Goal: Task Accomplishment & Management: Complete application form

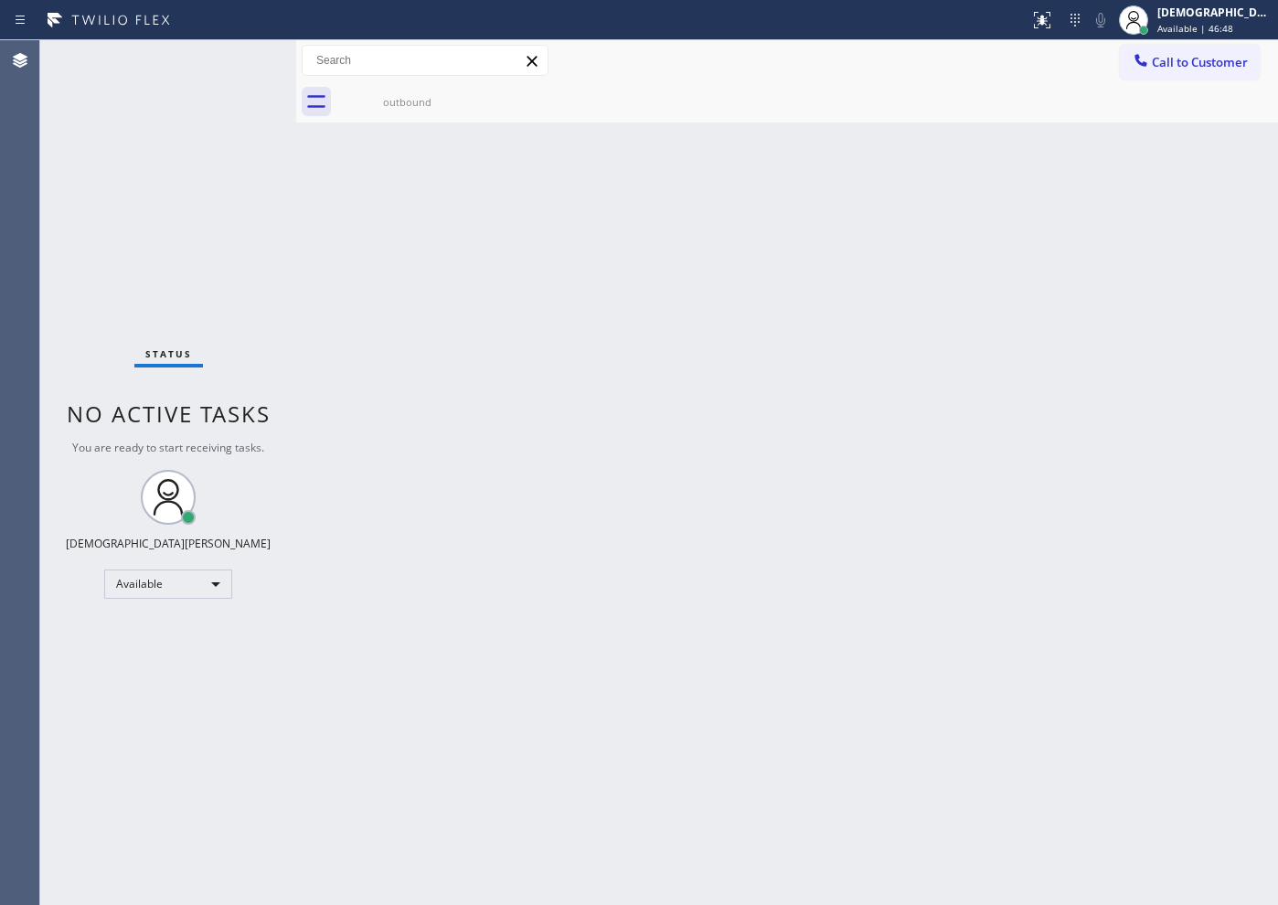
click at [185, 160] on div "Status No active tasks You are ready to start receiving tasks. Christian Cinco …" at bounding box center [168, 472] width 256 height 864
click at [179, 571] on div "Available" at bounding box center [168, 583] width 128 height 29
click at [161, 652] on li "Unavailable" at bounding box center [167, 655] width 124 height 22
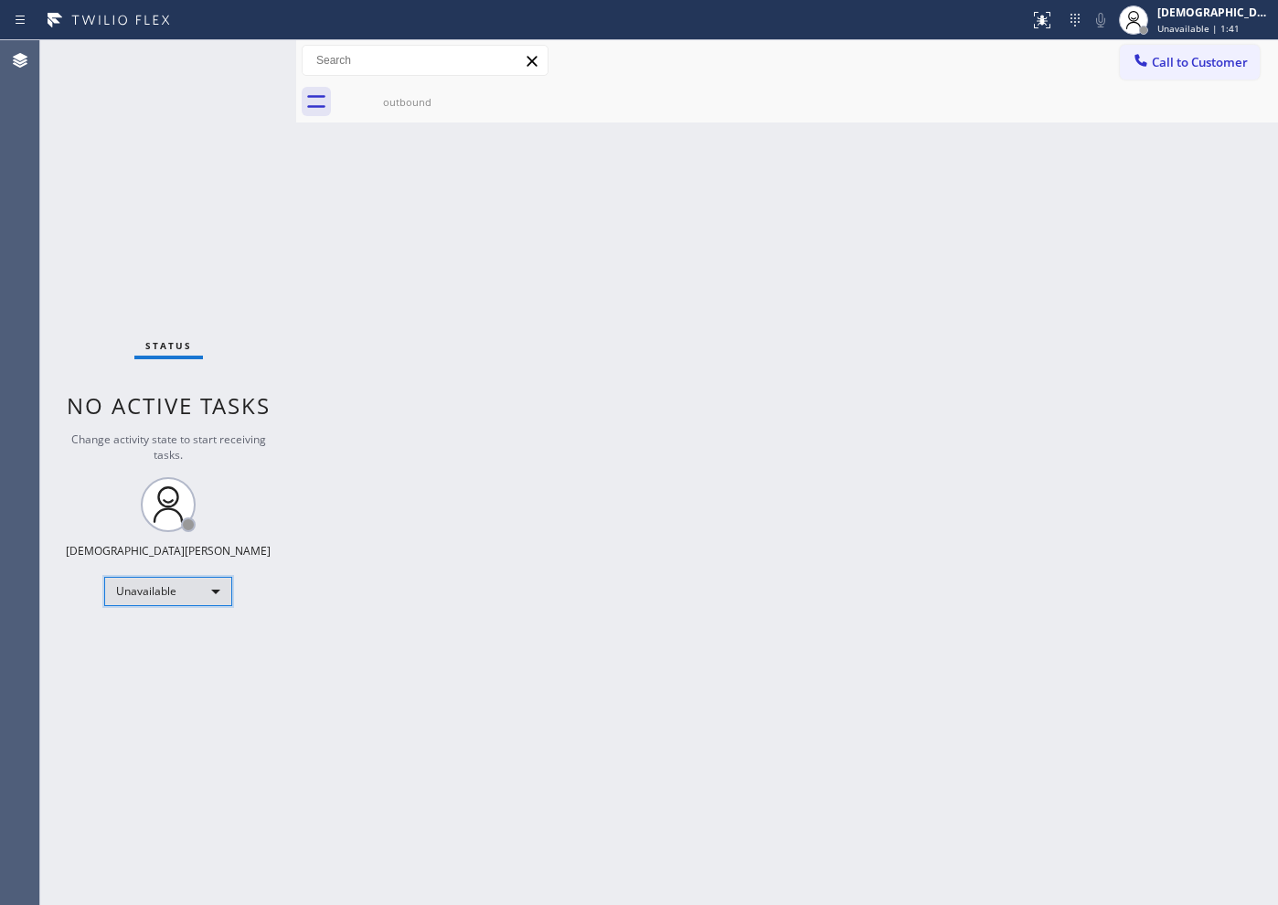
click at [199, 601] on div "Unavailable" at bounding box center [168, 591] width 128 height 29
click at [183, 639] on li "Available" at bounding box center [167, 640] width 124 height 22
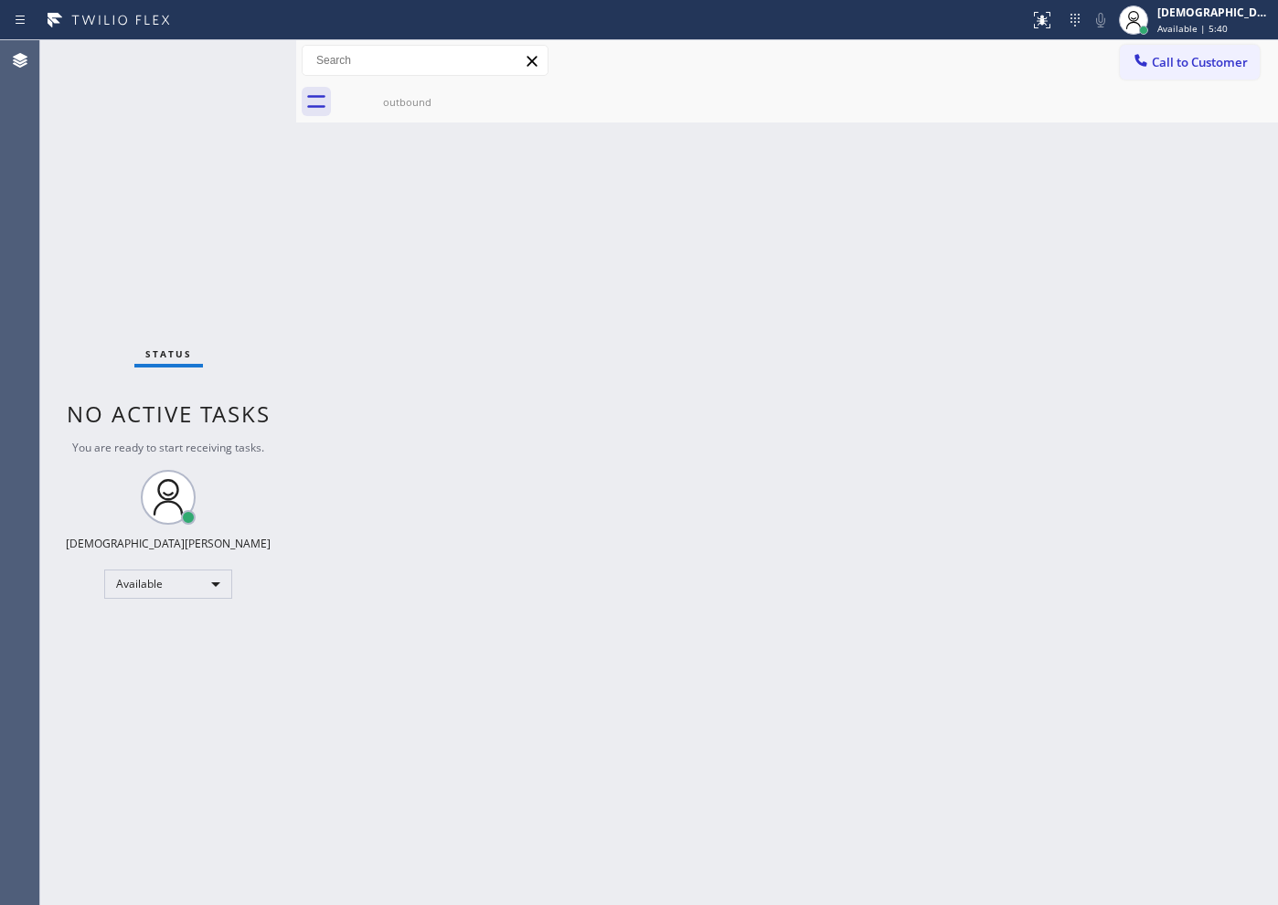
click at [115, 246] on div "Status No active tasks You are ready to start receiving tasks. Christian Cinco …" at bounding box center [168, 472] width 256 height 864
click at [187, 602] on div "Status No active tasks You are ready to start receiving tasks. Christian Cinco …" at bounding box center [168, 472] width 256 height 864
click at [177, 589] on div "Available" at bounding box center [168, 583] width 128 height 29
click at [163, 669] on li "Break" at bounding box center [167, 678] width 124 height 22
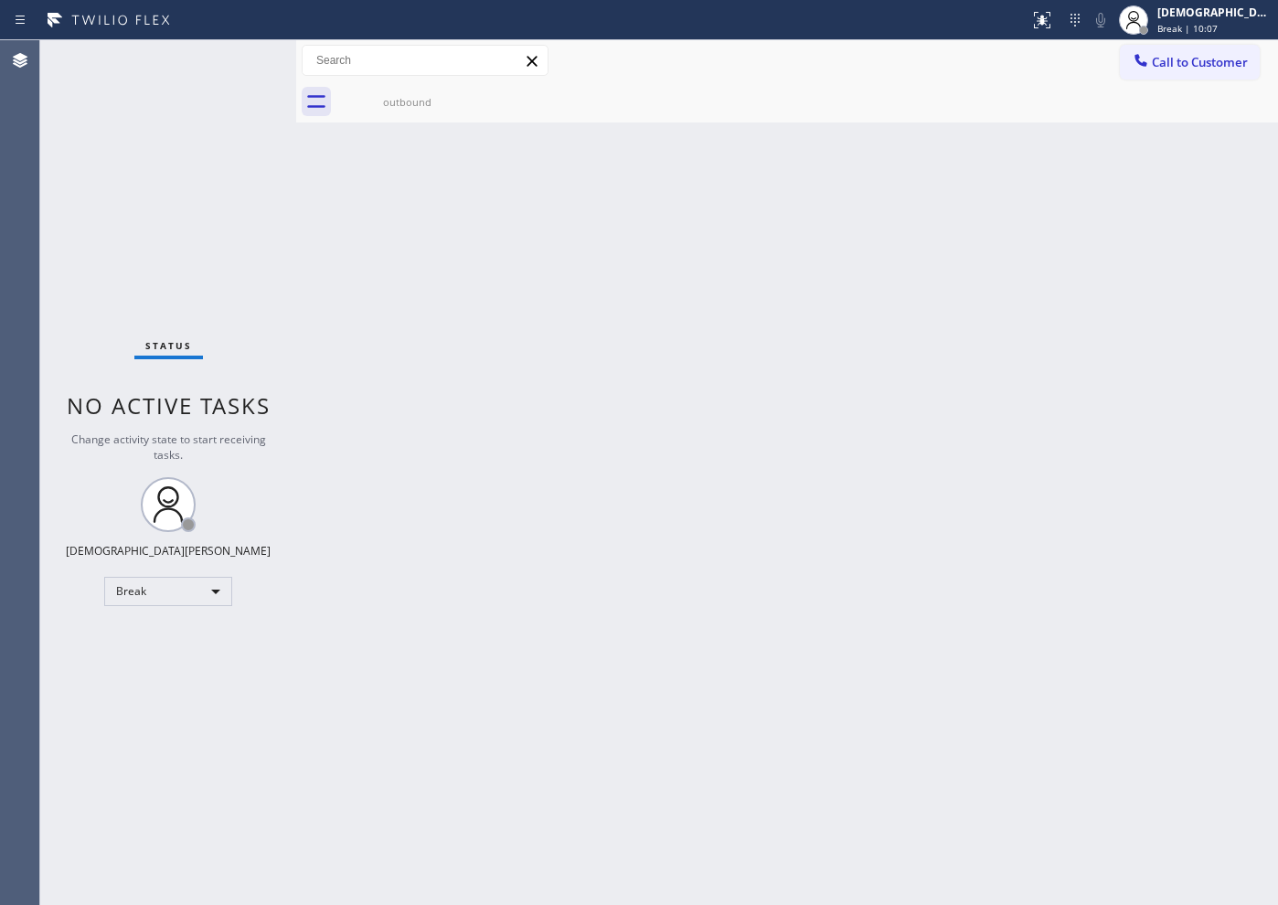
click at [237, 249] on div "Status No active tasks Change activity state to start receiving tasks. Christia…" at bounding box center [168, 472] width 256 height 864
drag, startPoint x: 241, startPoint y: 297, endPoint x: 260, endPoint y: 486, distance: 190.0
click at [241, 297] on div "Status No active tasks Change activity state to start receiving tasks. Christia…" at bounding box center [168, 472] width 256 height 864
click at [155, 597] on div "Break" at bounding box center [168, 591] width 128 height 29
click at [143, 645] on li "Available" at bounding box center [167, 640] width 124 height 22
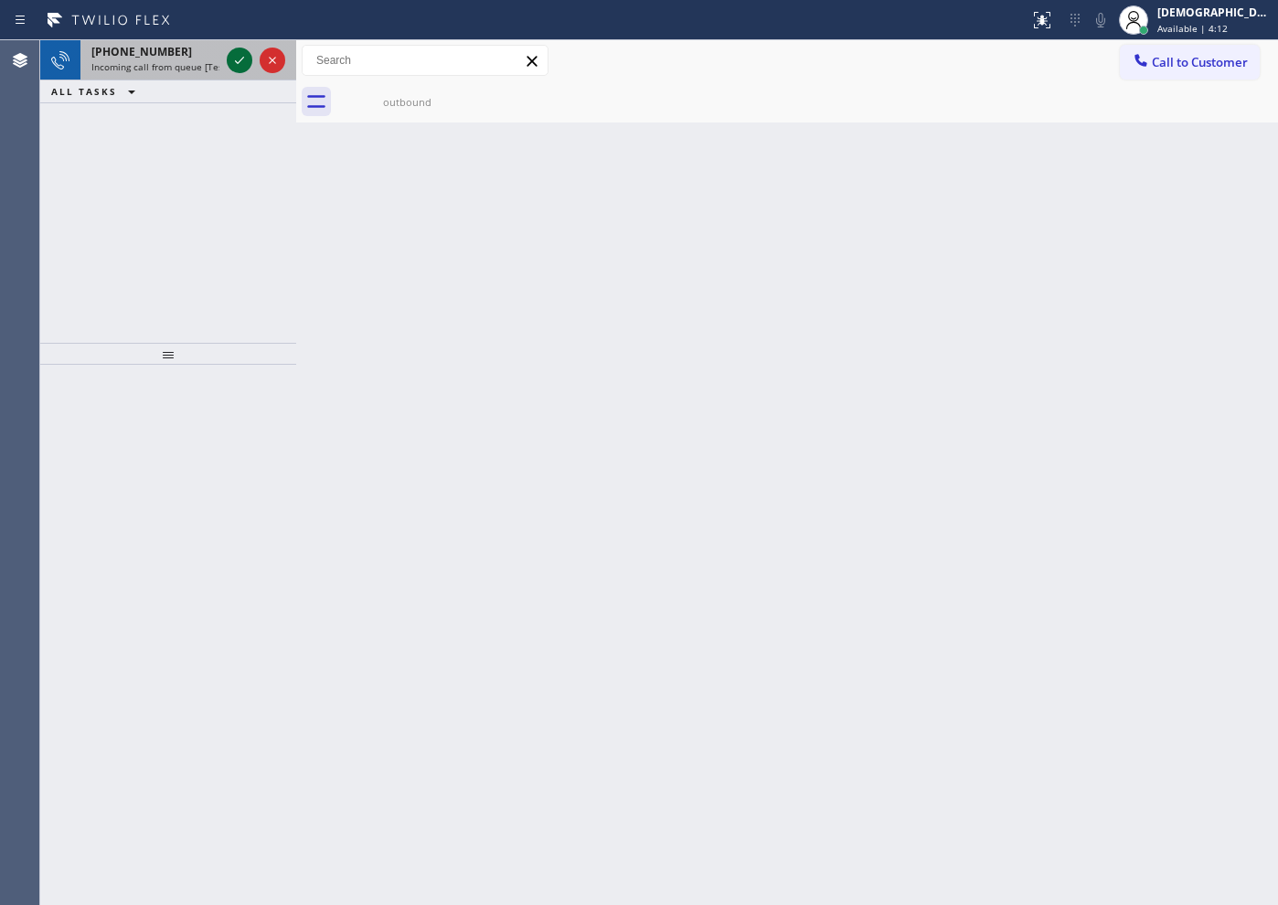
click at [240, 60] on icon at bounding box center [239, 60] width 9 height 7
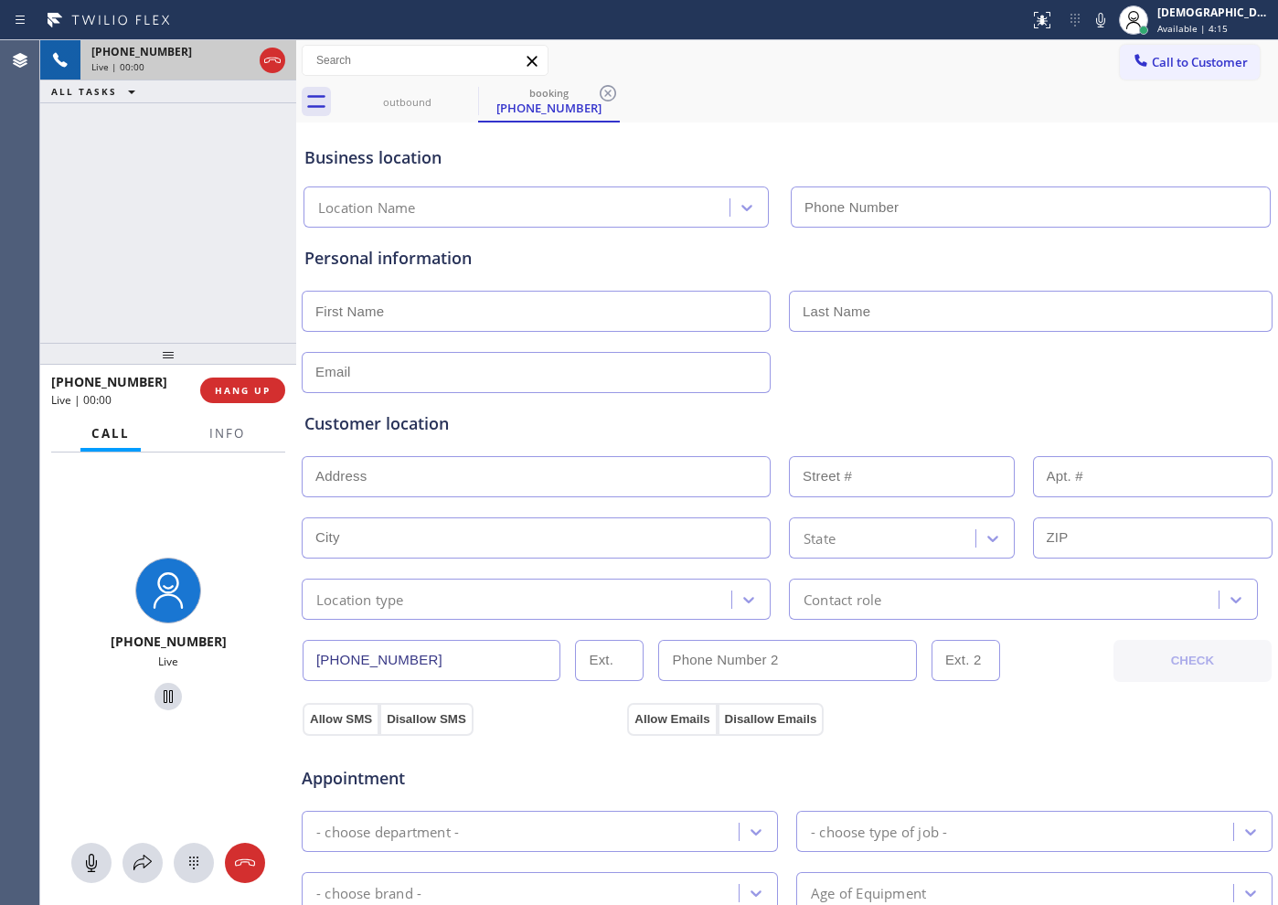
type input "[PHONE_NUMBER]"
click at [217, 440] on button "Info" at bounding box center [227, 434] width 58 height 36
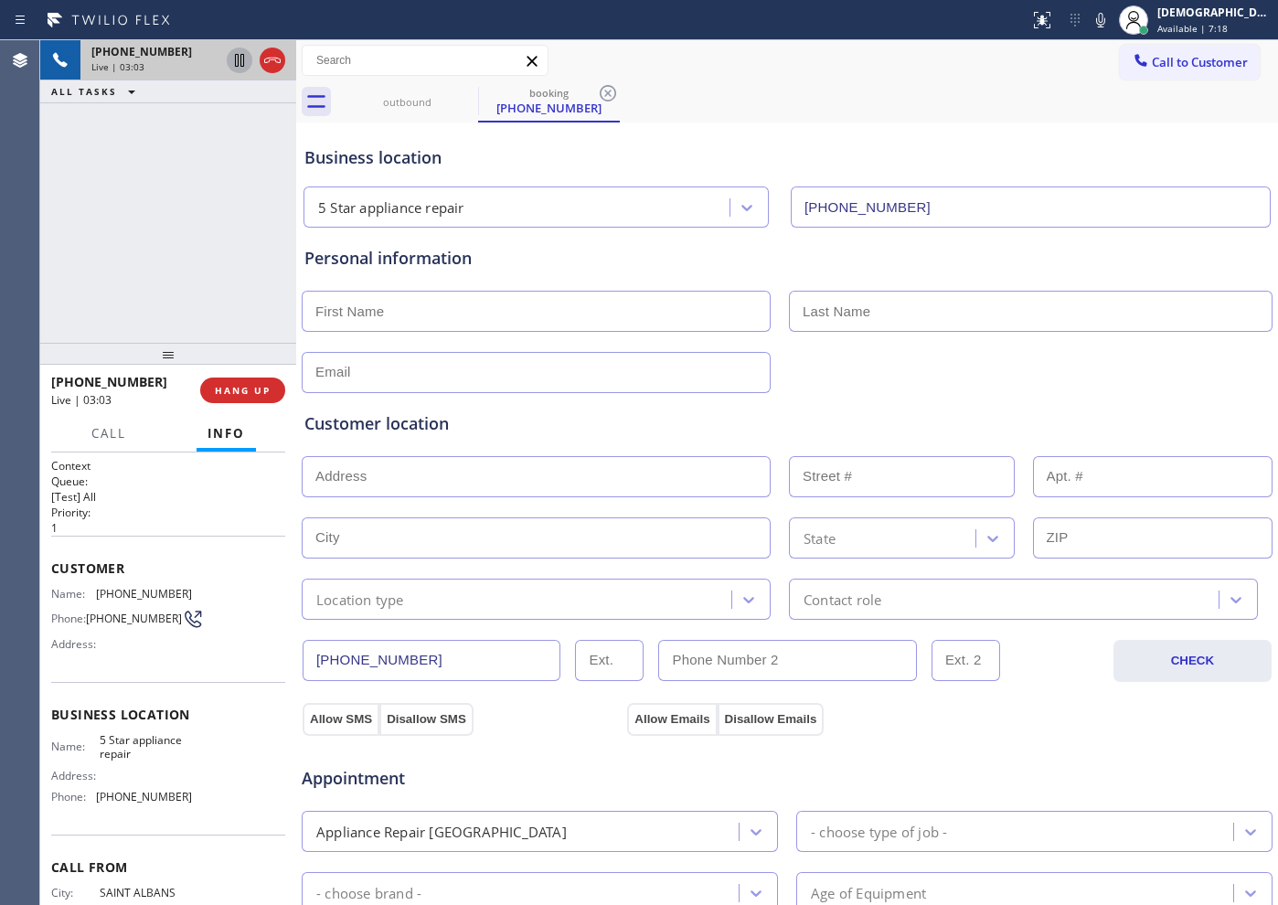
click at [242, 60] on icon at bounding box center [239, 60] width 22 height 22
click at [233, 58] on icon at bounding box center [239, 60] width 22 height 22
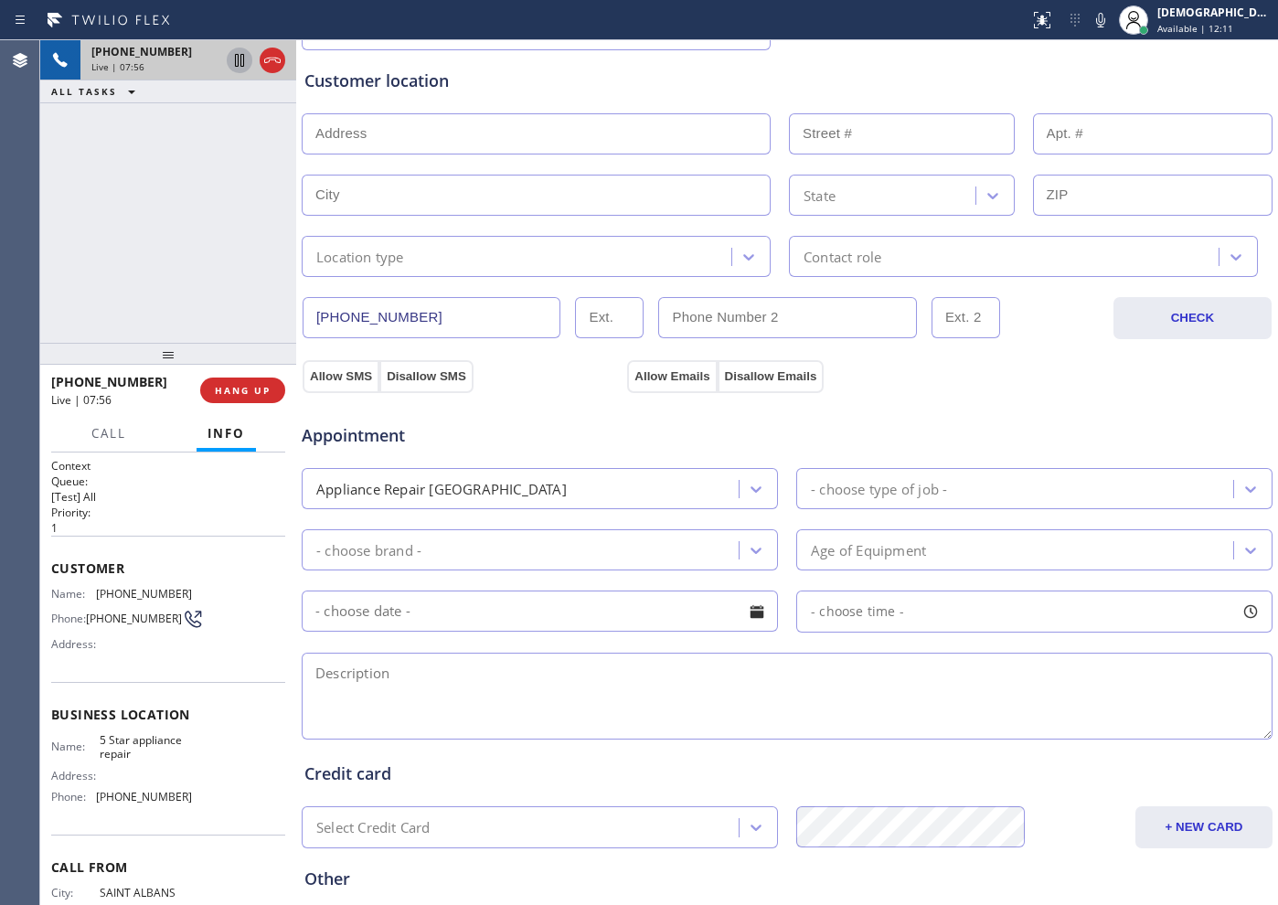
drag, startPoint x: 440, startPoint y: 310, endPoint x: 305, endPoint y: 319, distance: 134.6
click at [305, 319] on input "[PHONE_NUMBER]" at bounding box center [431, 317] width 258 height 41
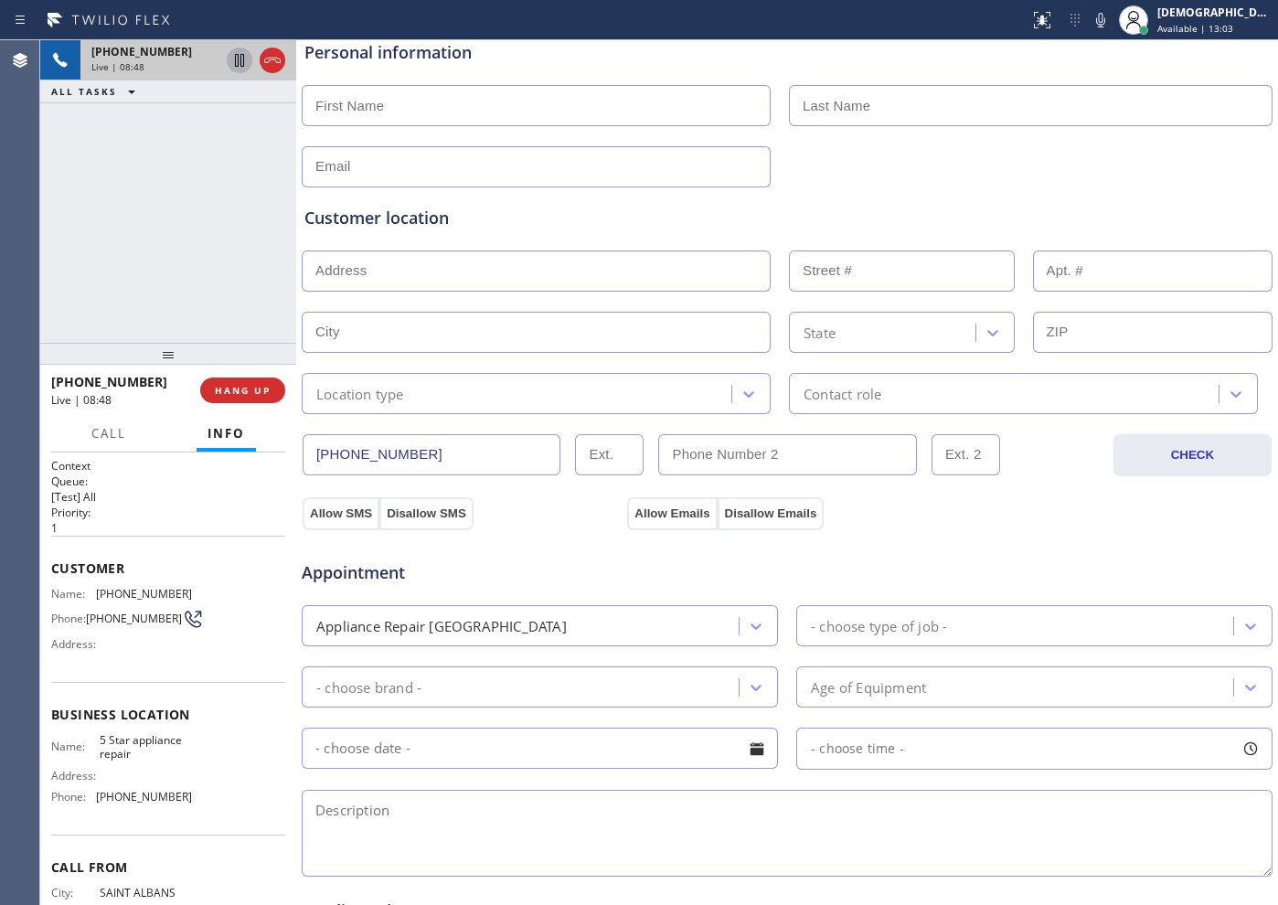
scroll to position [0, 0]
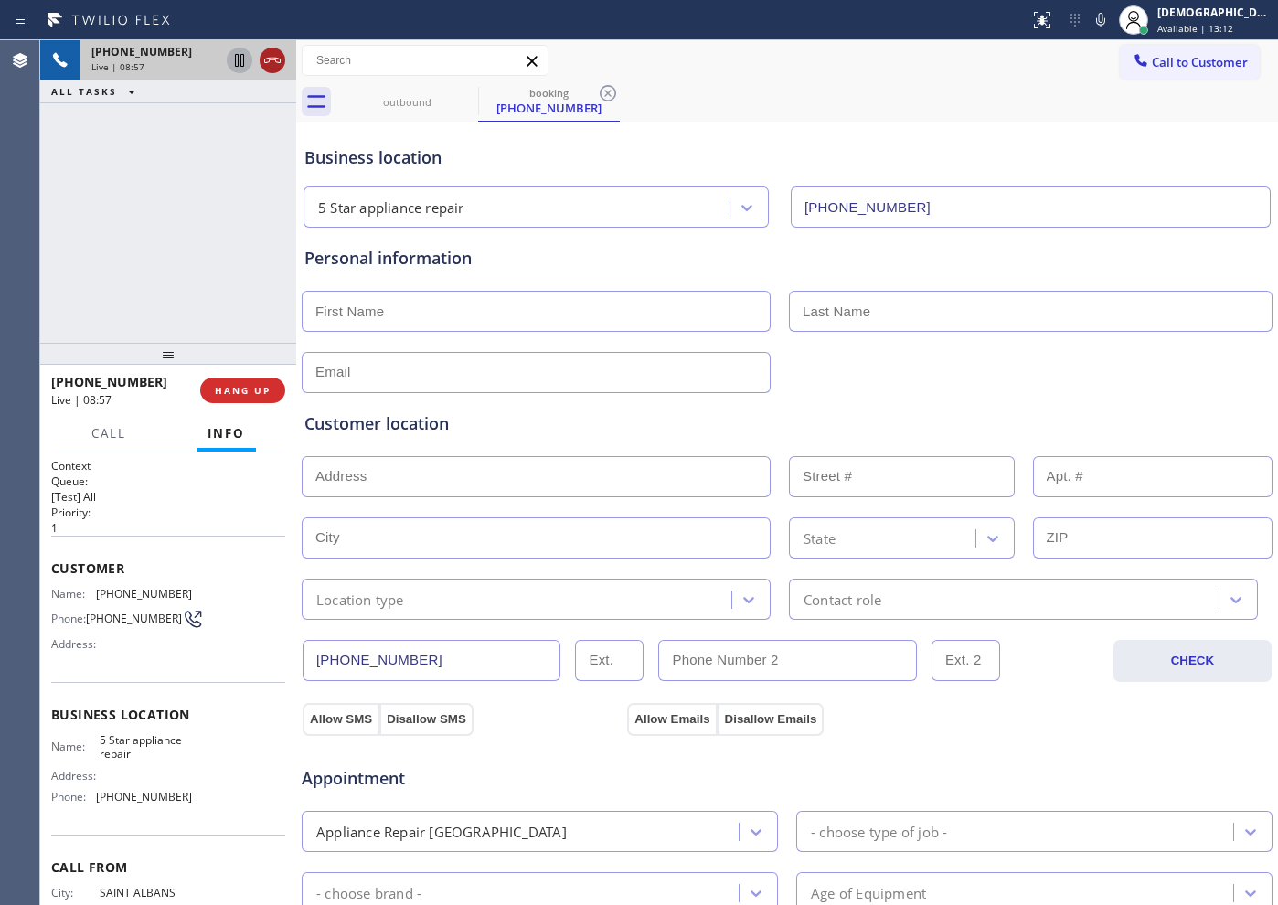
click at [273, 66] on icon at bounding box center [272, 60] width 22 height 22
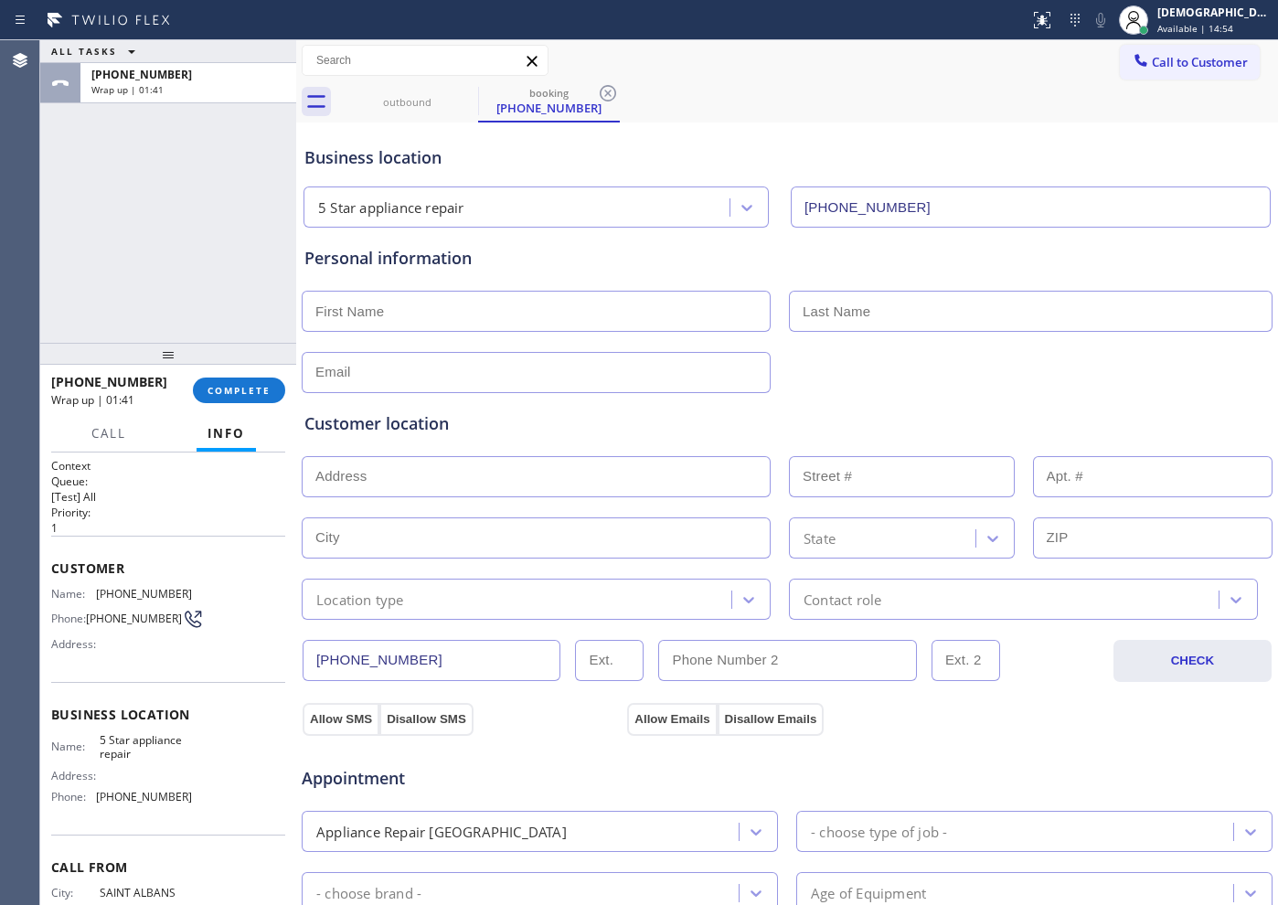
click at [174, 207] on div "ALL TASKS ALL TASKS ACTIVE TASKS TASKS IN WRAP UP [PHONE_NUMBER] Wrap up | 01:41" at bounding box center [168, 191] width 256 height 302
click at [473, 292] on input "text" at bounding box center [536, 311] width 469 height 41
paste input "[PERSON_NAME]"
type input "[PERSON_NAME]"
click at [797, 311] on input "text" at bounding box center [1030, 311] width 483 height 41
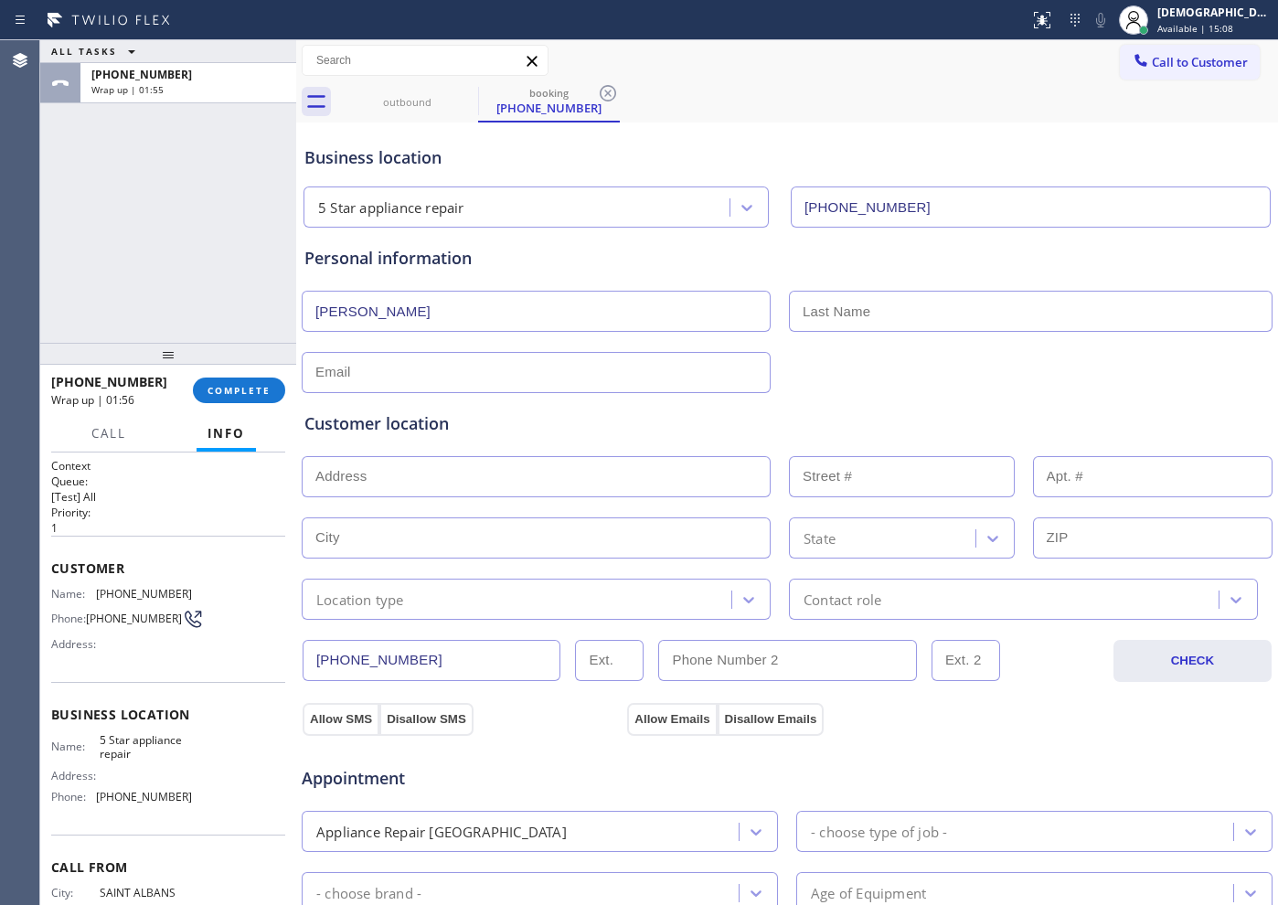
paste input "Celifarco"
type input "Celifarco"
click at [446, 362] on input "text" at bounding box center [536, 372] width 469 height 41
type input "[EMAIL_ADDRESS][DOMAIN_NAME]"
click at [370, 485] on input "text" at bounding box center [536, 476] width 469 height 41
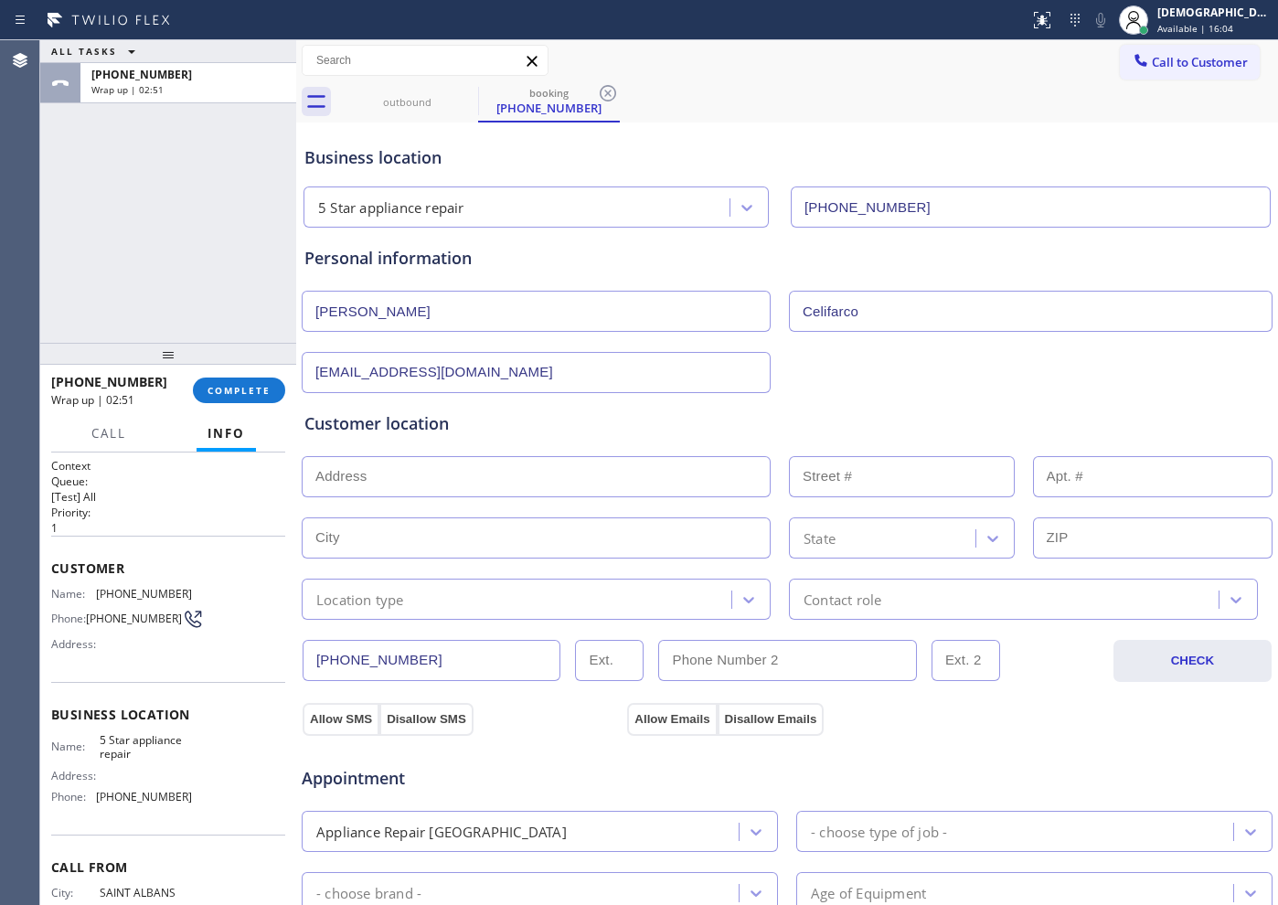
paste input "[STREET_ADDRESS]"
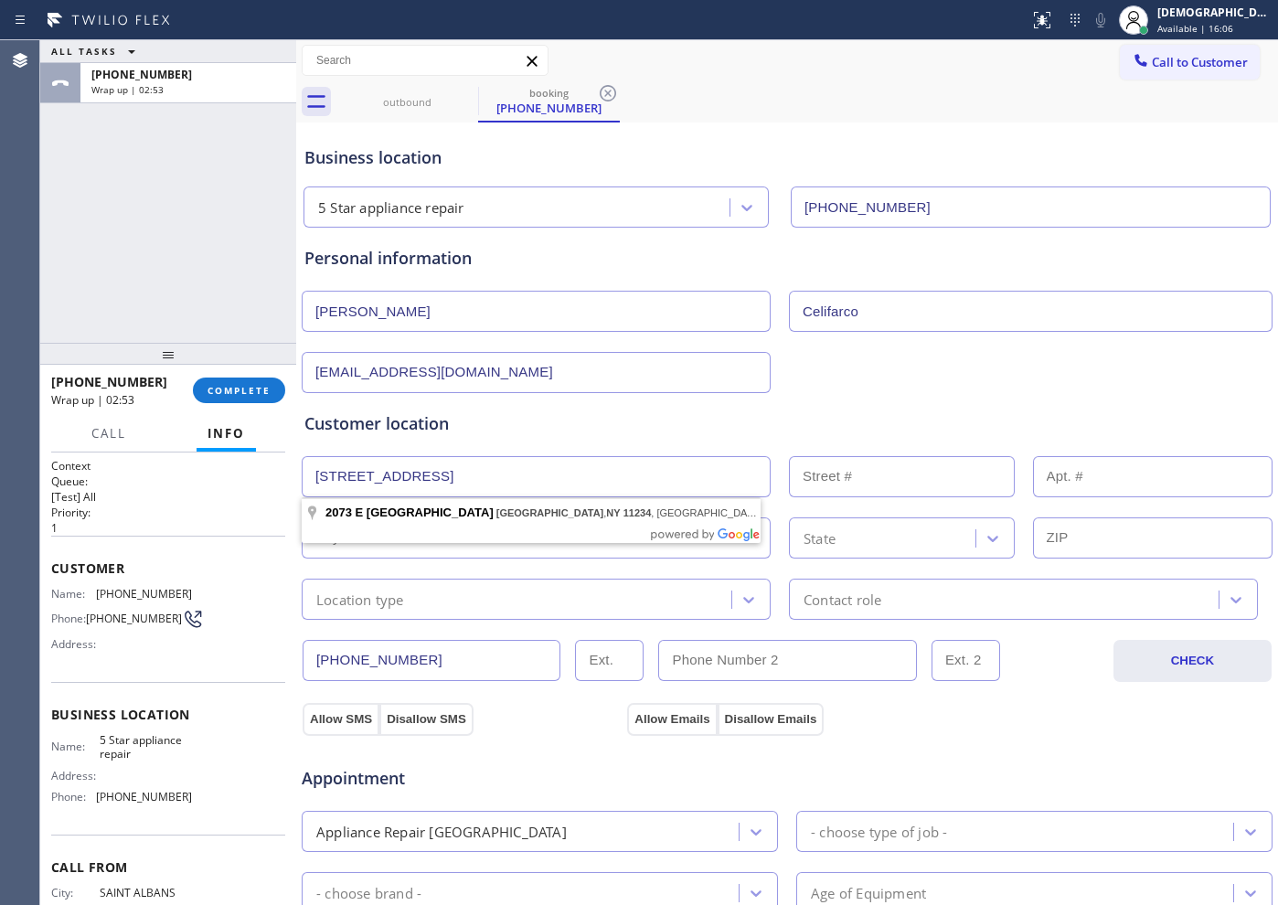
type input "[STREET_ADDRESS]"
type input "2073"
type input "[GEOGRAPHIC_DATA]"
type input "11234"
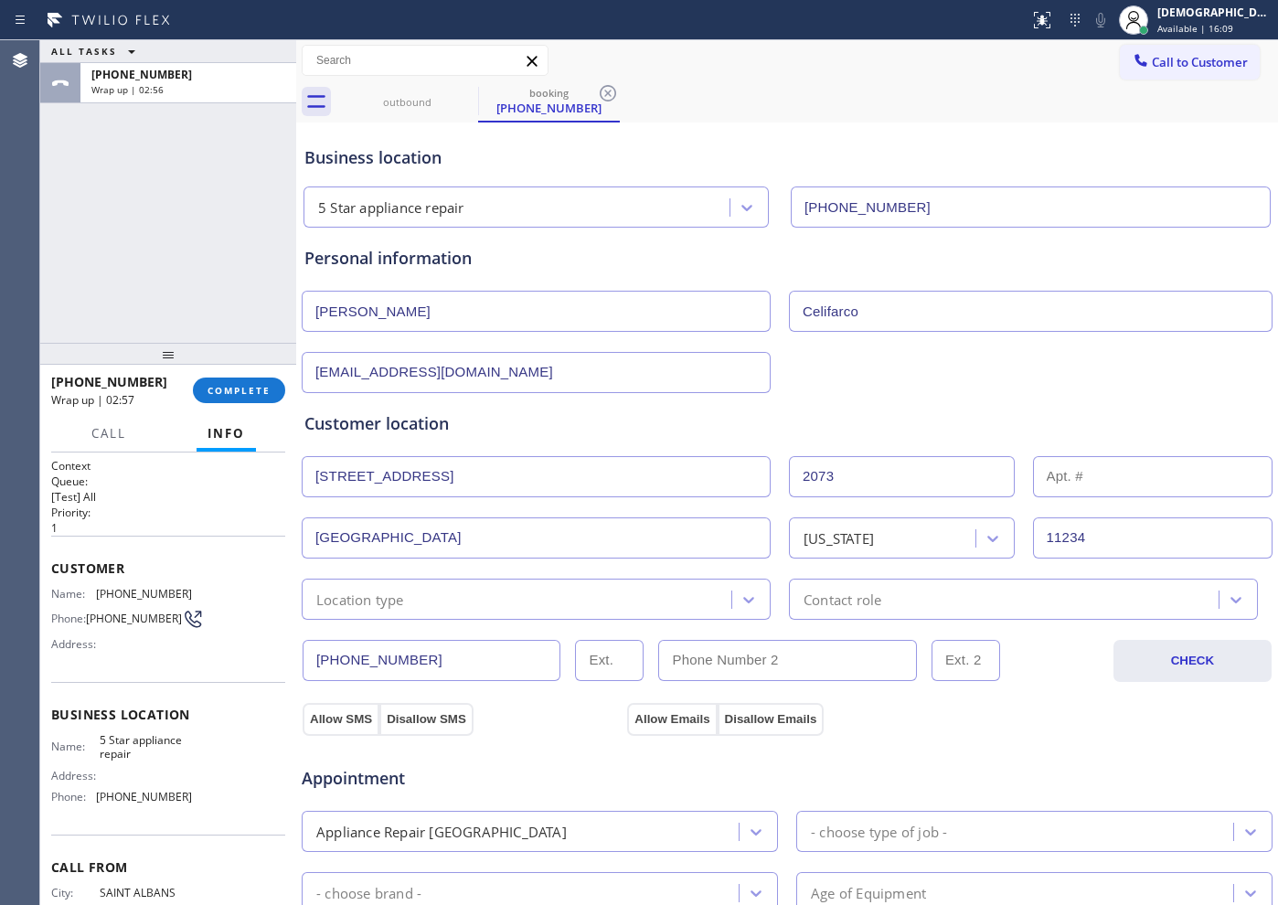
click at [1068, 479] on input "text" at bounding box center [1153, 476] width 240 height 41
type input "Unit 3A"
click at [654, 609] on div "Location type" at bounding box center [519, 599] width 424 height 32
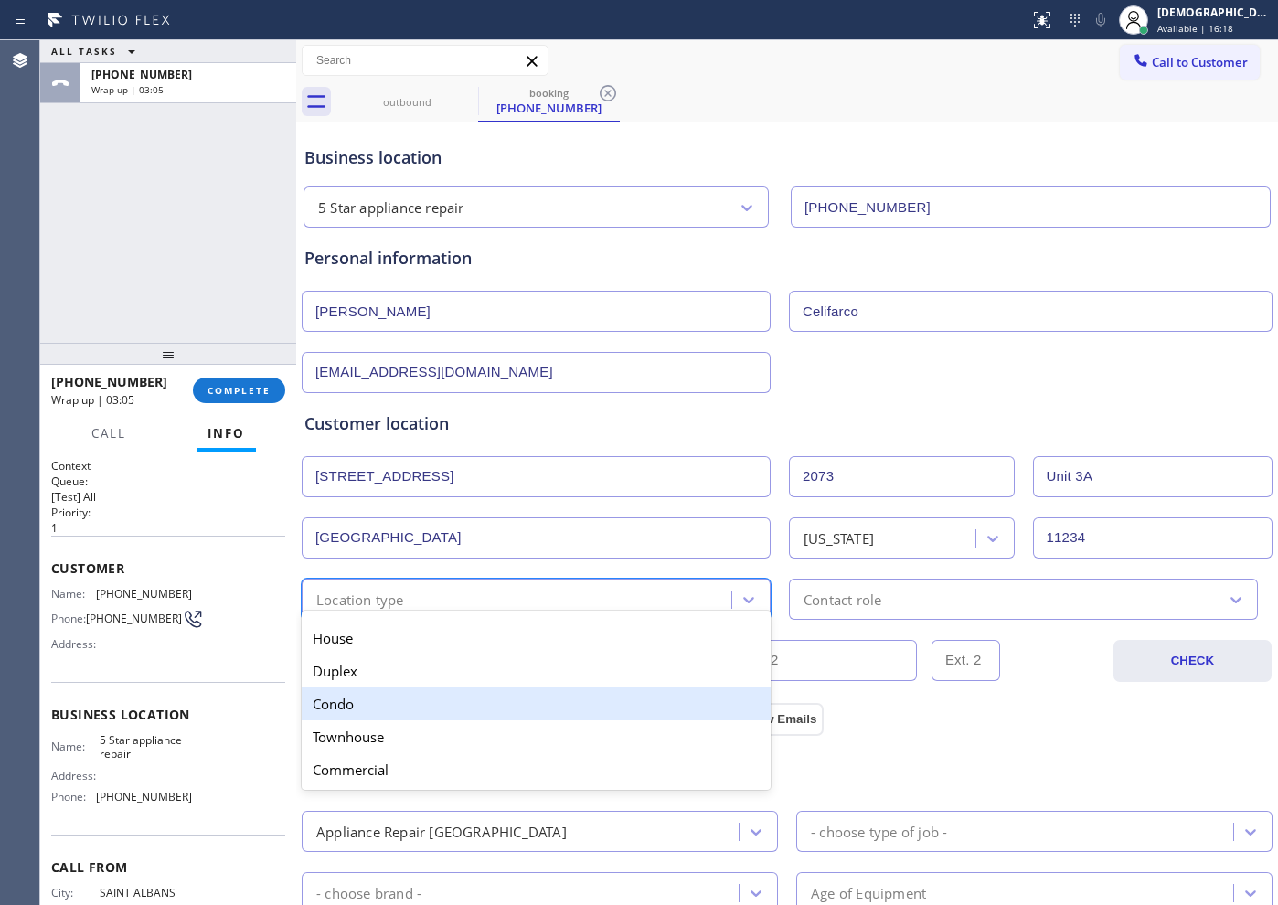
click at [541, 710] on div "Condo" at bounding box center [536, 703] width 469 height 33
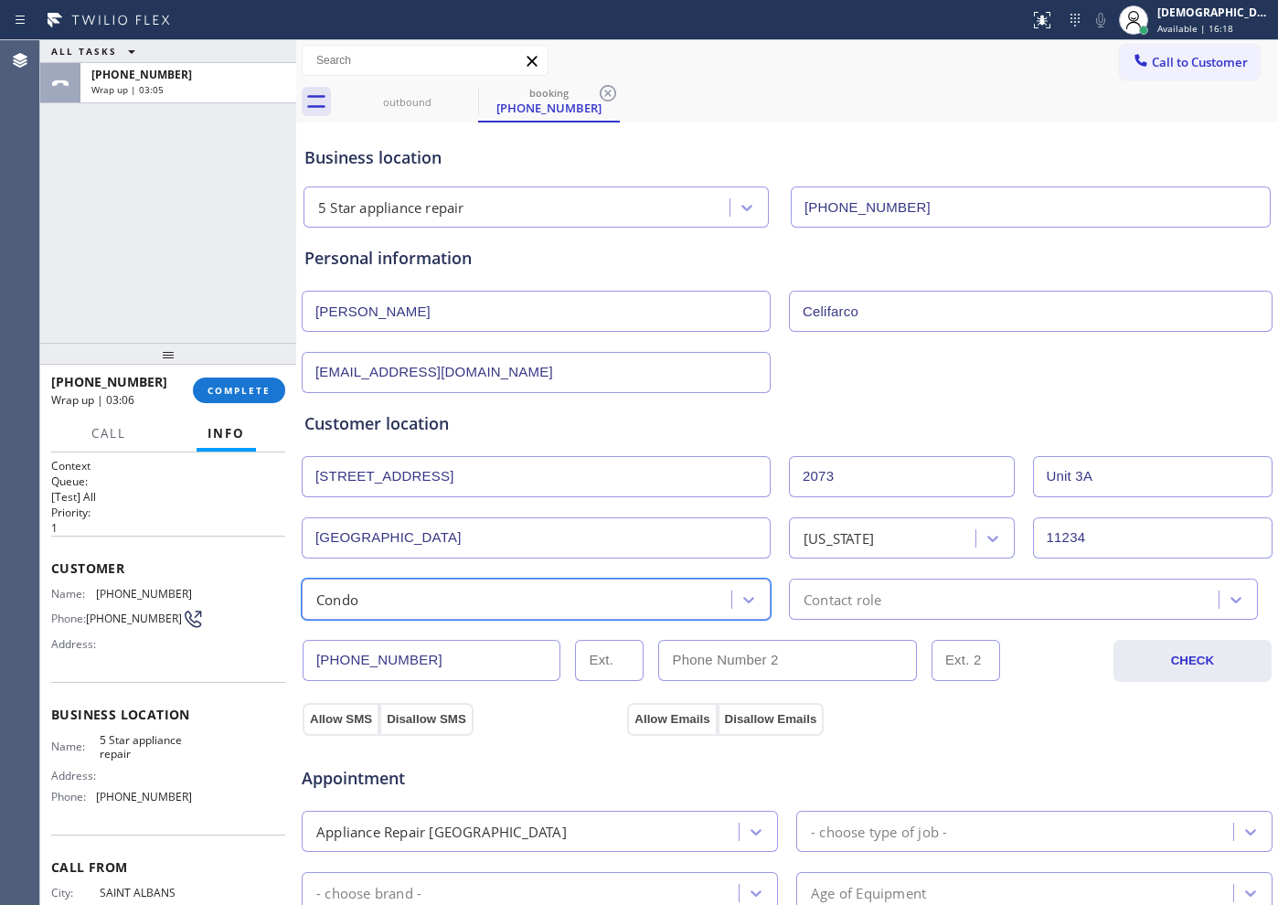
click at [819, 610] on div "Contact role" at bounding box center [1023, 598] width 469 height 41
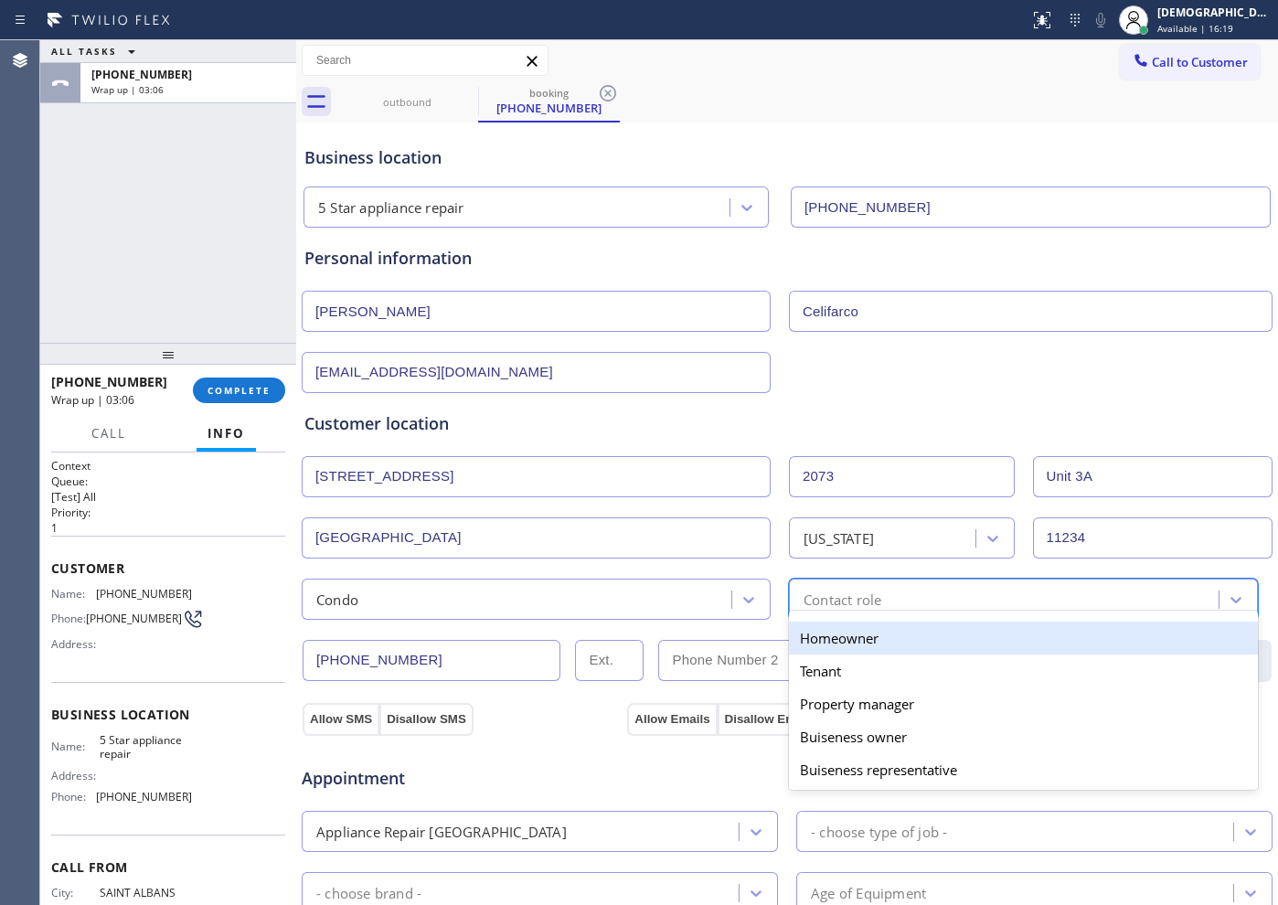
click at [812, 637] on div "Homeowner" at bounding box center [1023, 637] width 469 height 33
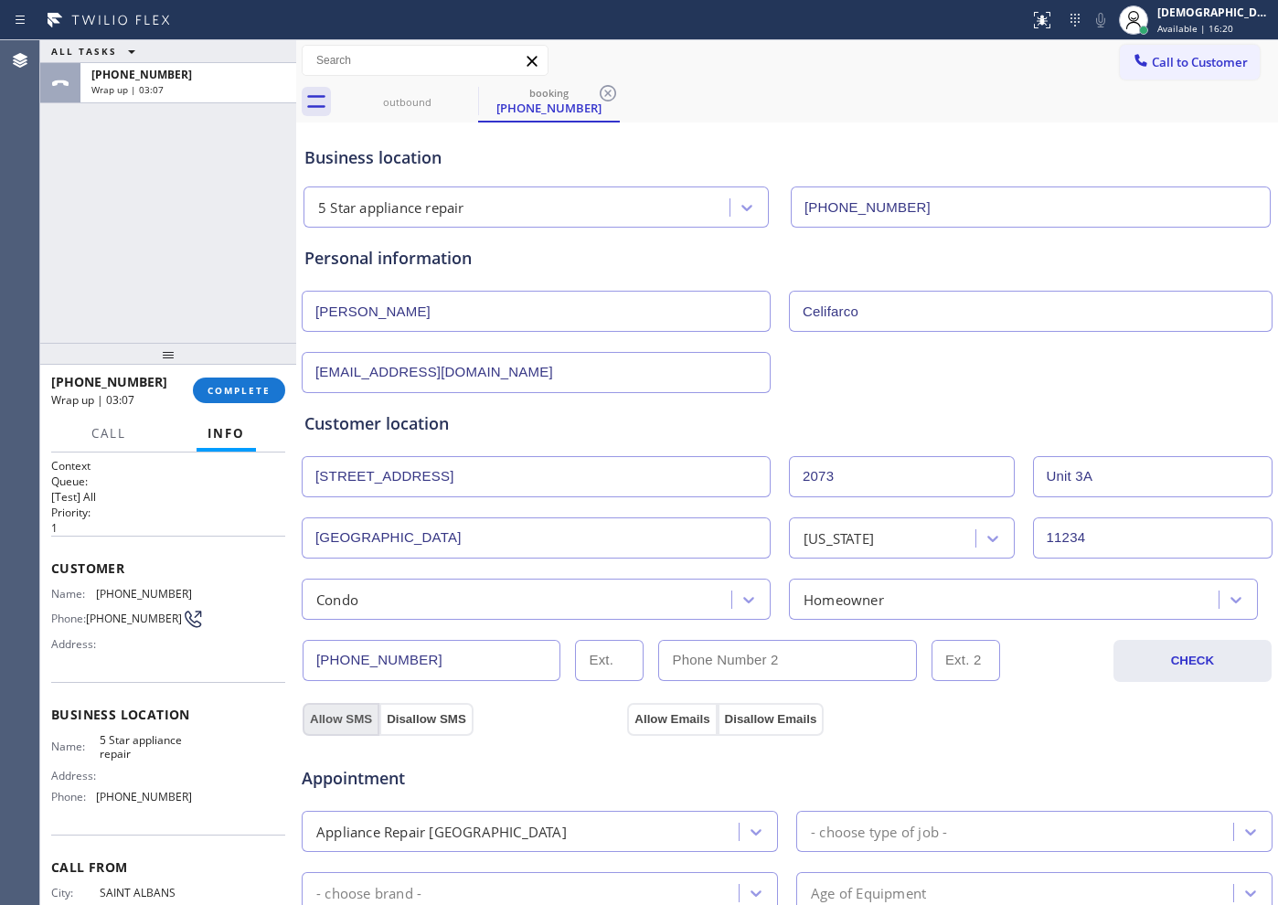
click at [352, 714] on button "Allow SMS" at bounding box center [340, 719] width 77 height 33
click at [631, 722] on button "Allow Emails" at bounding box center [672, 719] width 90 height 33
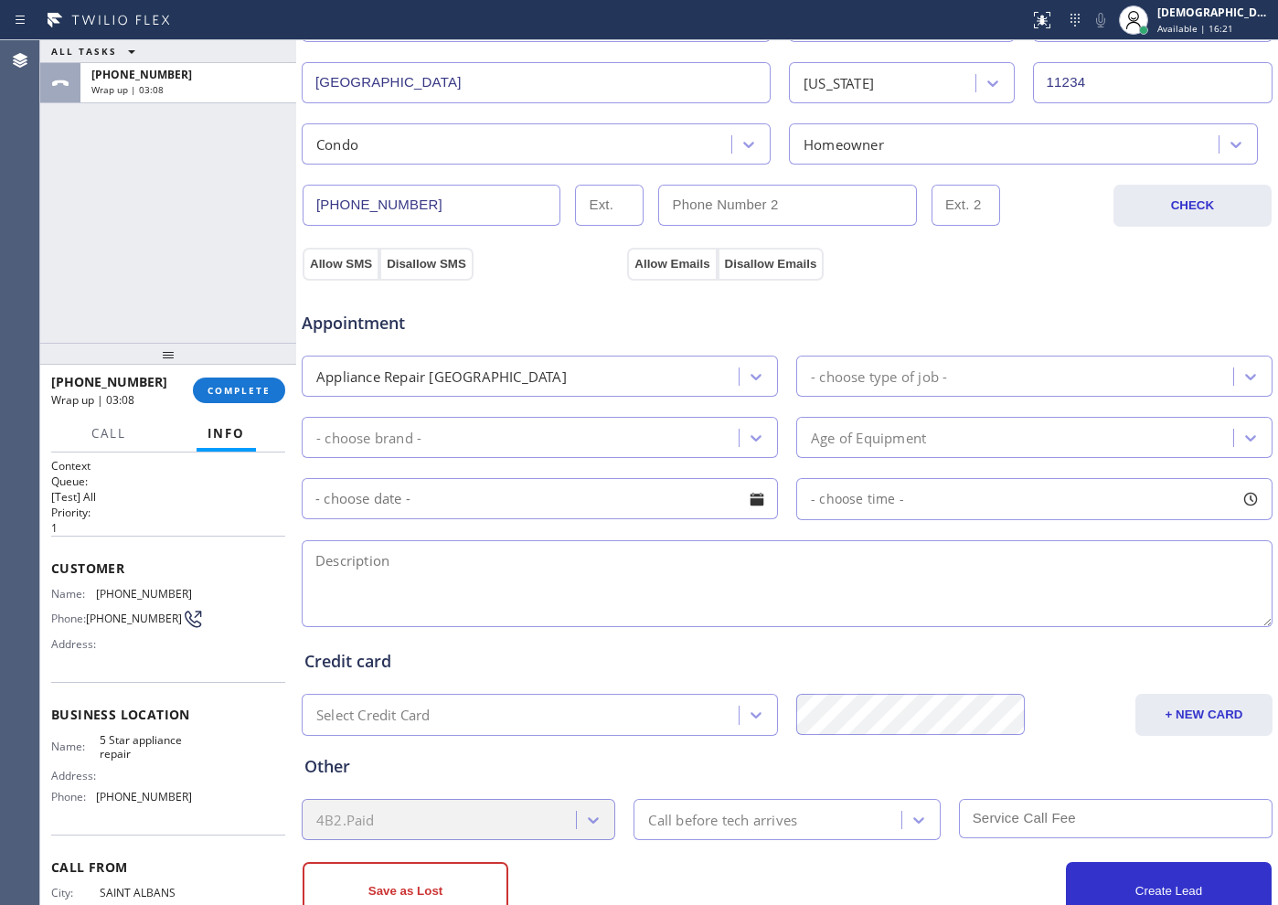
scroll to position [457, 0]
click at [899, 368] on div "- choose type of job -" at bounding box center [879, 374] width 136 height 21
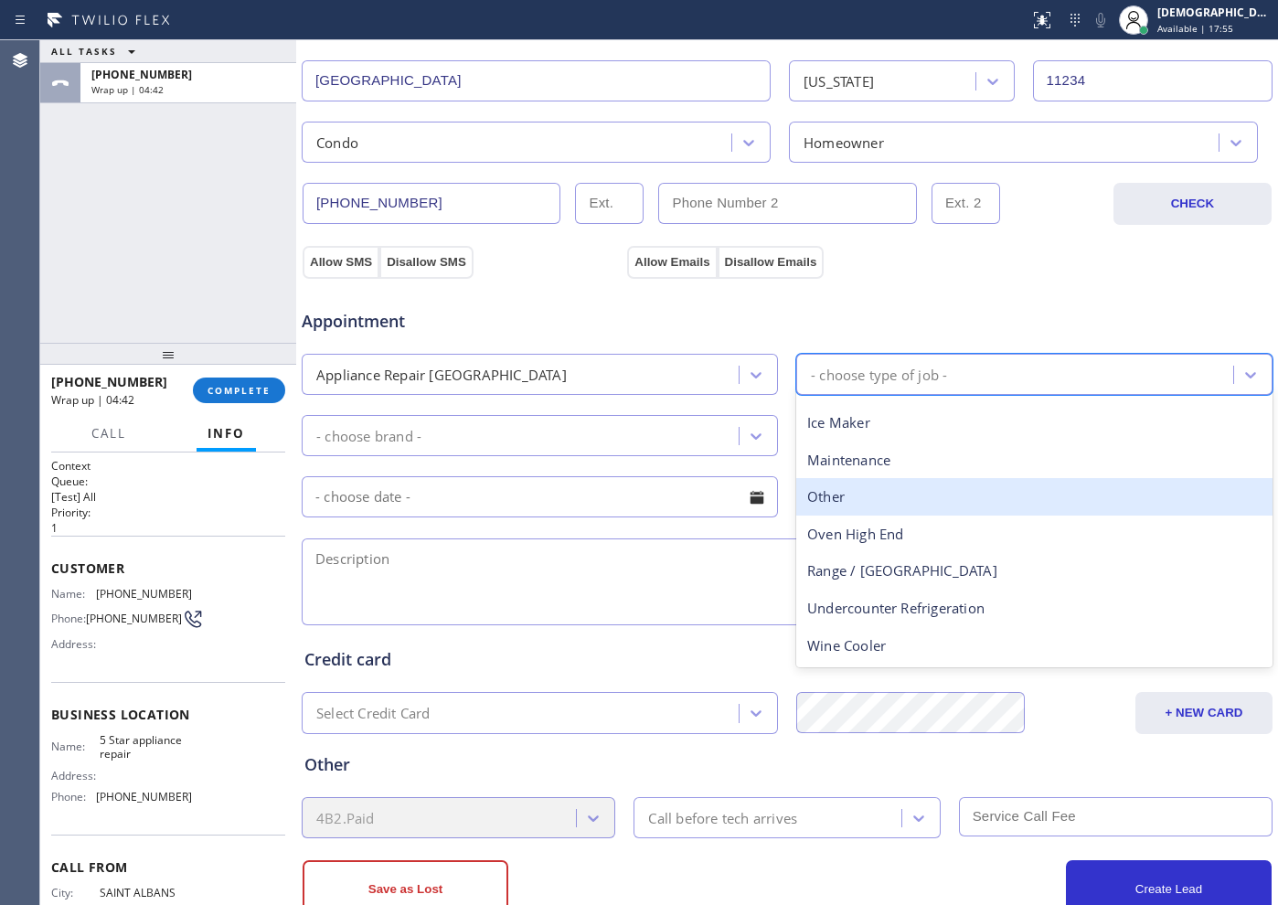
scroll to position [0, 0]
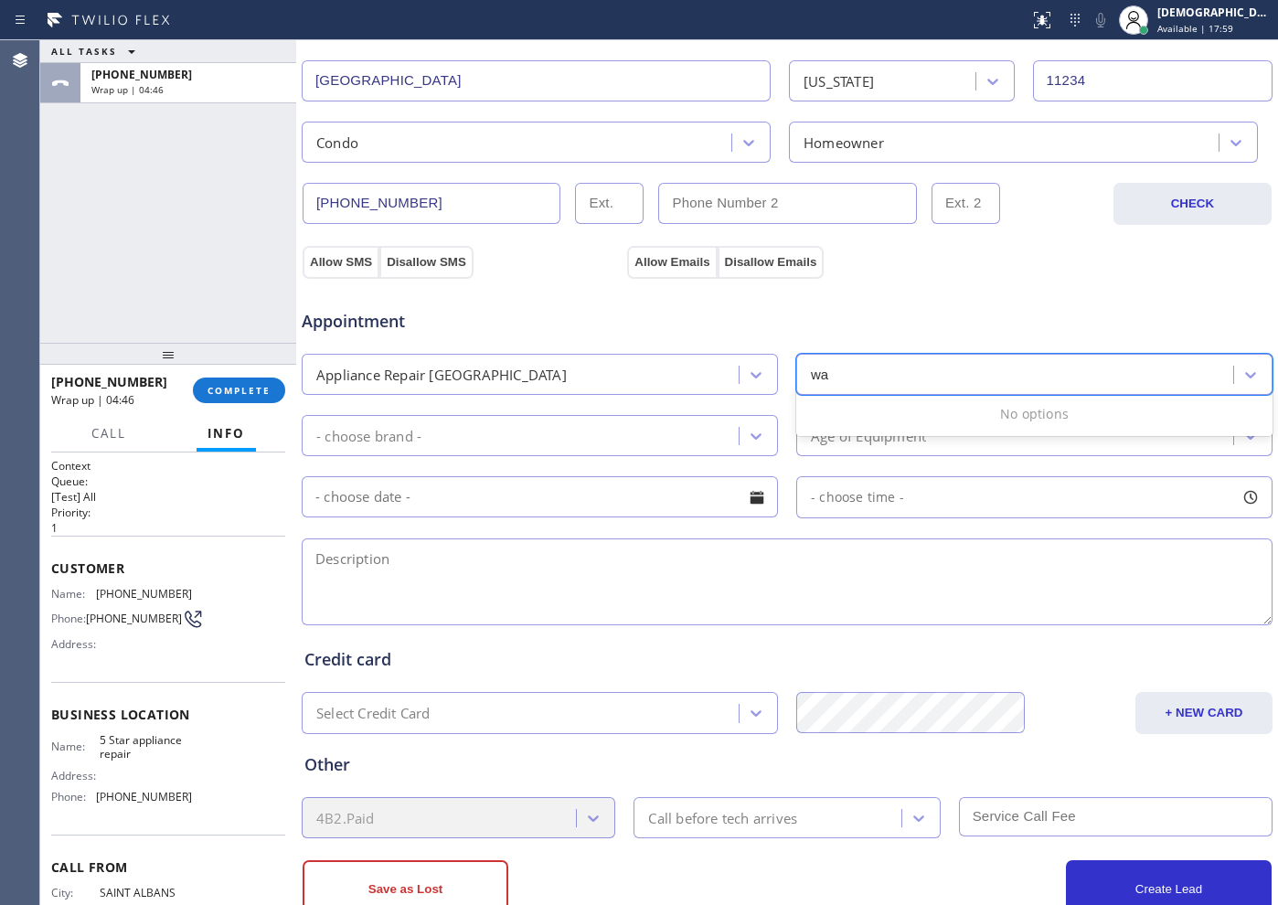
type input "wa"
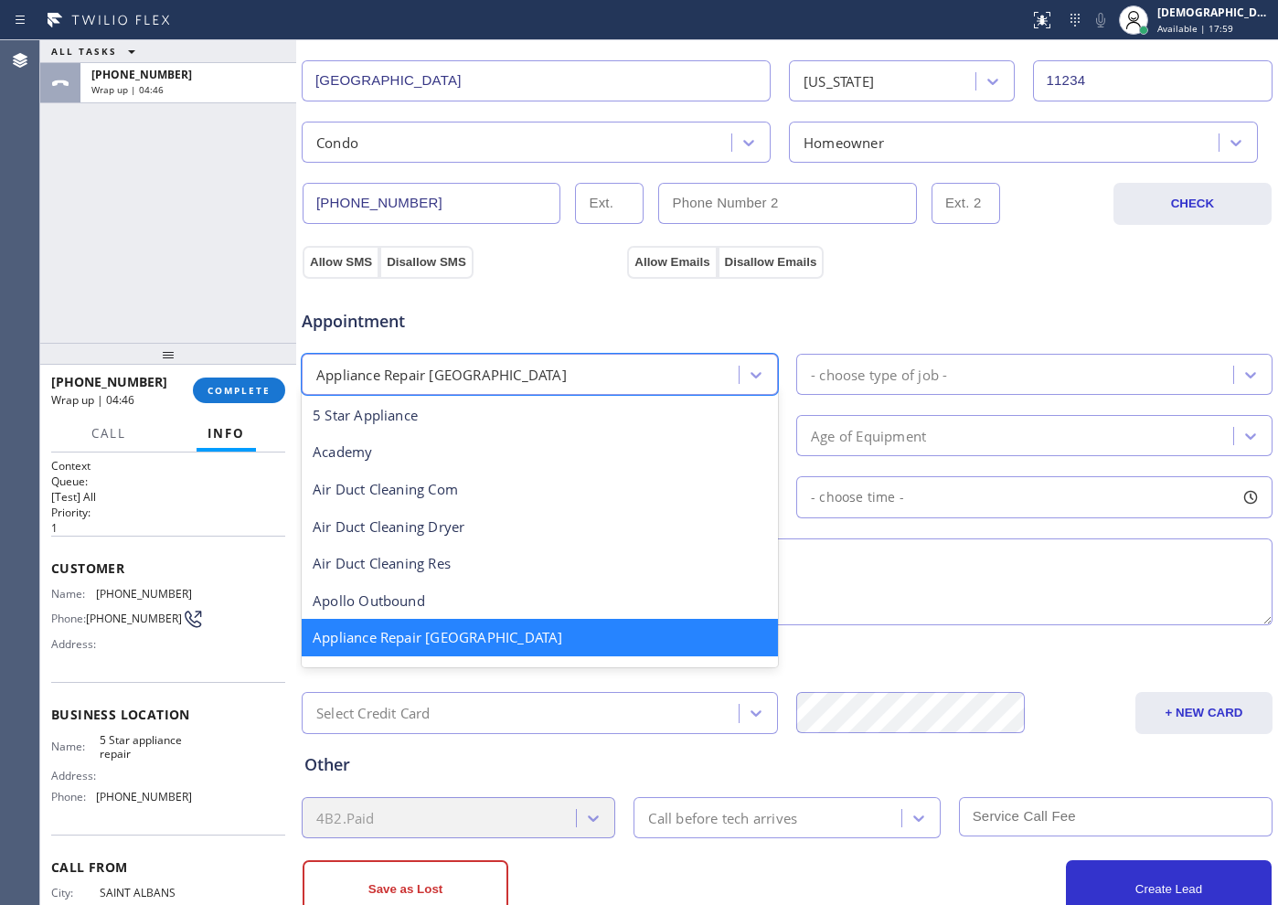
click at [474, 377] on div "Appliance Repair [GEOGRAPHIC_DATA]" at bounding box center [441, 374] width 250 height 21
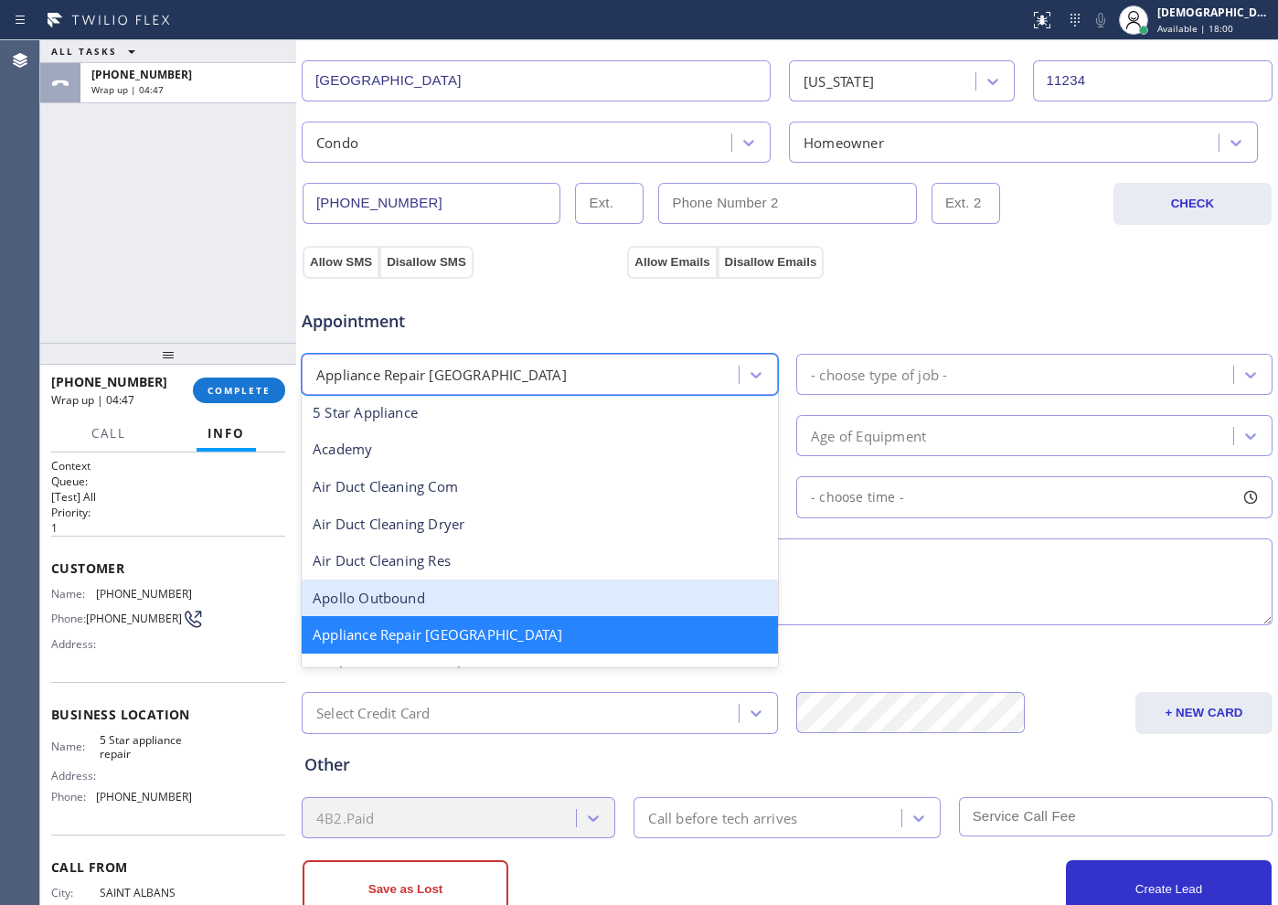
scroll to position [117, 0]
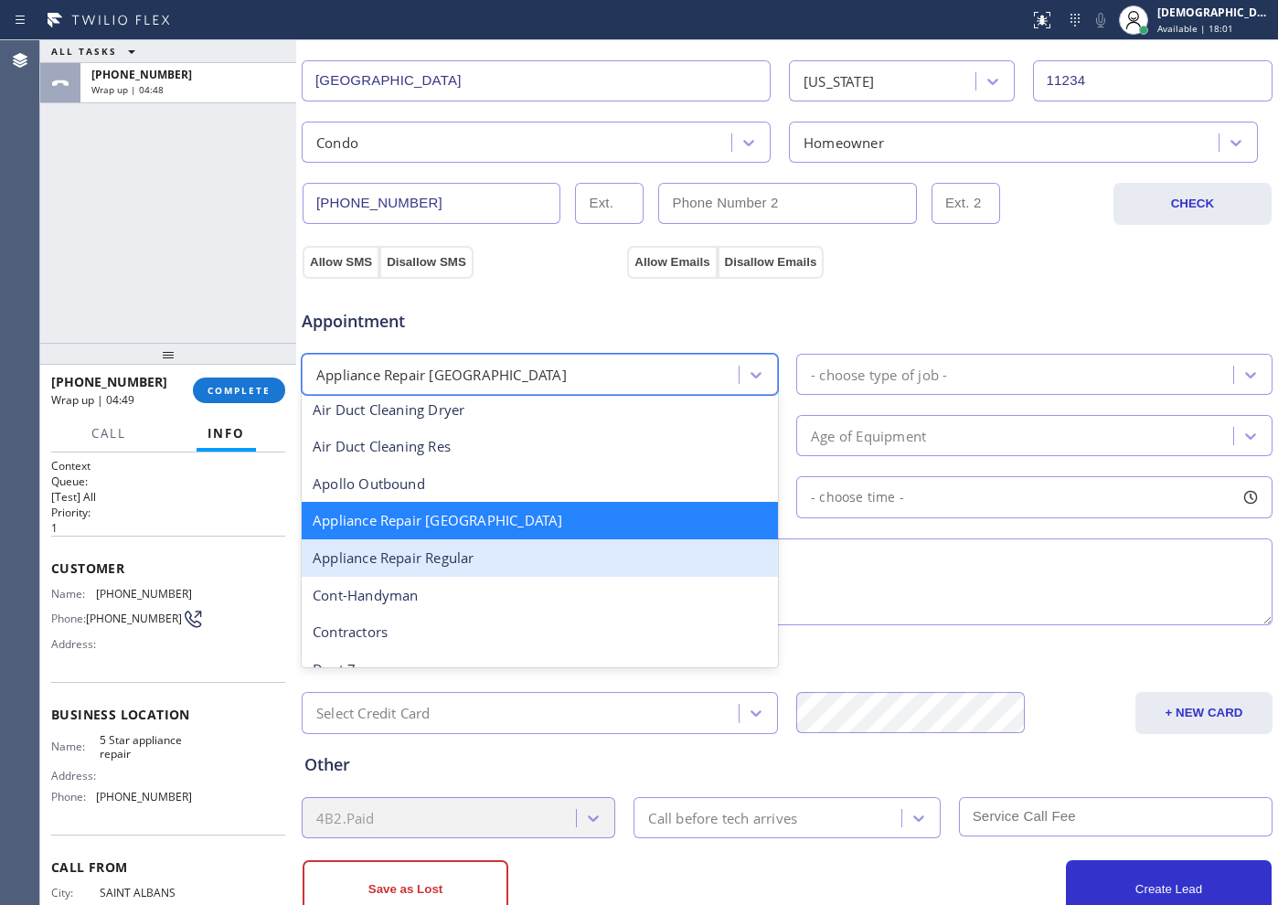
click at [480, 560] on div "Appliance Repair Regular" at bounding box center [540, 557] width 476 height 37
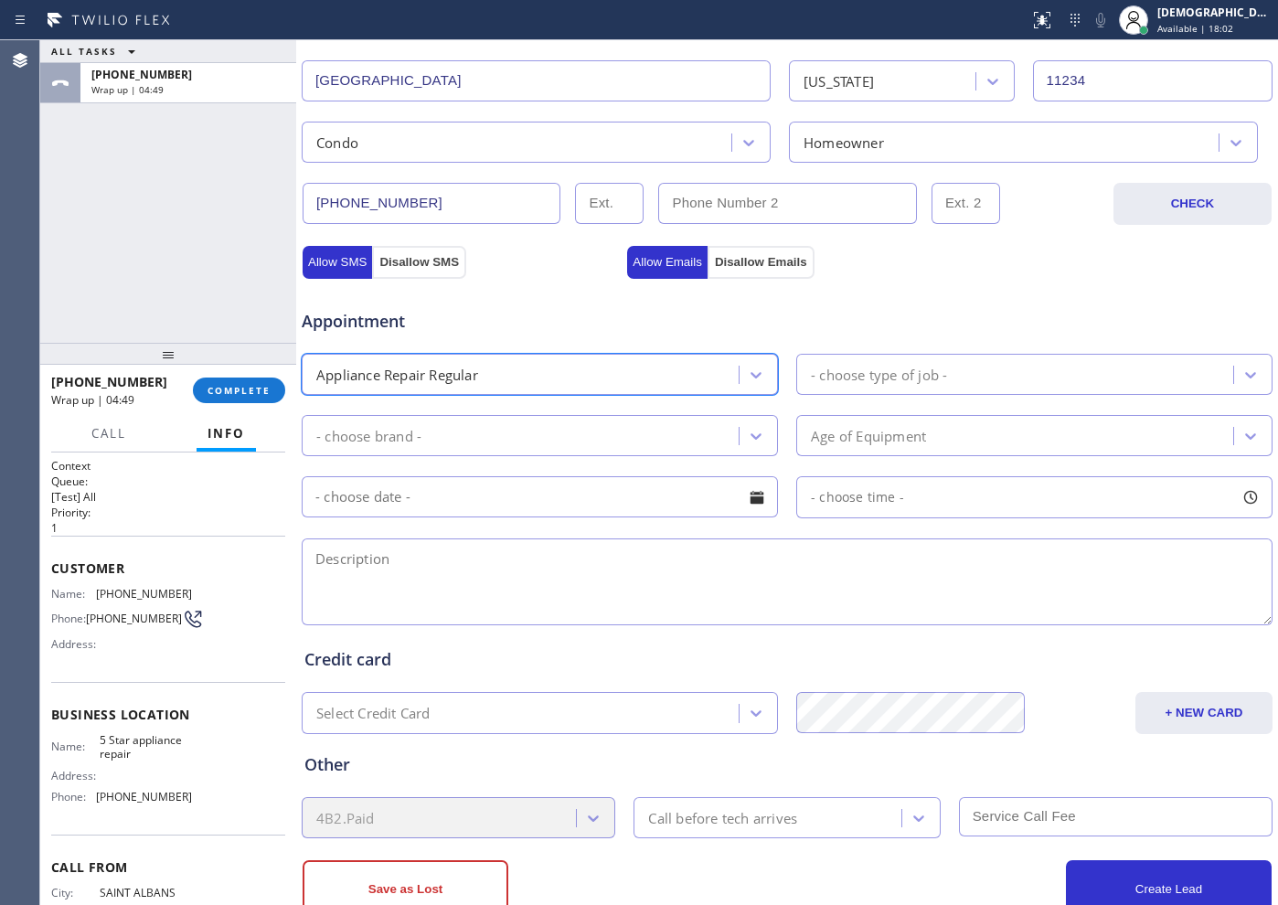
click at [847, 388] on div "- choose type of job -" at bounding box center [1016, 374] width 431 height 32
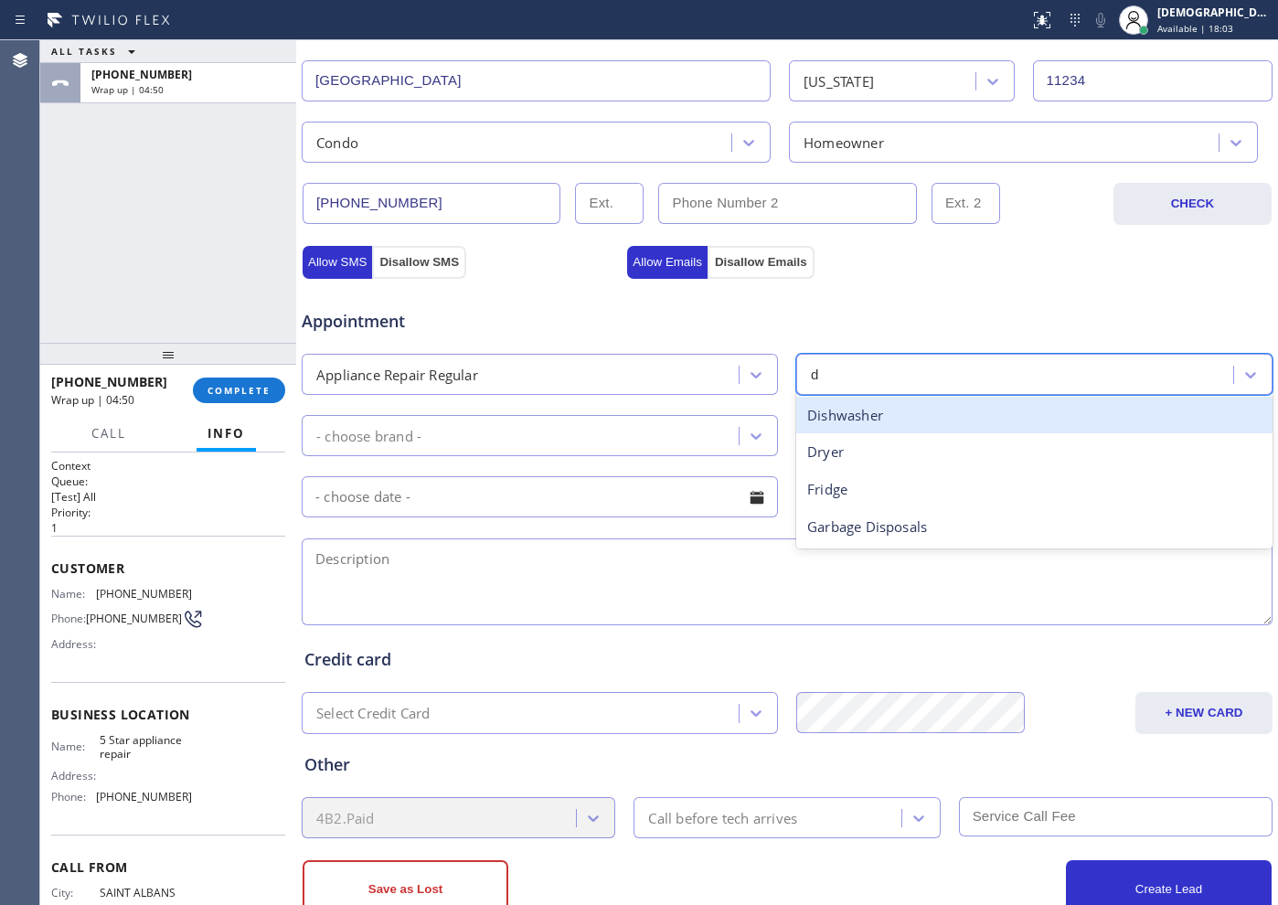
type input "dr"
drag, startPoint x: 833, startPoint y: 412, endPoint x: 652, endPoint y: 421, distance: 182.1
click at [832, 413] on div "Dryer" at bounding box center [1034, 415] width 476 height 37
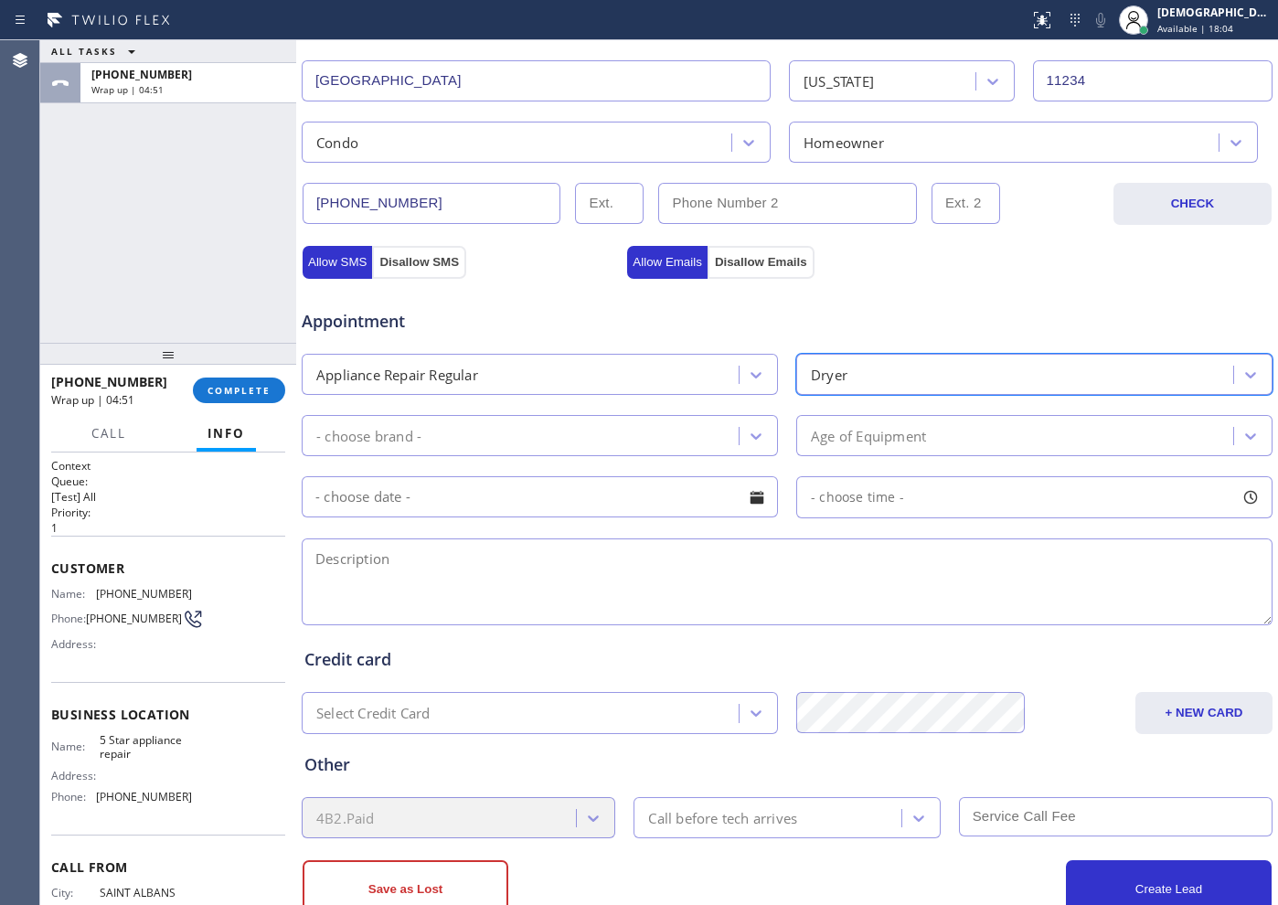
click at [558, 417] on div "- choose brand -" at bounding box center [540, 435] width 476 height 41
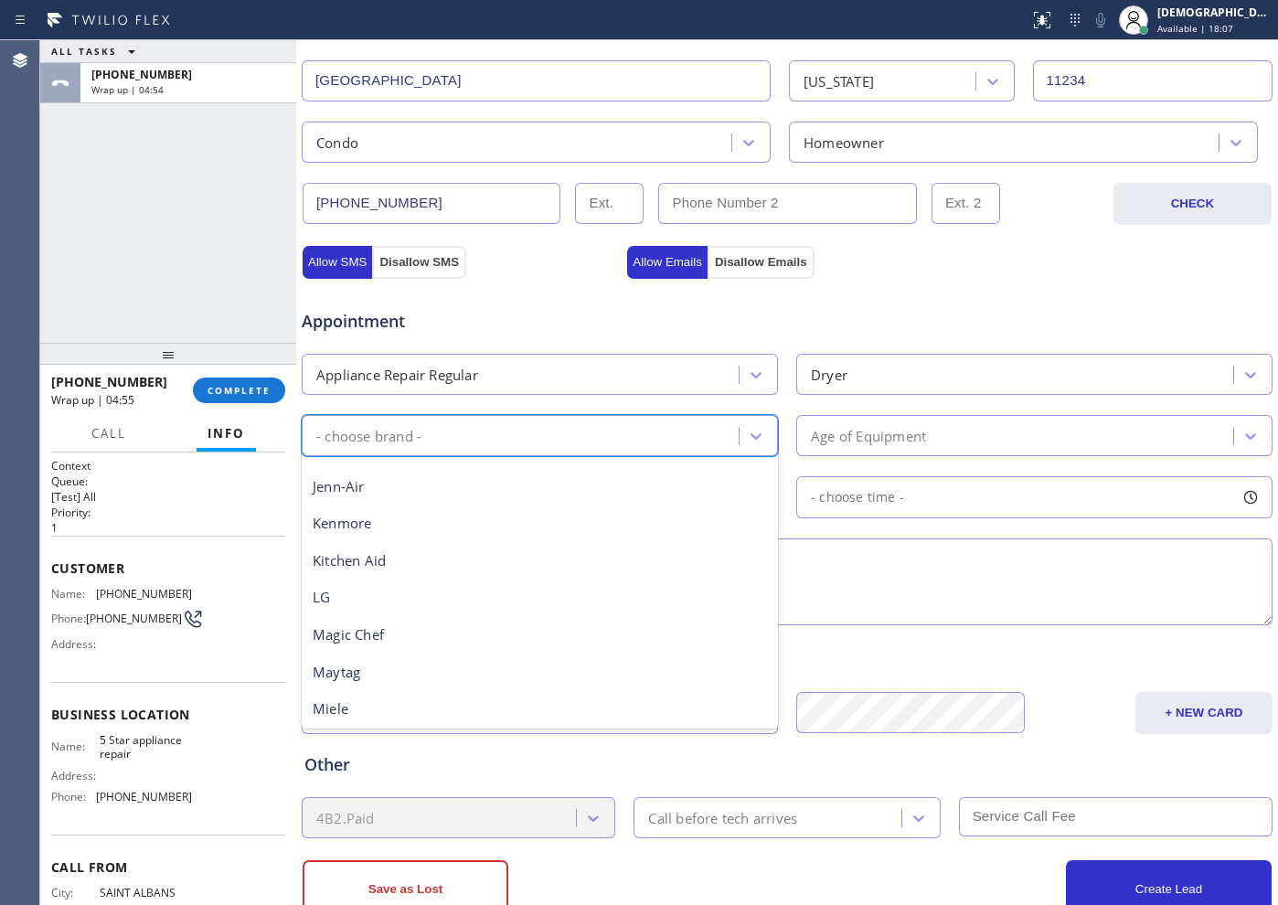
scroll to position [401, 0]
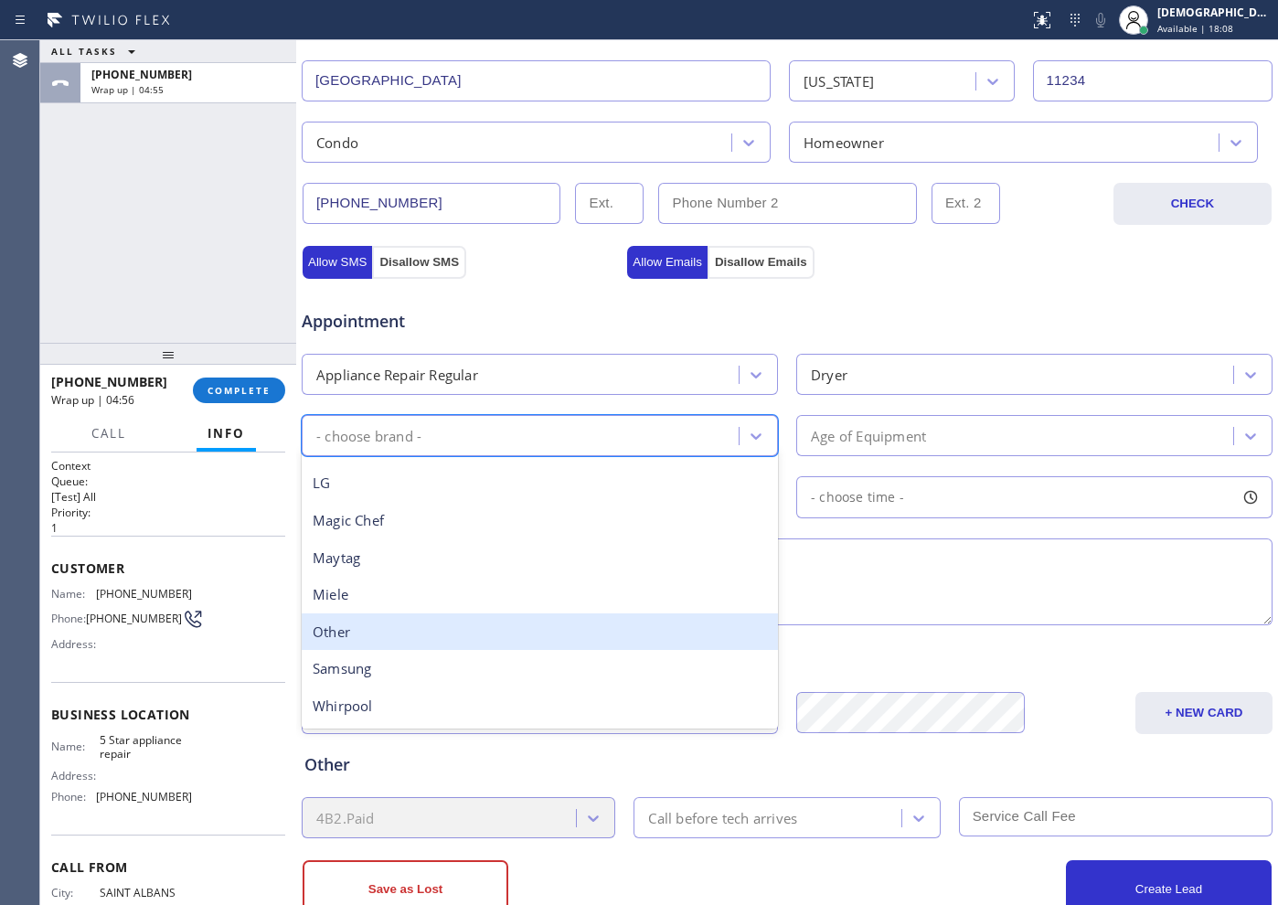
click at [435, 640] on div "Other" at bounding box center [540, 631] width 476 height 37
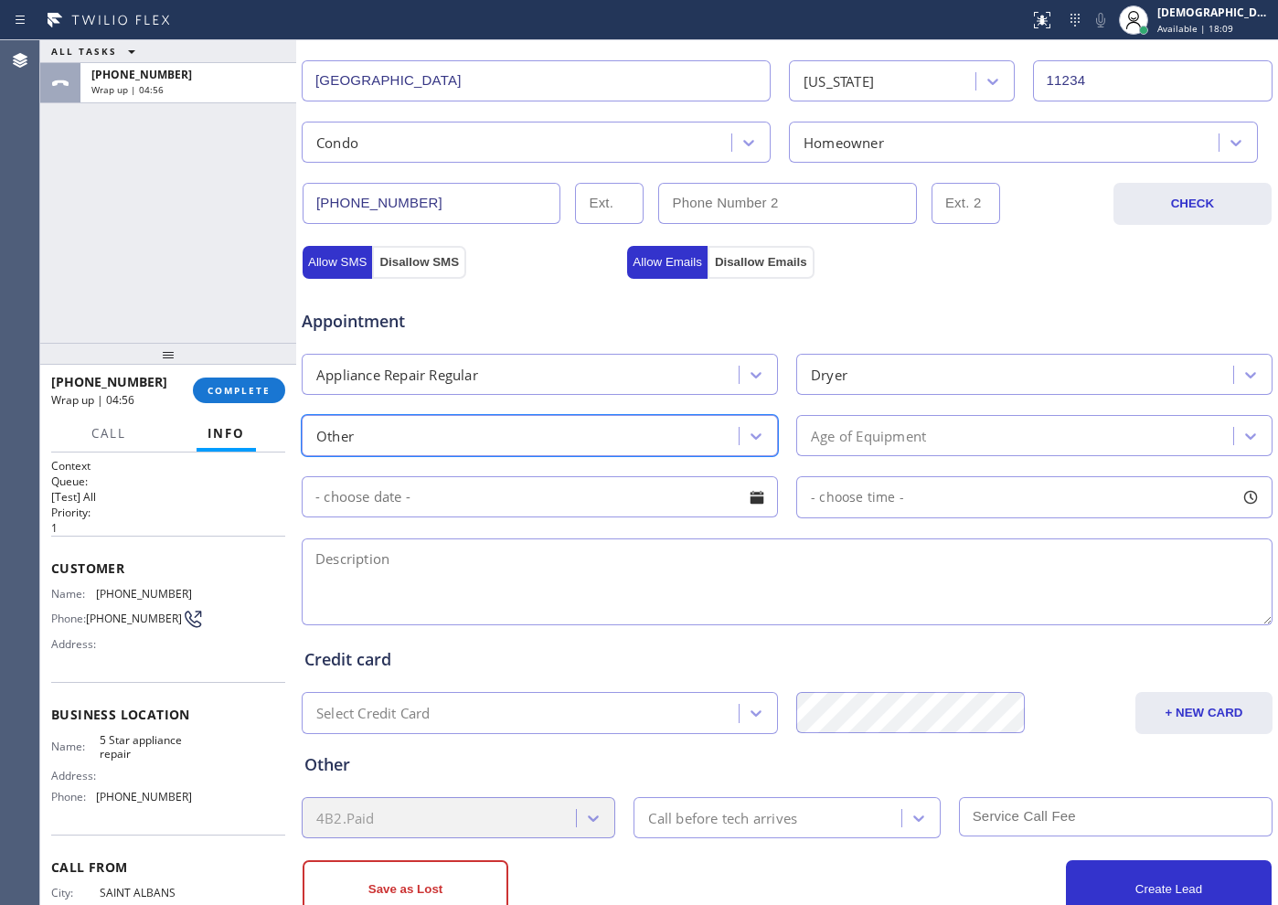
click at [1003, 421] on div "Age of Equipment" at bounding box center [1016, 435] width 431 height 32
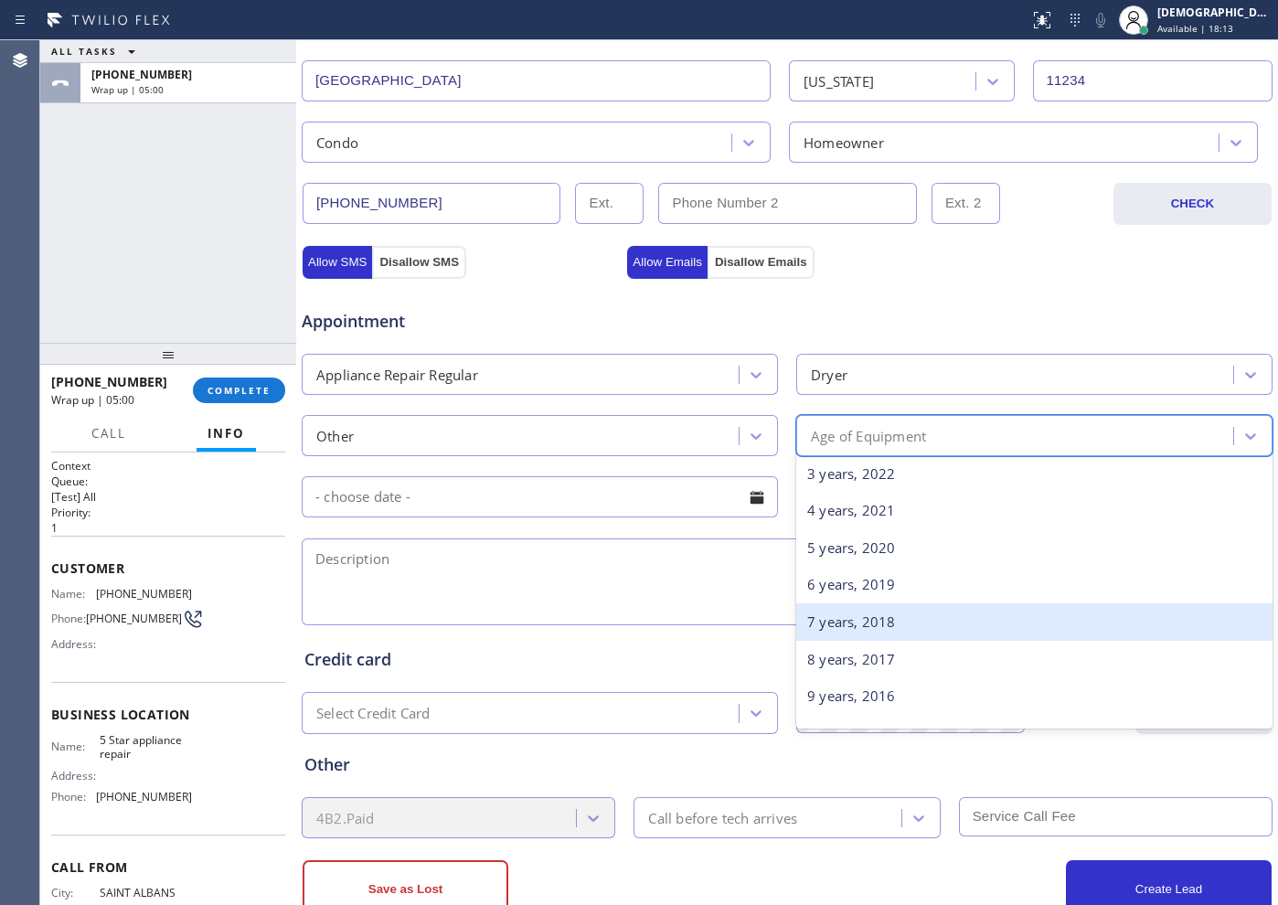
scroll to position [343, 0]
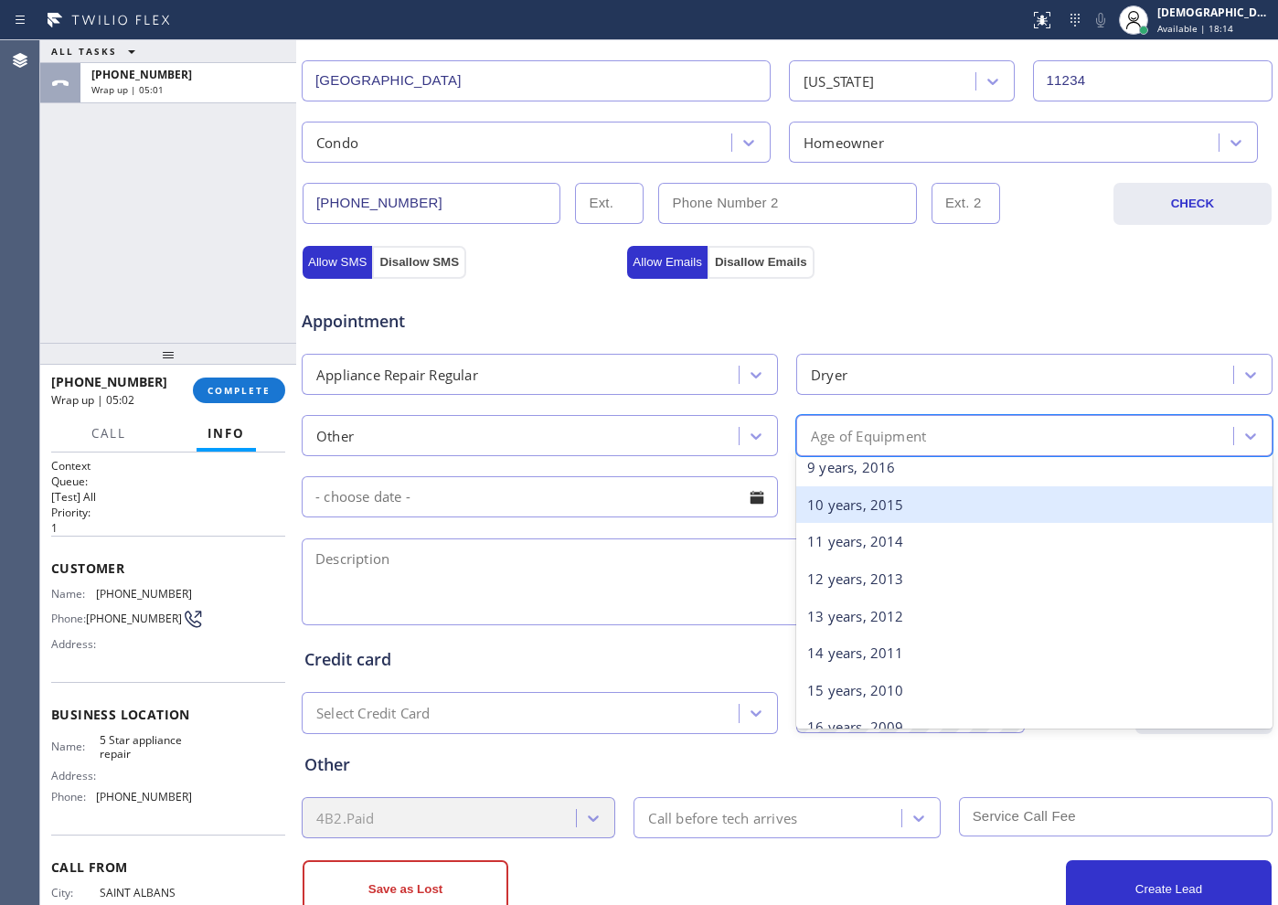
click at [863, 511] on div "10 years, 2015" at bounding box center [1034, 504] width 476 height 37
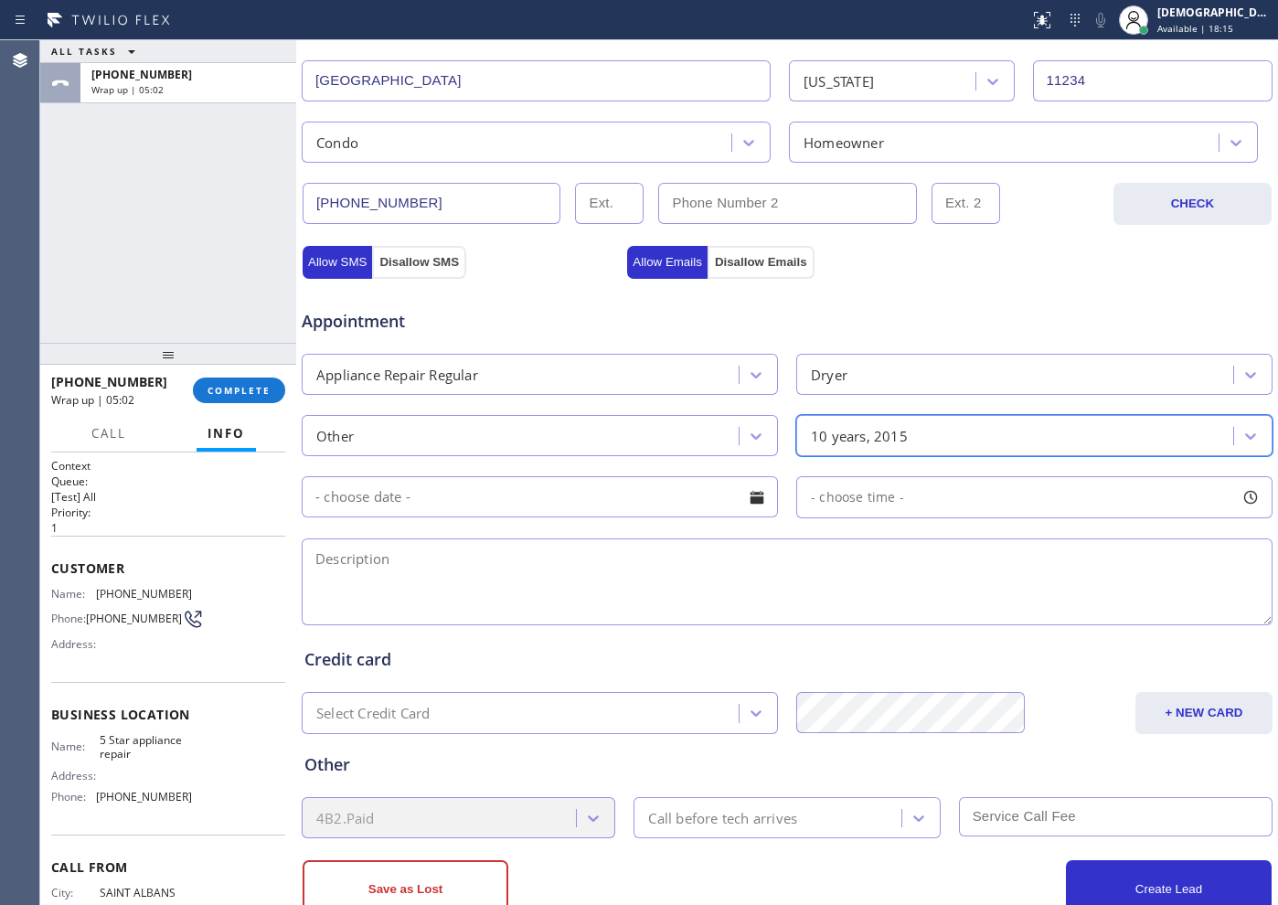
click at [532, 461] on div "Appointment Appliance Repair Regular Dryer Other option 10 years, 2015, selecte…" at bounding box center [786, 458] width 965 height 342
click at [525, 490] on input "text" at bounding box center [540, 496] width 476 height 41
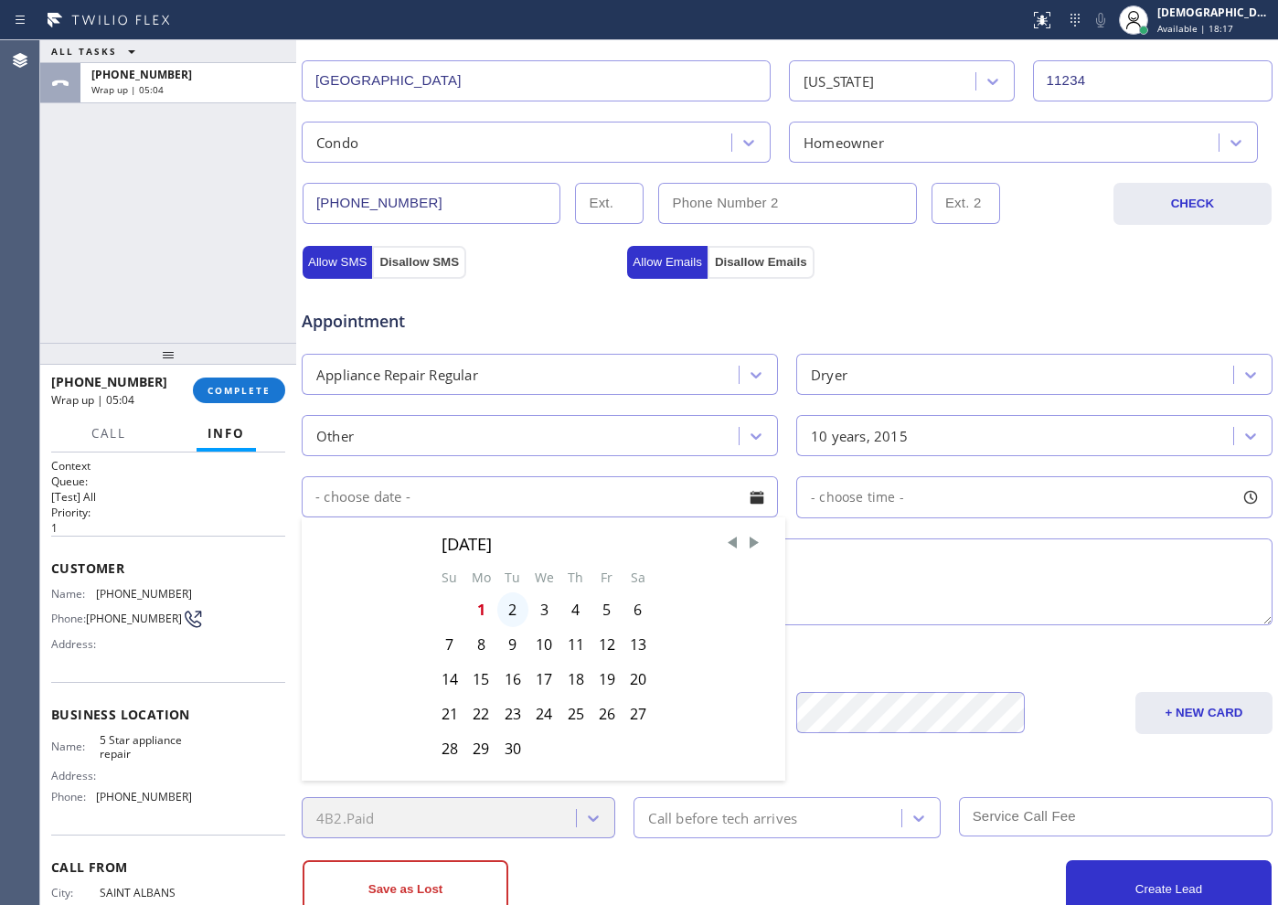
click at [515, 611] on div "2" at bounding box center [512, 609] width 31 height 35
type input "[DATE]"
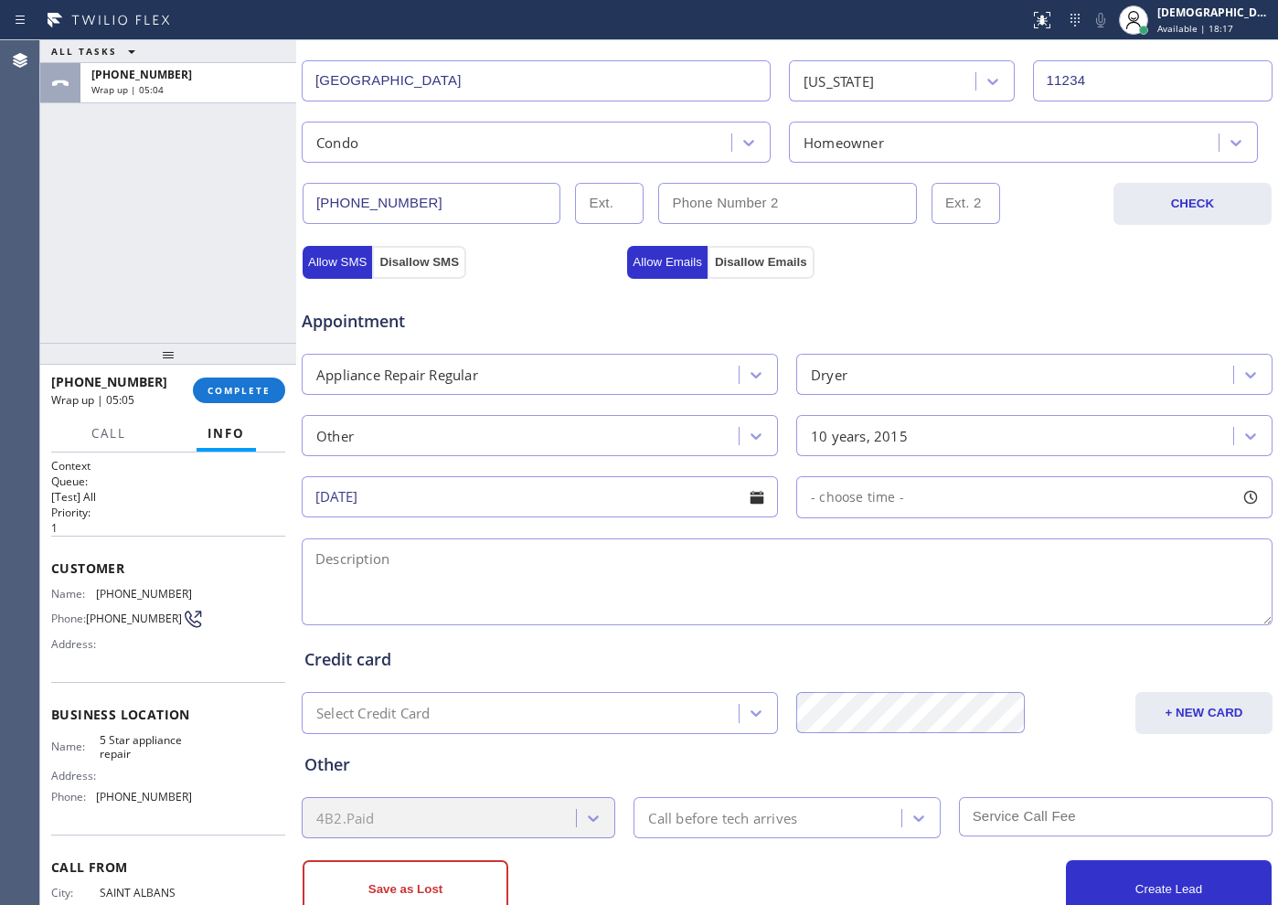
click at [816, 494] on span "- choose time -" at bounding box center [857, 496] width 93 height 17
drag, startPoint x: 801, startPoint y: 612, endPoint x: 1028, endPoint y: 625, distance: 227.0
click at [1028, 625] on div at bounding box center [1035, 608] width 22 height 38
drag, startPoint x: 1027, startPoint y: 616, endPoint x: 1013, endPoint y: 618, distance: 13.8
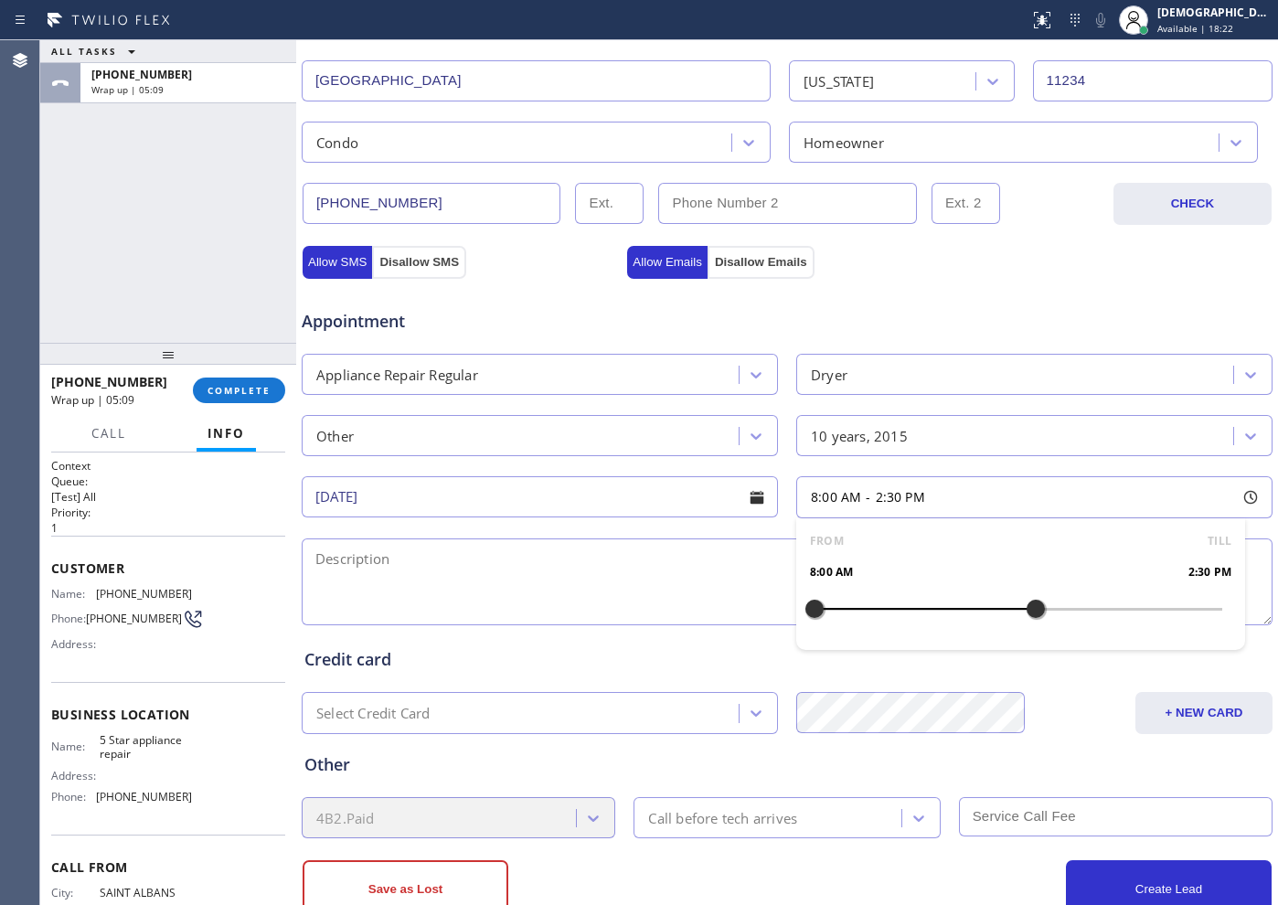
click at [1024, 618] on div at bounding box center [1035, 608] width 22 height 38
click at [1012, 614] on div at bounding box center [1018, 608] width 22 height 38
drag, startPoint x: 806, startPoint y: 607, endPoint x: 907, endPoint y: 617, distance: 101.0
click at [907, 617] on div at bounding box center [917, 608] width 22 height 38
click at [626, 327] on div "Appointment" at bounding box center [787, 310] width 974 height 47
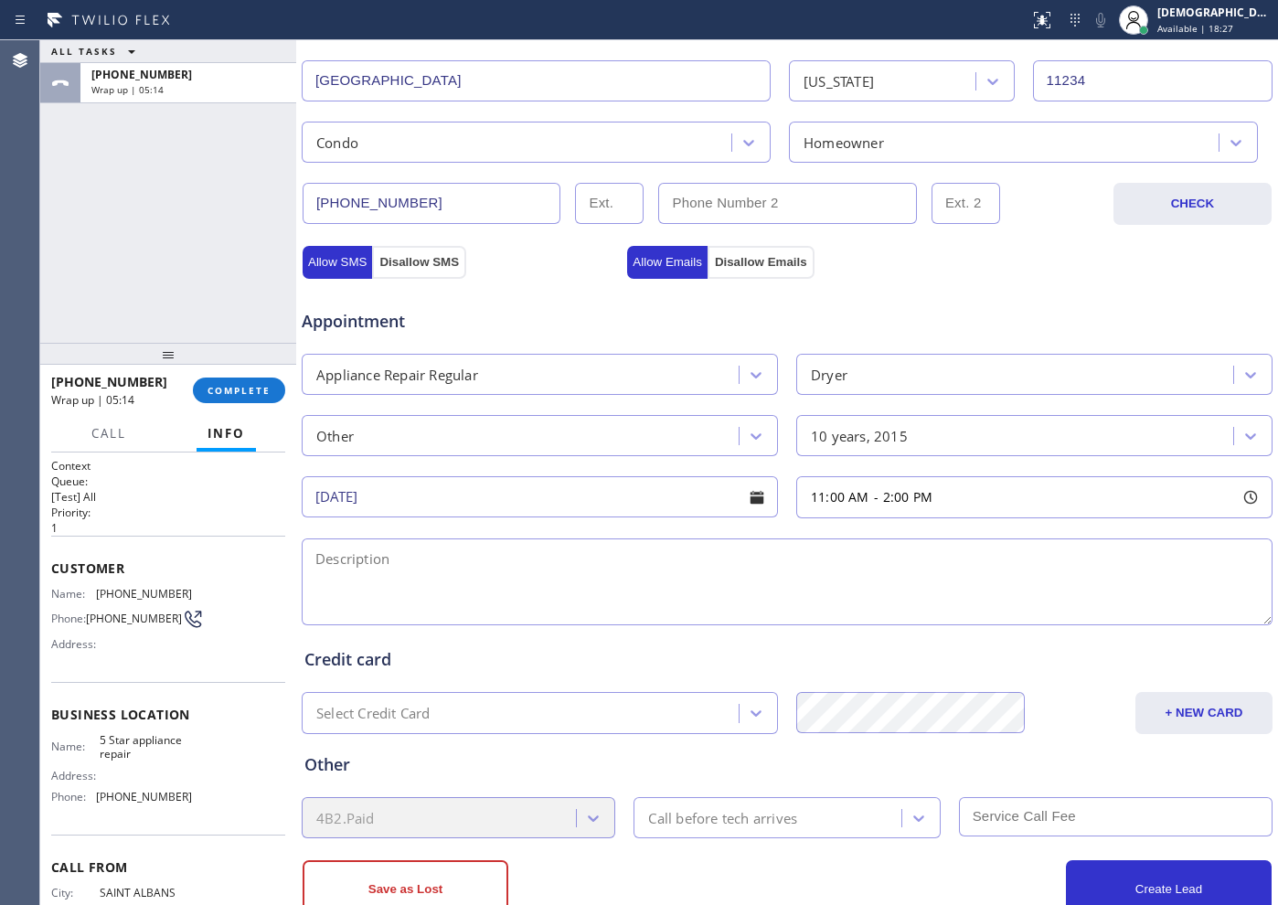
click at [517, 561] on textarea at bounding box center [787, 581] width 970 height 87
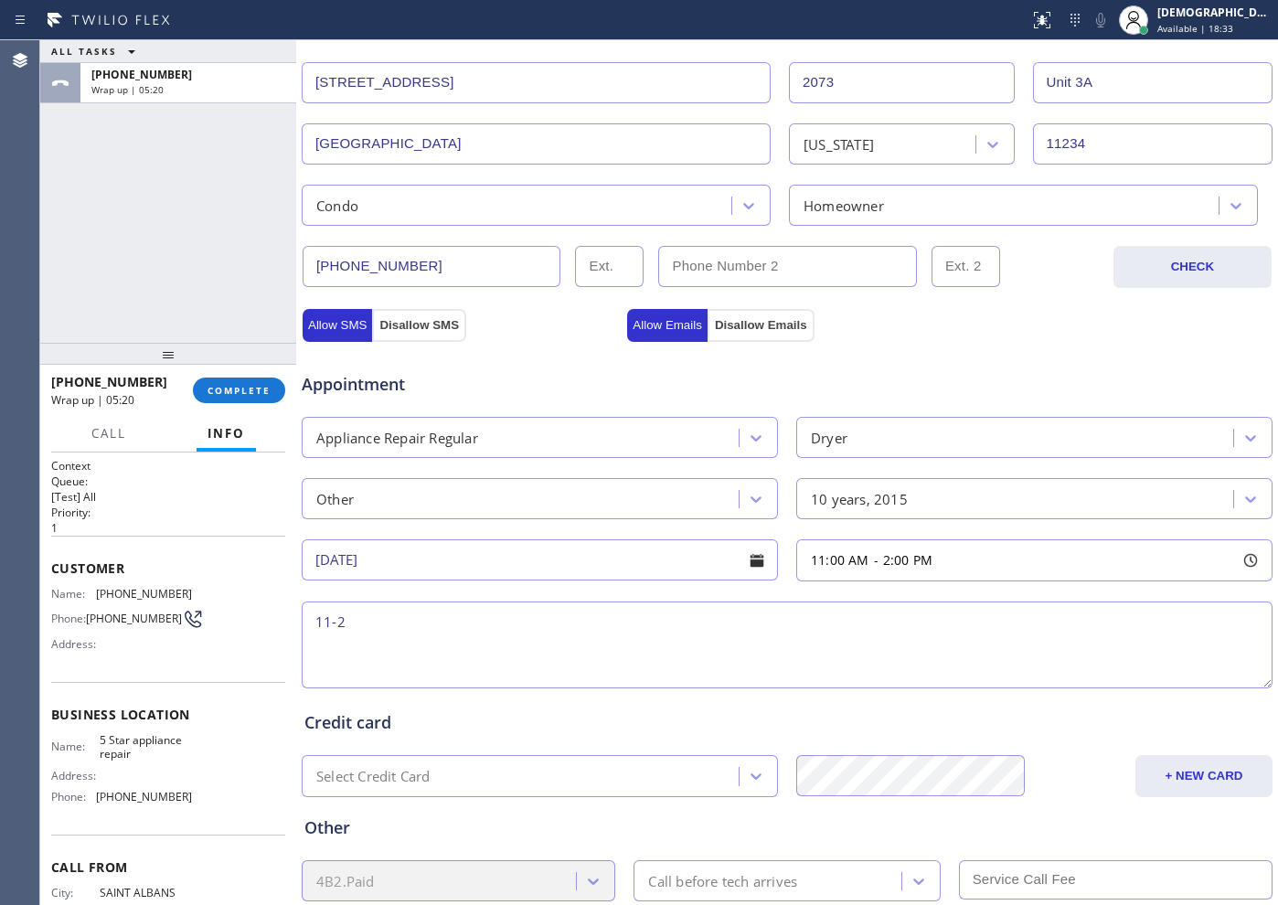
scroll to position [228, 0]
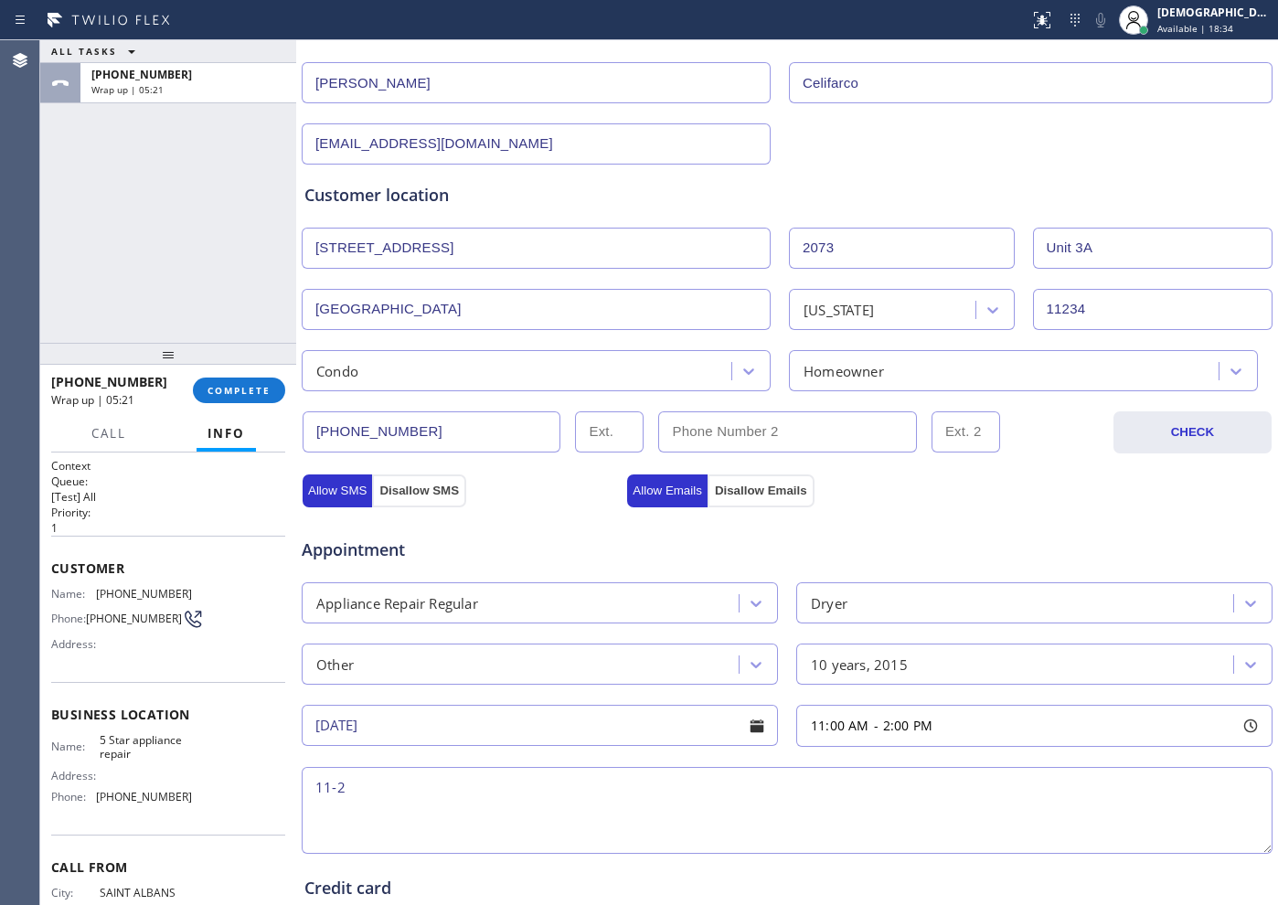
click at [354, 800] on textarea "11-2" at bounding box center [787, 810] width 970 height 87
click at [452, 773] on textarea "11-2 / $ 99 /" at bounding box center [787, 810] width 970 height 87
paste textarea "dont know the brand / washer andDryer combo / stops spinning and wont heat / 10…"
click at [632, 788] on textarea "11-2 / $ 99 / don't know the brand / washer andDryer combo / stops spinning and…" at bounding box center [787, 810] width 970 height 87
click at [1034, 792] on textarea "11-2 / $ 99 / don't know the brand / washer and Dryer combo / stops spinning an…" at bounding box center [787, 810] width 970 height 87
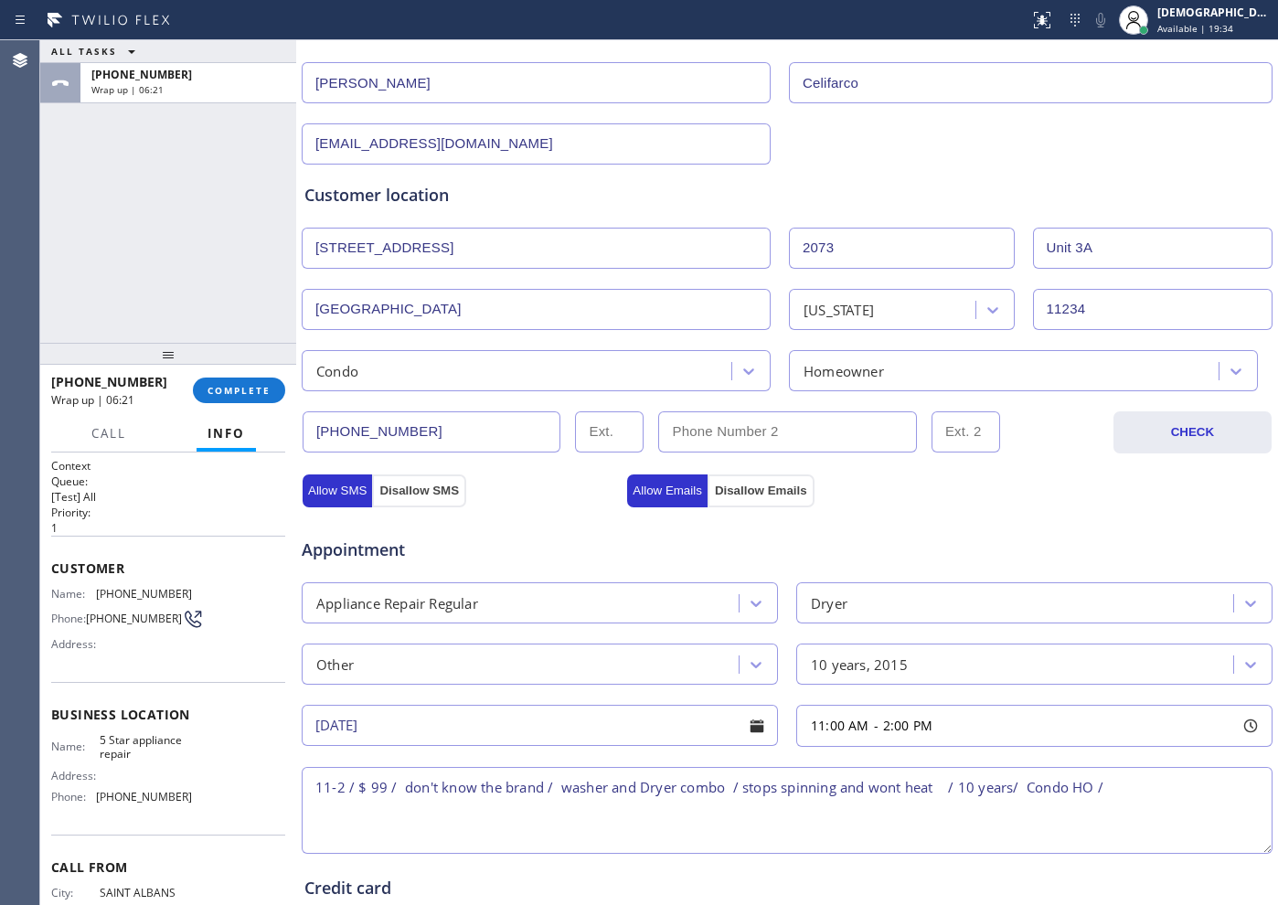
click at [1131, 794] on textarea "11-2 / $ 99 / don't know the brand / washer and Dryer combo / stops spinning an…" at bounding box center [787, 810] width 970 height 87
paste textarea "[STREET_ADDRESS] / condo 3A"
click at [328, 807] on textarea "11-2 / $ 99 / don't know the brand / washer and Dryer combo / stops spinning an…" at bounding box center [787, 810] width 970 height 87
drag, startPoint x: 161, startPoint y: 772, endPoint x: 143, endPoint y: 765, distance: 19.7
click at [159, 771] on div "Name: 5 Star appliance repair Address: Phone: [PHONE_NUMBER]" at bounding box center [121, 772] width 141 height 79
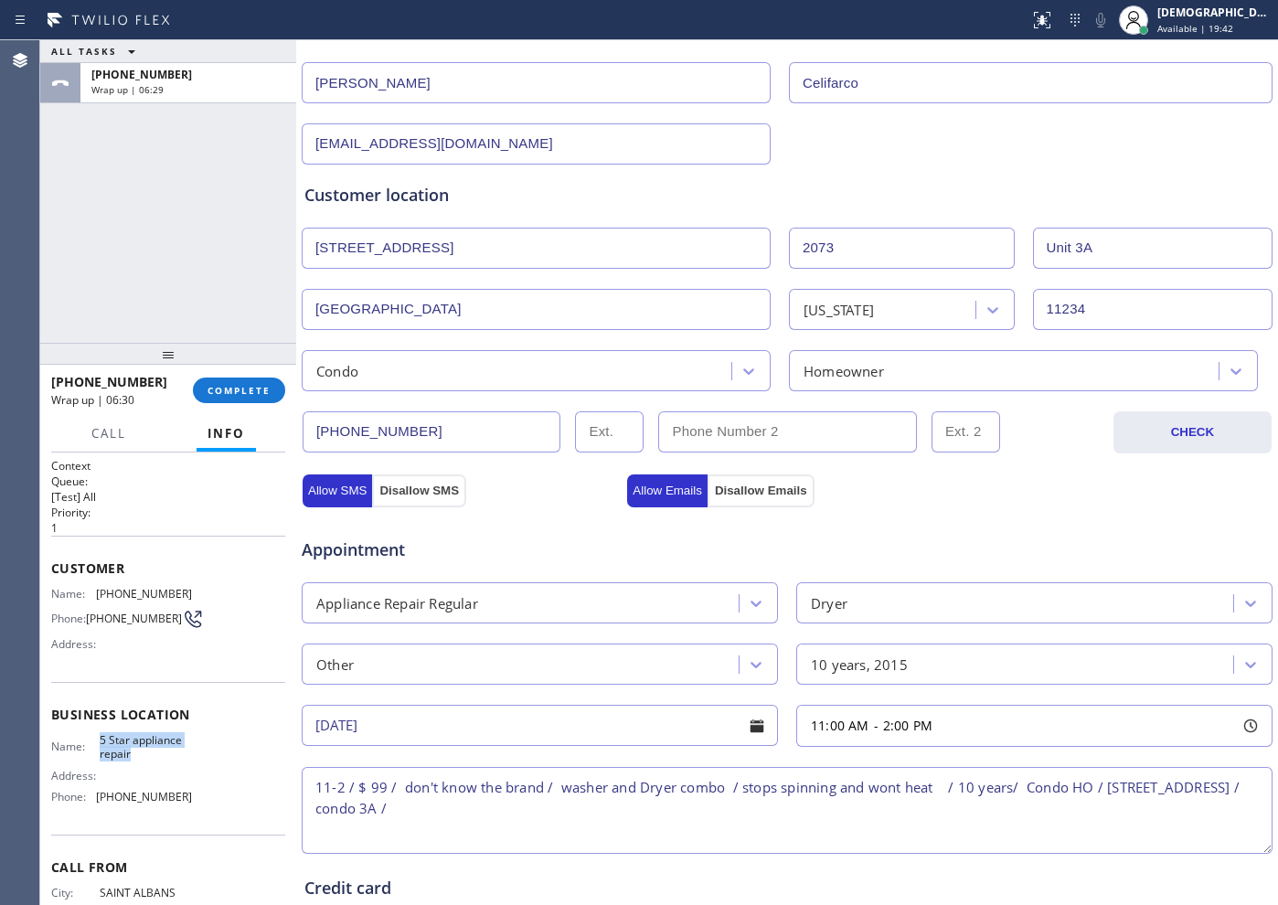
drag, startPoint x: 129, startPoint y: 759, endPoint x: 97, endPoint y: 749, distance: 33.5
click at [100, 749] on span "5 Star appliance repair" at bounding box center [145, 747] width 91 height 28
copy span "5 Star appliance repair"
click at [568, 804] on textarea "11-2 / $ 99 / don't know the brand / washer and Dryer combo / stops spinning an…" at bounding box center [787, 810] width 970 height 87
paste textarea "5 Star appliance repair"
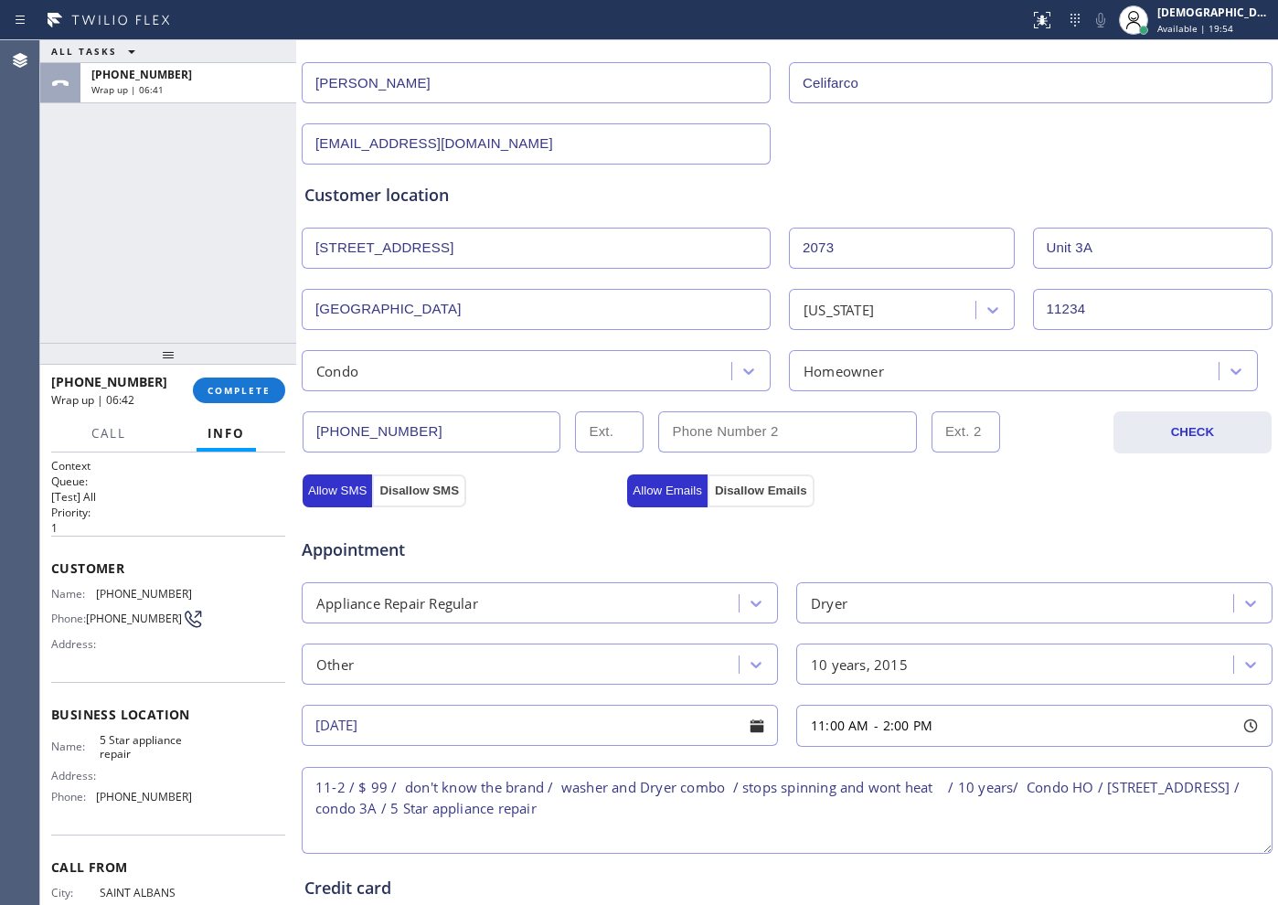
click at [822, 813] on textarea "11-2 / $ 99 / don't know the brand / washer and Dryer combo / stops spinning an…" at bounding box center [787, 810] width 970 height 87
paste textarea "Please call customer 30 minutes prior to arrival"
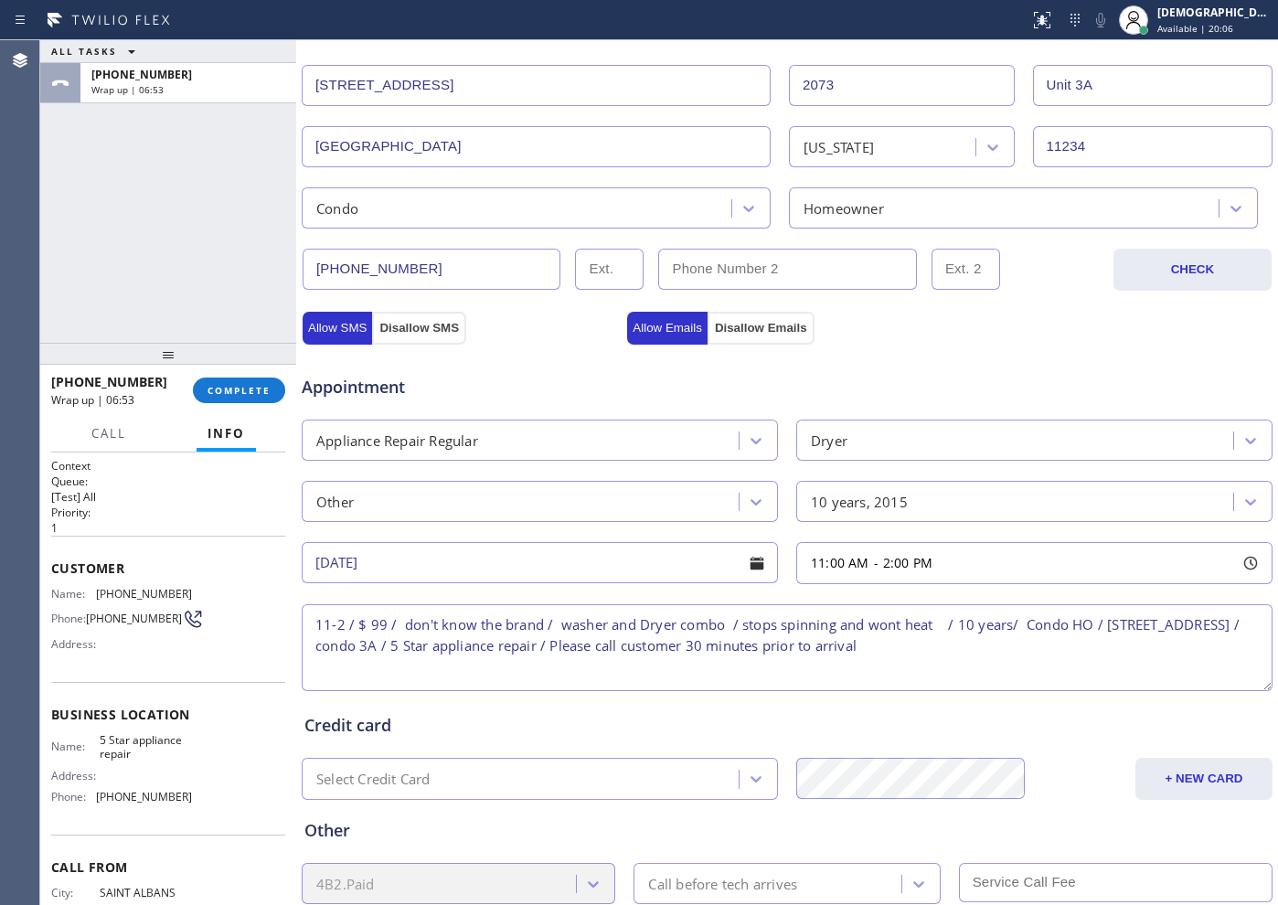
scroll to position [457, 0]
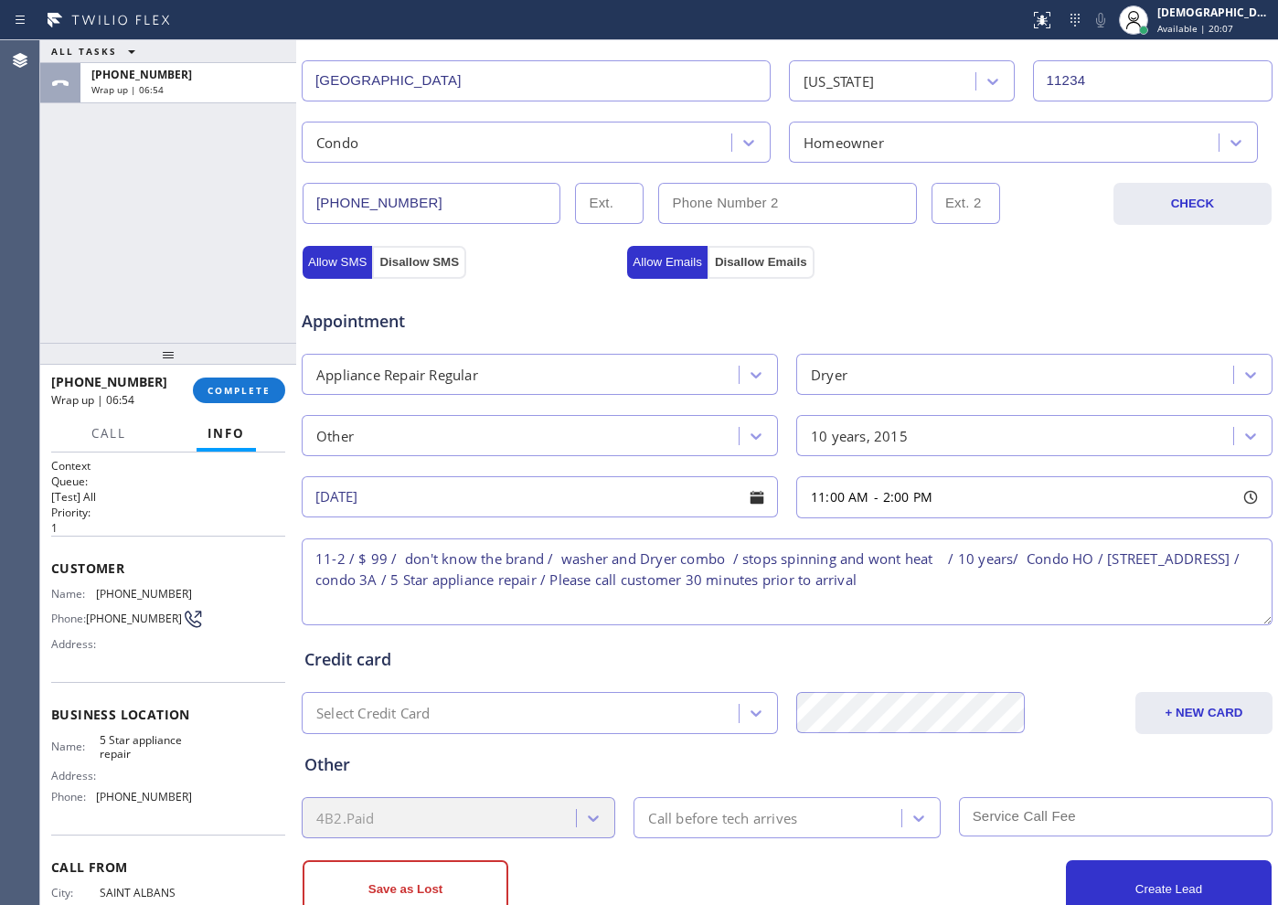
type textarea "11-2 / $ 99 / don't know the brand / washer and Dryer combo / stops spinning an…"
click at [680, 818] on div "Call before tech arrives" at bounding box center [722, 817] width 149 height 21
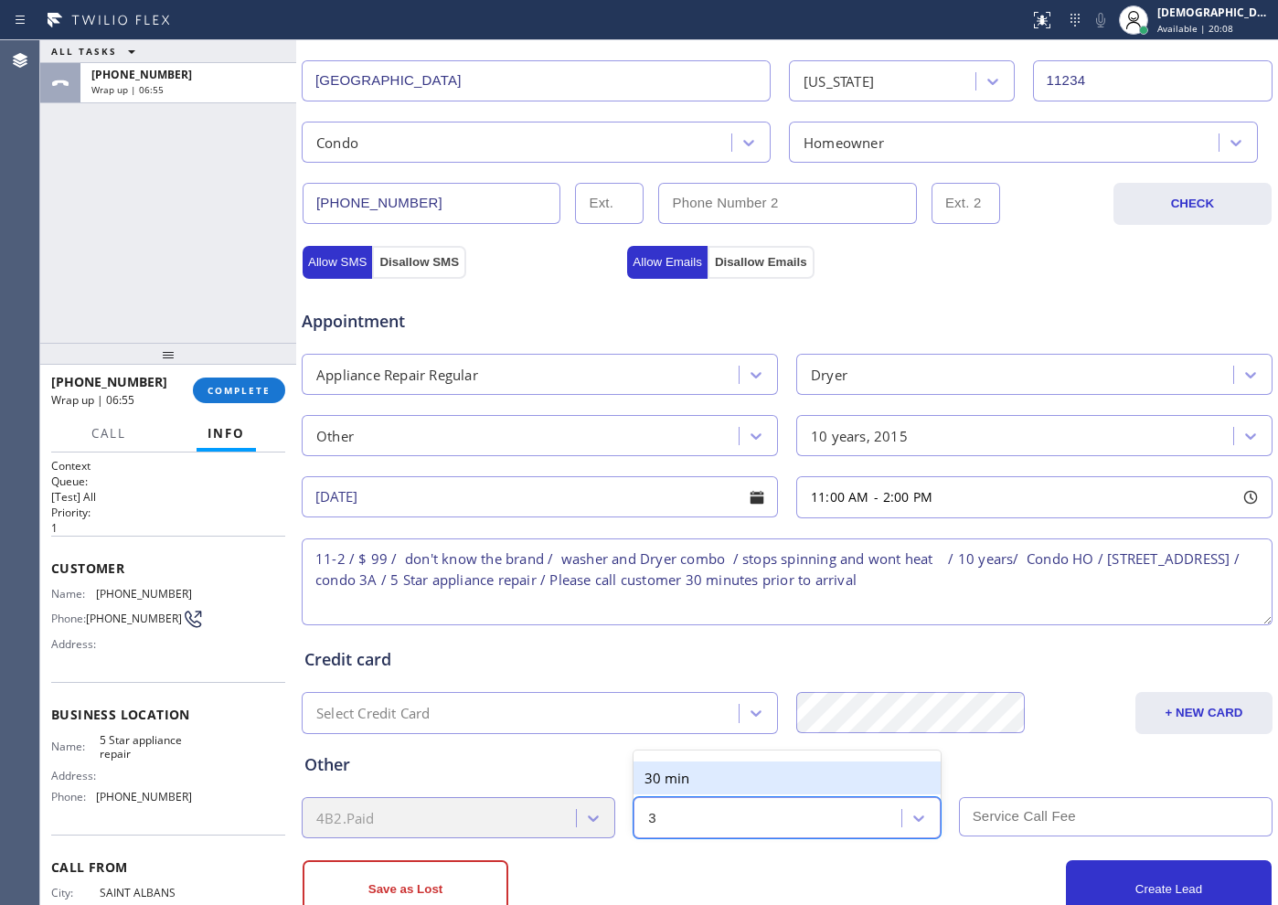
type input "30"
click at [739, 778] on div "30 min" at bounding box center [786, 777] width 306 height 33
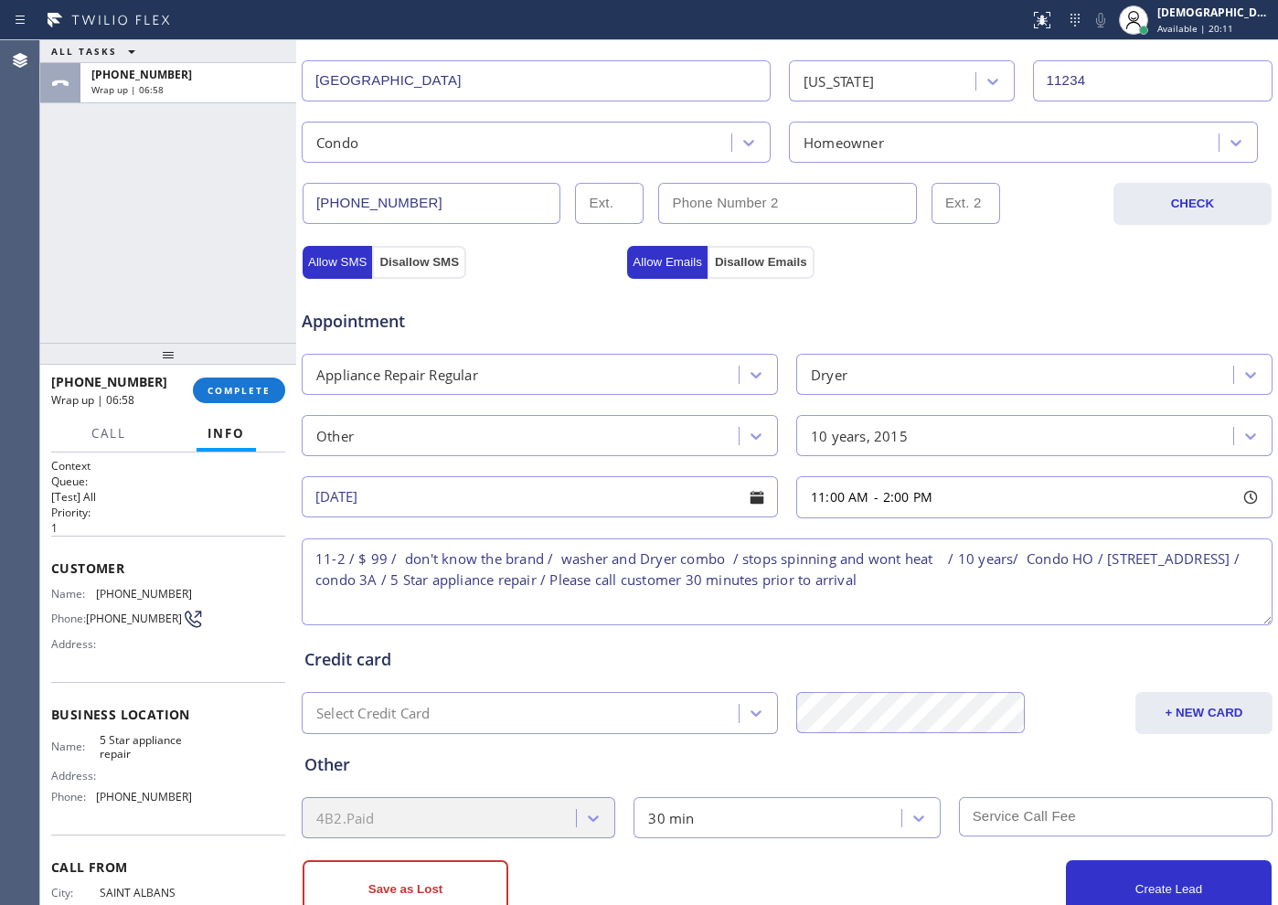
click at [1009, 836] on div at bounding box center [1111, 817] width 324 height 41
click at [1010, 820] on input "text" at bounding box center [1115, 816] width 313 height 39
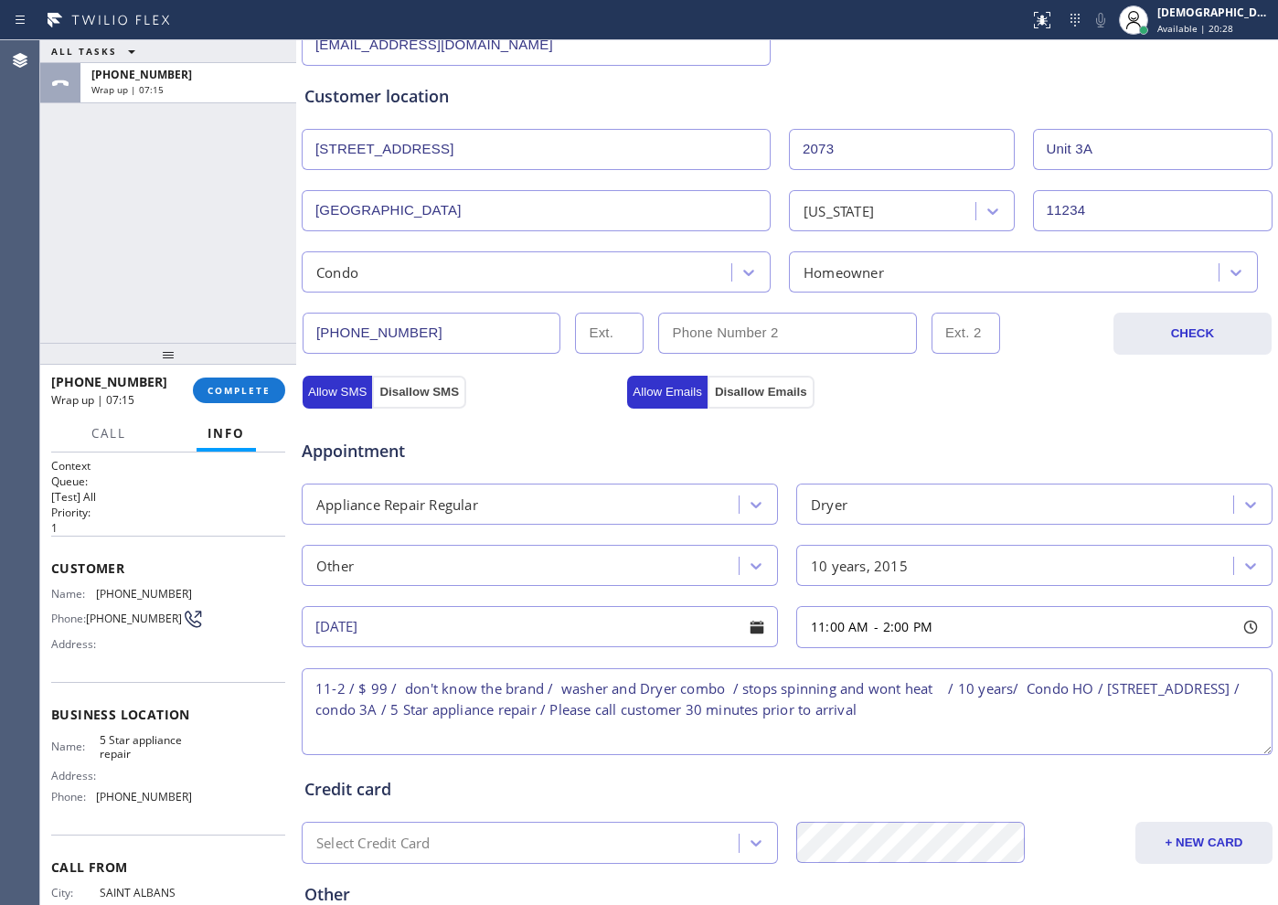
scroll to position [228, 0]
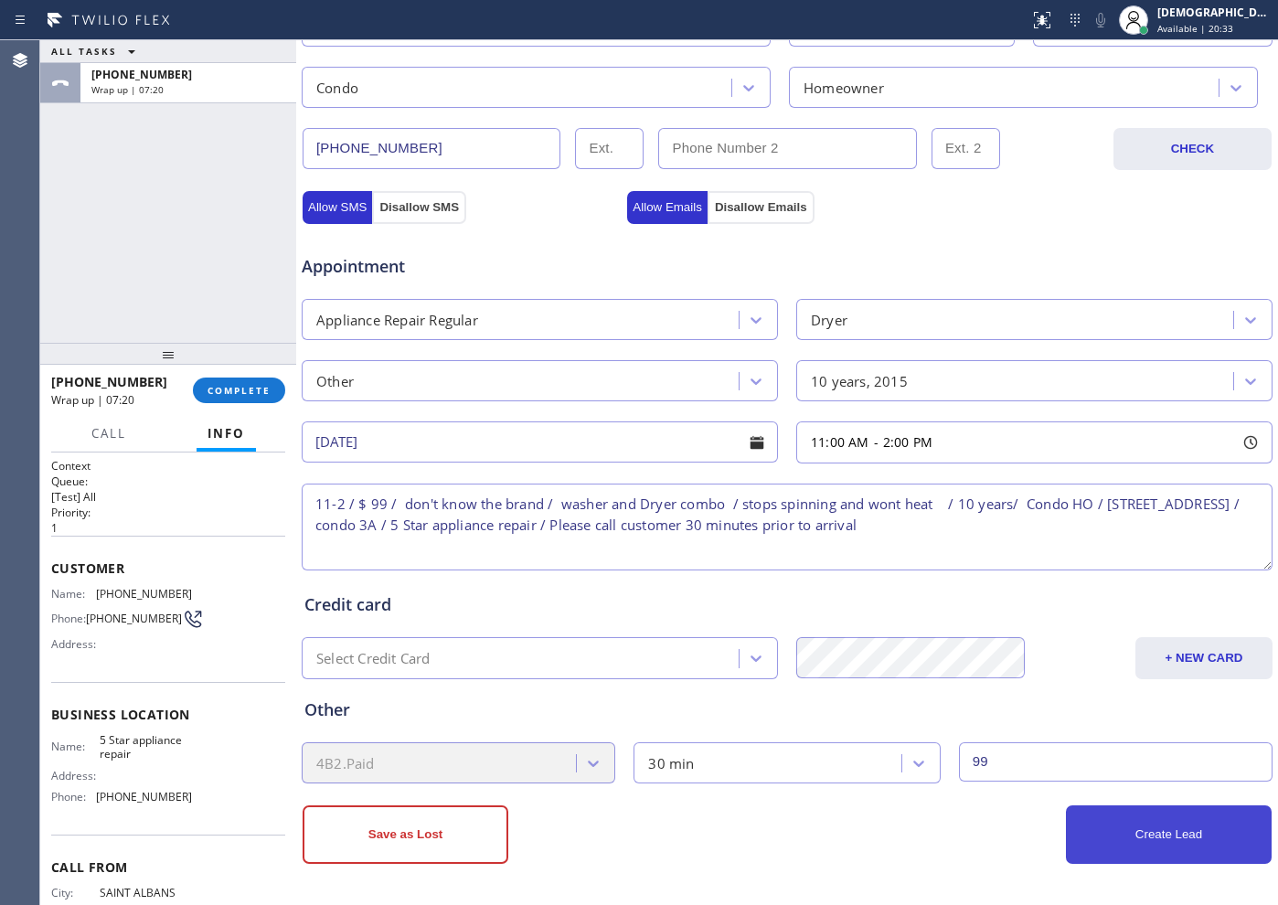
type input "99"
click at [1109, 848] on button "Create Lead" at bounding box center [1169, 834] width 206 height 58
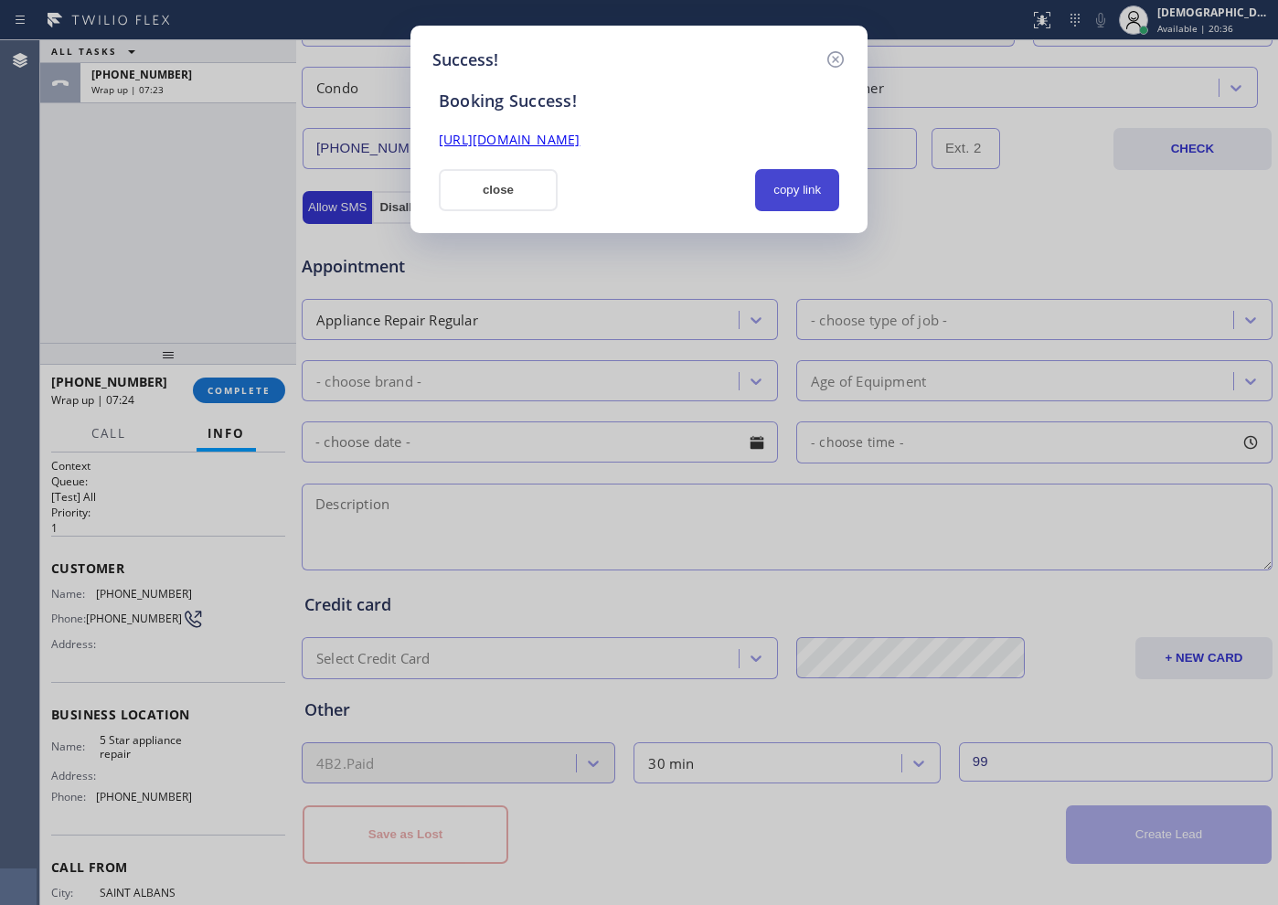
click at [793, 182] on button "copy link" at bounding box center [797, 190] width 84 height 42
click at [579, 142] on link "[URL][DOMAIN_NAME]" at bounding box center [509, 139] width 141 height 17
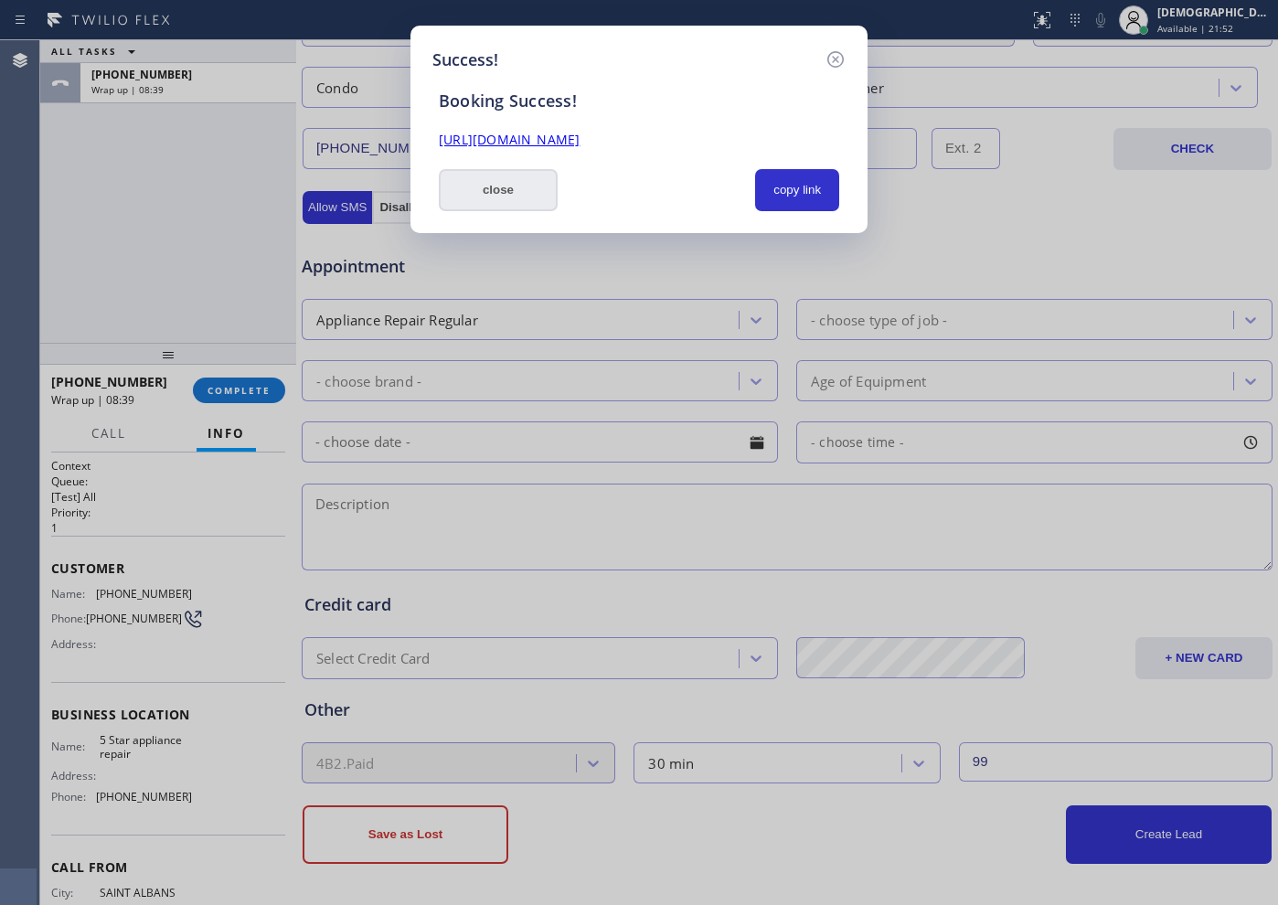
click at [473, 190] on button "close" at bounding box center [498, 190] width 119 height 42
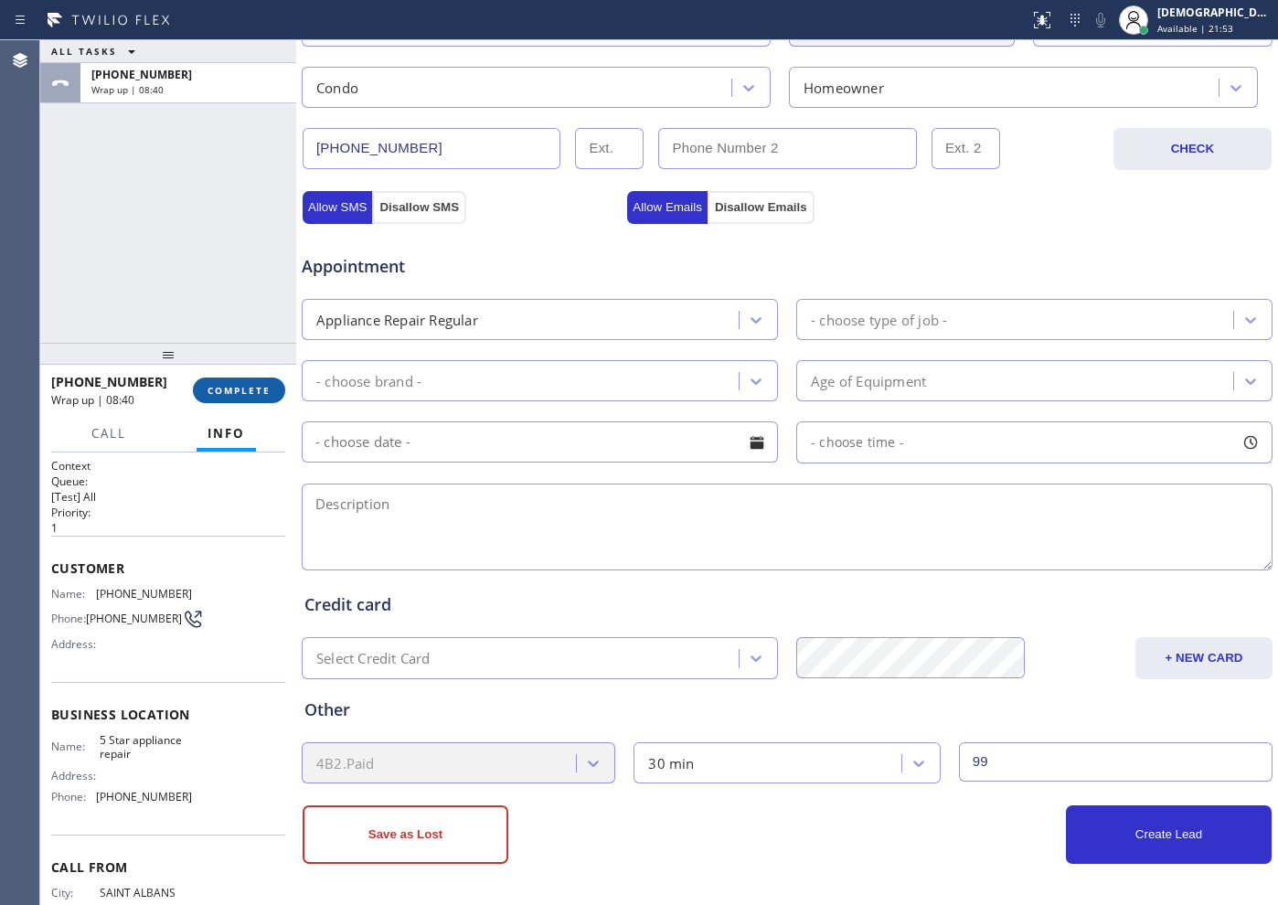
click at [239, 391] on span "COMPLETE" at bounding box center [238, 390] width 63 height 13
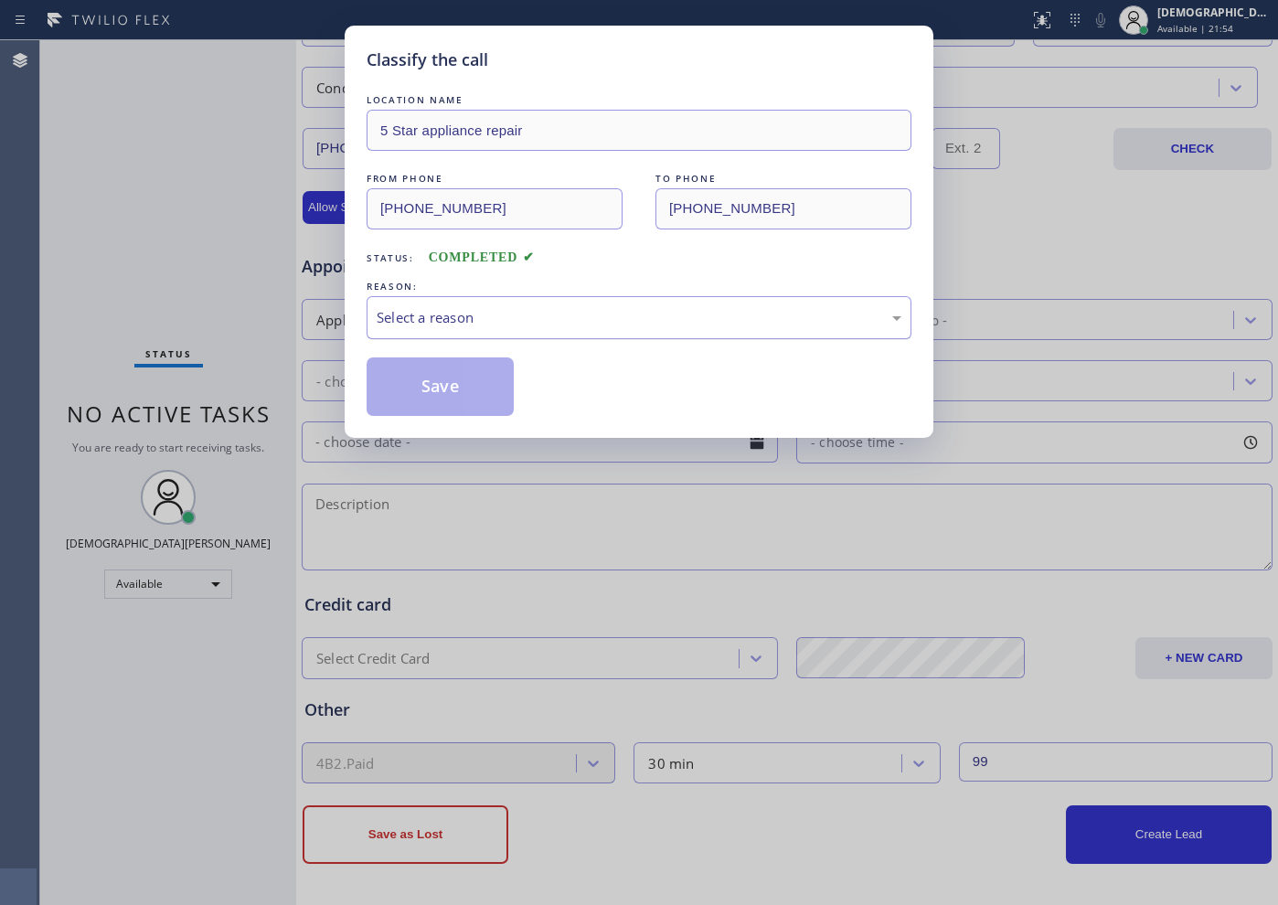
click at [434, 324] on div "Select a reason" at bounding box center [638, 317] width 525 height 21
click at [423, 372] on button "Save" at bounding box center [439, 386] width 147 height 58
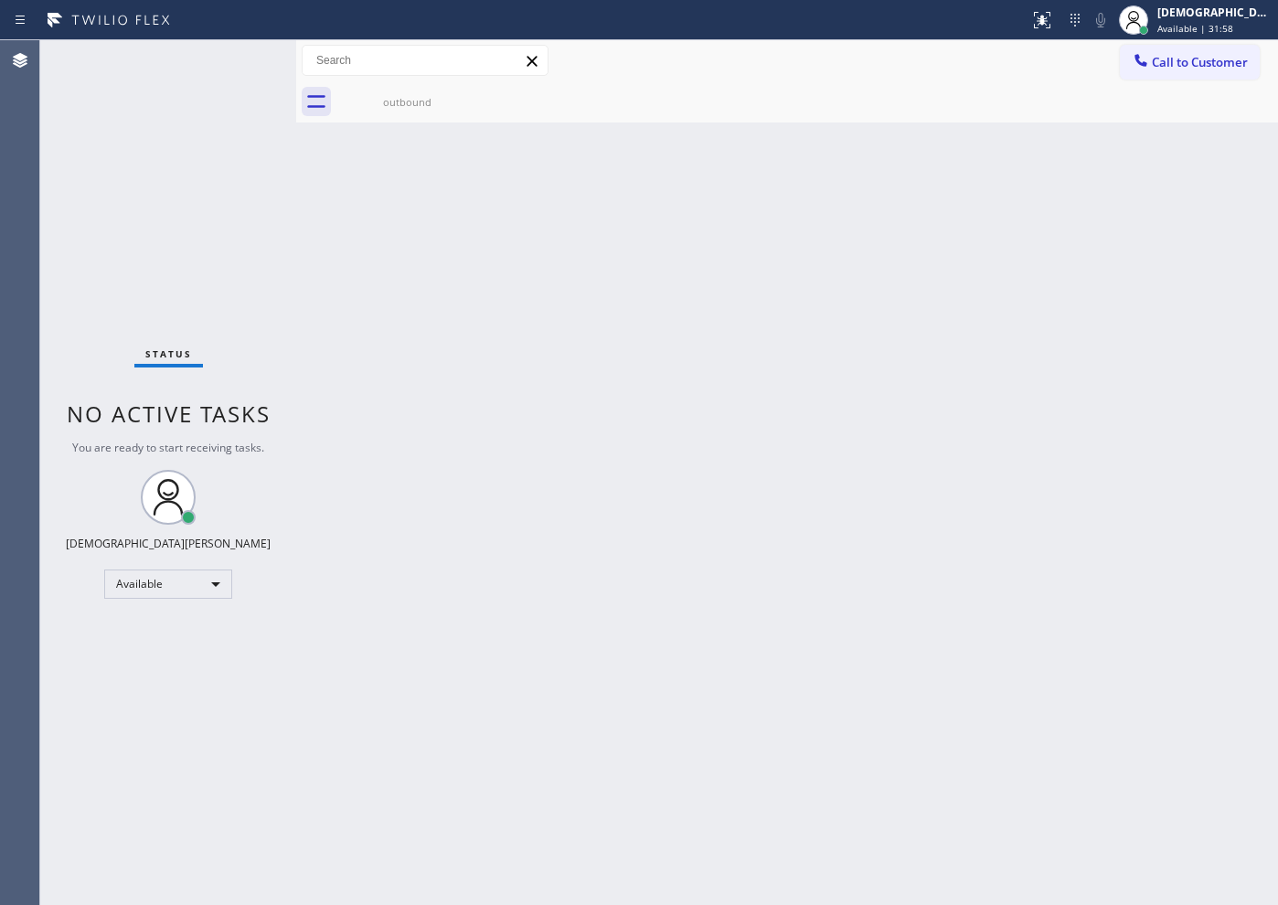
click at [231, 306] on div "Status No active tasks You are ready to start receiving tasks. Christian Cinco …" at bounding box center [168, 472] width 256 height 864
click at [207, 358] on div "Status No active tasks You are ready to start receiving tasks. Christian Cinco …" at bounding box center [168, 472] width 256 height 864
click at [185, 313] on div "Status No active tasks You are ready to start receiving tasks. Christian Cinco …" at bounding box center [168, 472] width 256 height 864
click at [182, 274] on div "Status No active tasks You are ready to start receiving tasks. Christian Cinco …" at bounding box center [168, 472] width 256 height 864
click at [670, 542] on div "Back to Dashboard Change Sender ID Customers Technicians Select a contact Outbo…" at bounding box center [786, 472] width 981 height 864
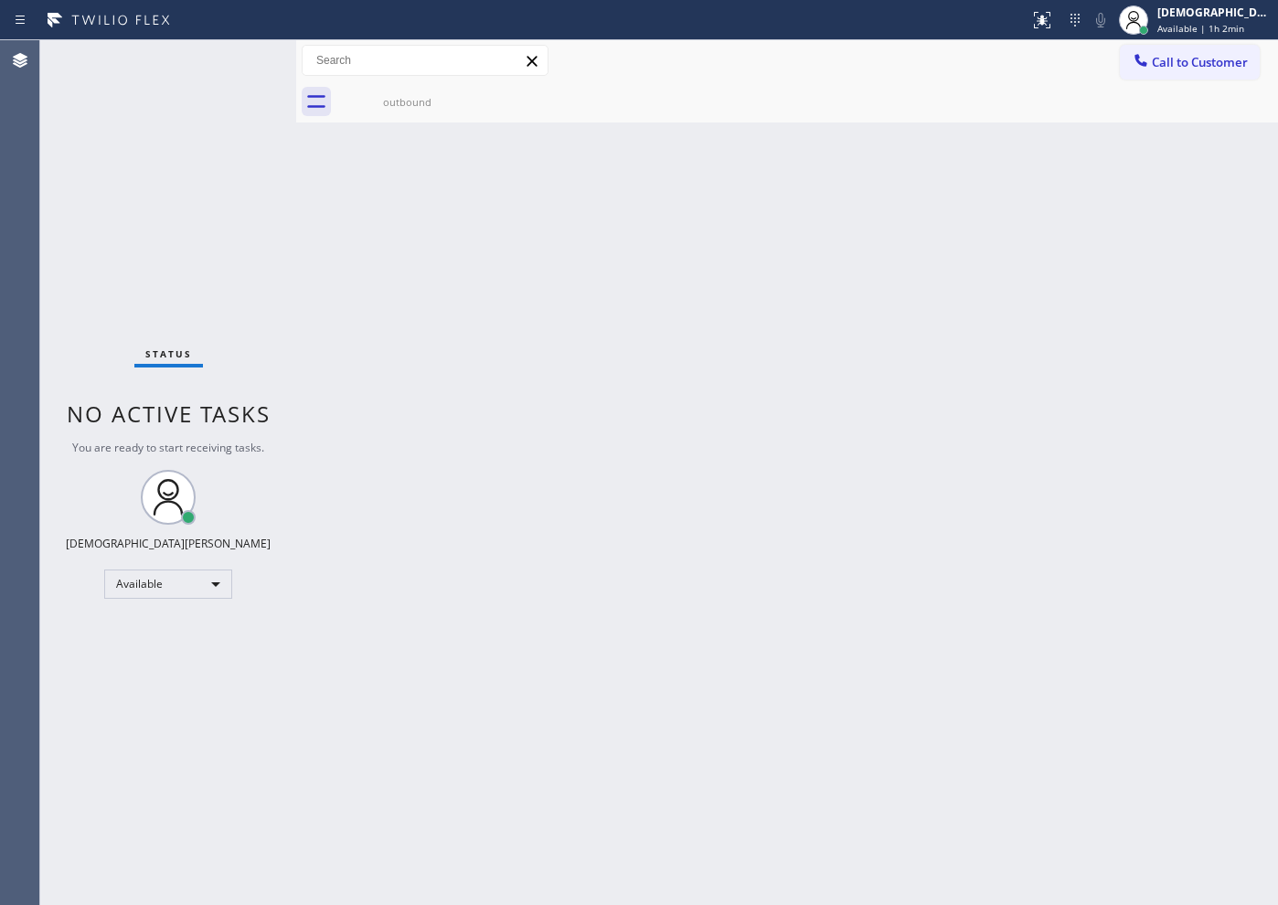
click at [670, 542] on div "Back to Dashboard Change Sender ID Customers Technicians Select a contact Outbo…" at bounding box center [786, 472] width 981 height 864
click at [670, 541] on div "Back to Dashboard Change Sender ID Customers Technicians Select a contact Outbo…" at bounding box center [786, 472] width 981 height 864
click at [244, 385] on div "Status No active tasks You are ready to start receiving tasks. Christian Cinco …" at bounding box center [168, 472] width 256 height 864
click at [154, 243] on div "Status No active tasks You are ready to start receiving tasks. Christian Cinco …" at bounding box center [168, 472] width 256 height 864
click at [780, 299] on div "Back to Dashboard Change Sender ID Customers Technicians Select a contact Outbo…" at bounding box center [786, 472] width 981 height 864
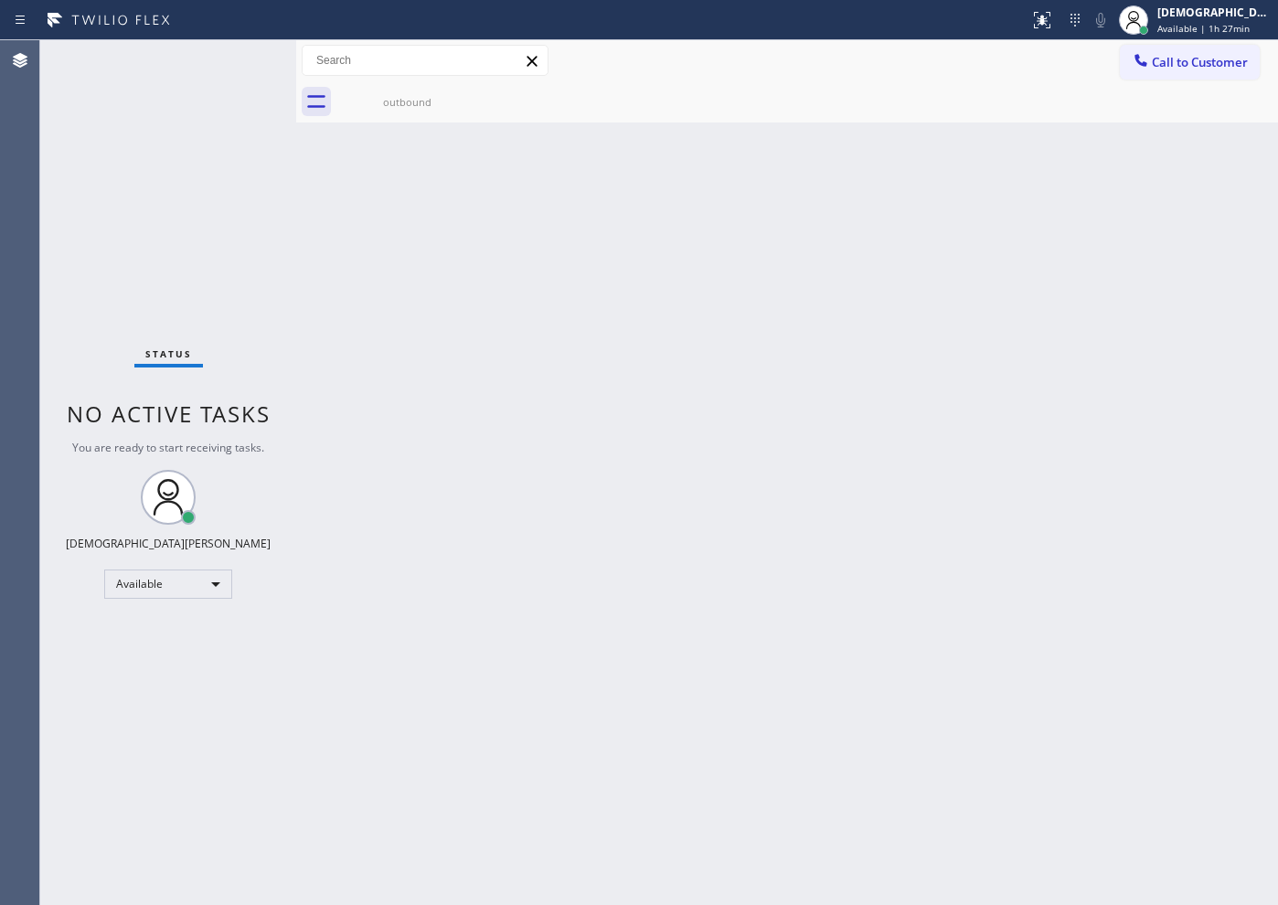
click at [229, 341] on div "Status No active tasks You are ready to start receiving tasks. Christian Cinco …" at bounding box center [168, 472] width 256 height 864
click at [119, 259] on div "Status No active tasks You are ready to start receiving tasks. Christian Cinco …" at bounding box center [168, 472] width 256 height 864
click at [169, 284] on div "Status No active tasks You are ready to start receiving tasks. Christian Cinco …" at bounding box center [168, 472] width 256 height 864
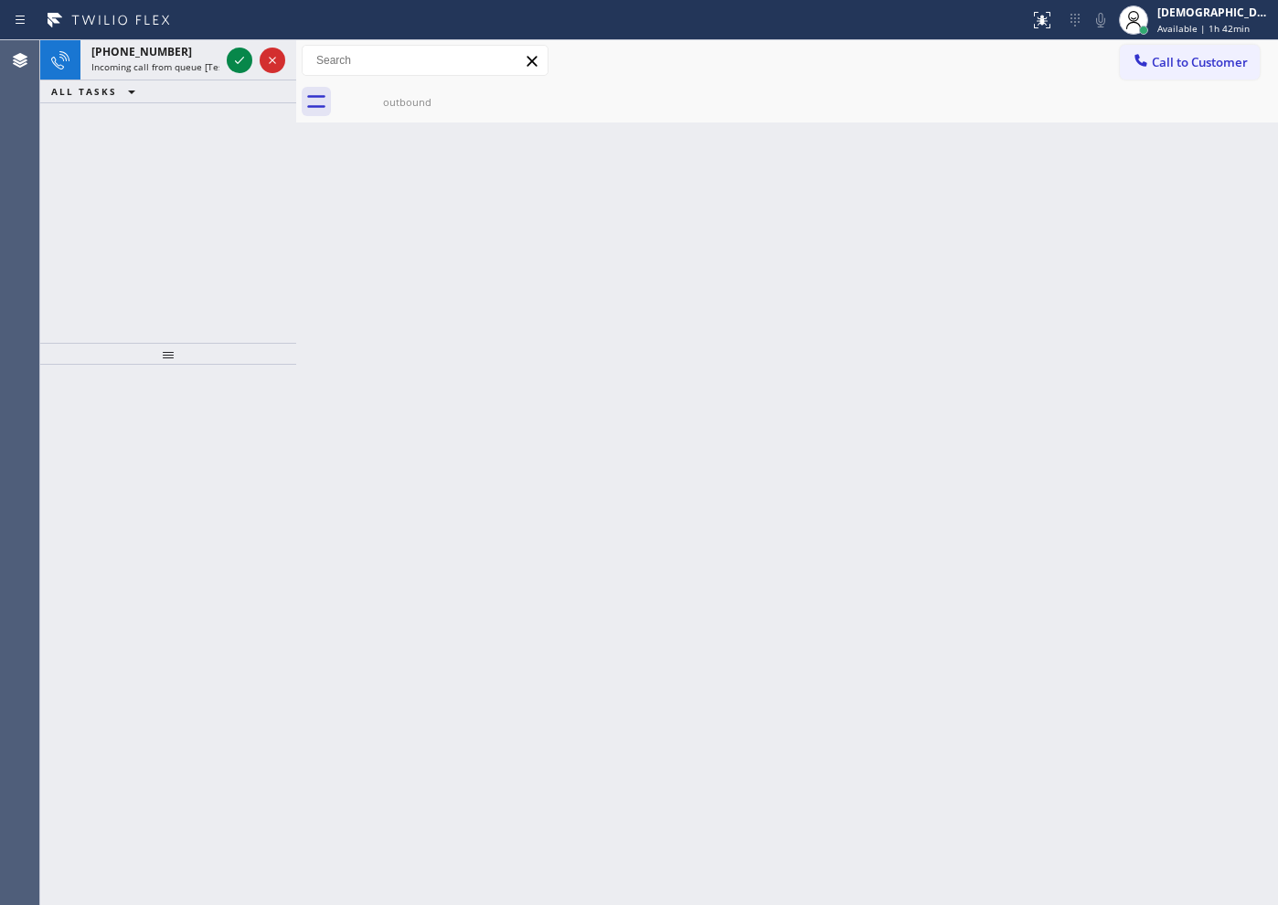
click at [210, 142] on div "[PHONE_NUMBER] Incoming call from queue [Test] All ALL TASKS ALL TASKS ACTIVE T…" at bounding box center [168, 191] width 256 height 302
click at [229, 64] on icon at bounding box center [239, 60] width 22 height 22
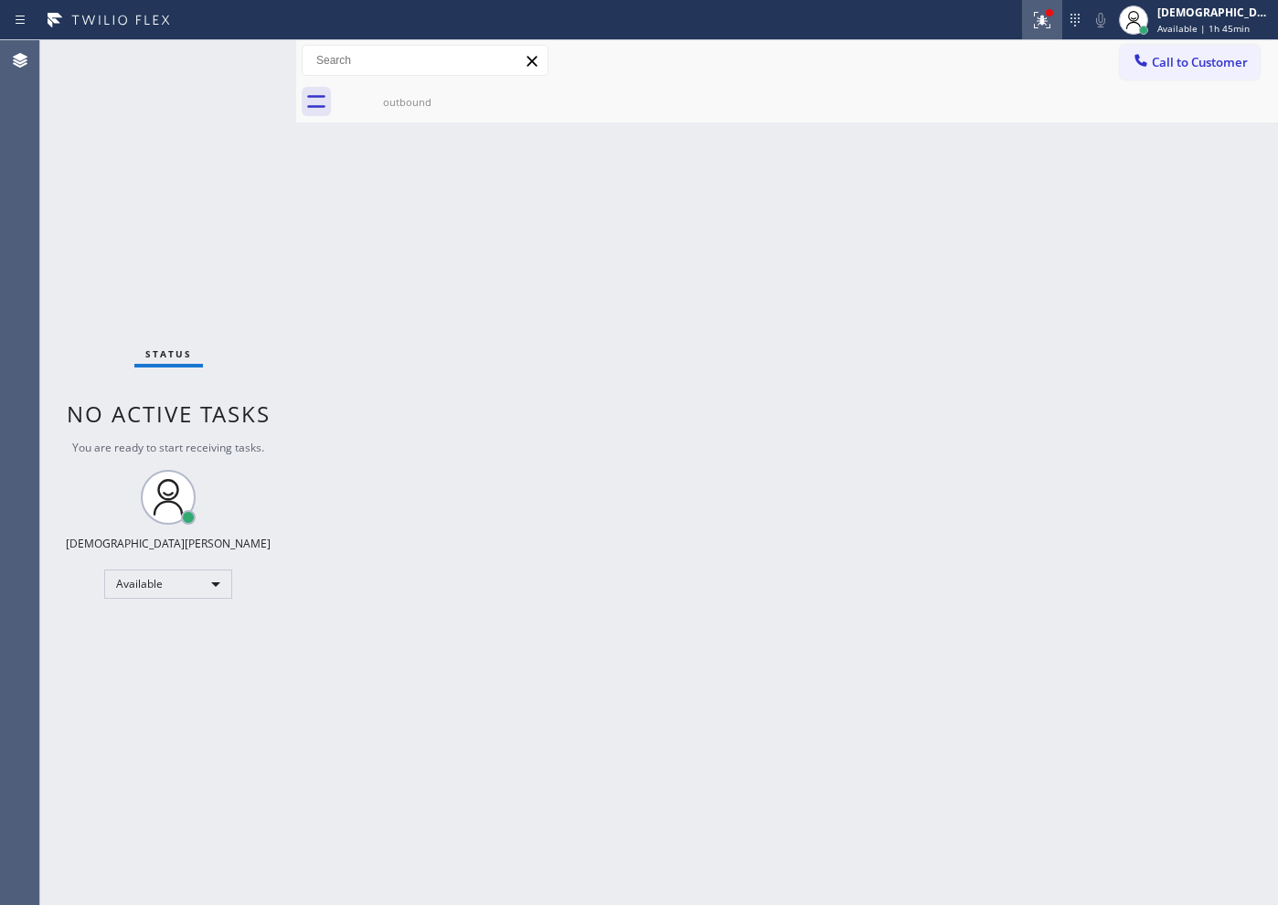
click at [1062, 20] on div at bounding box center [1042, 20] width 40 height 22
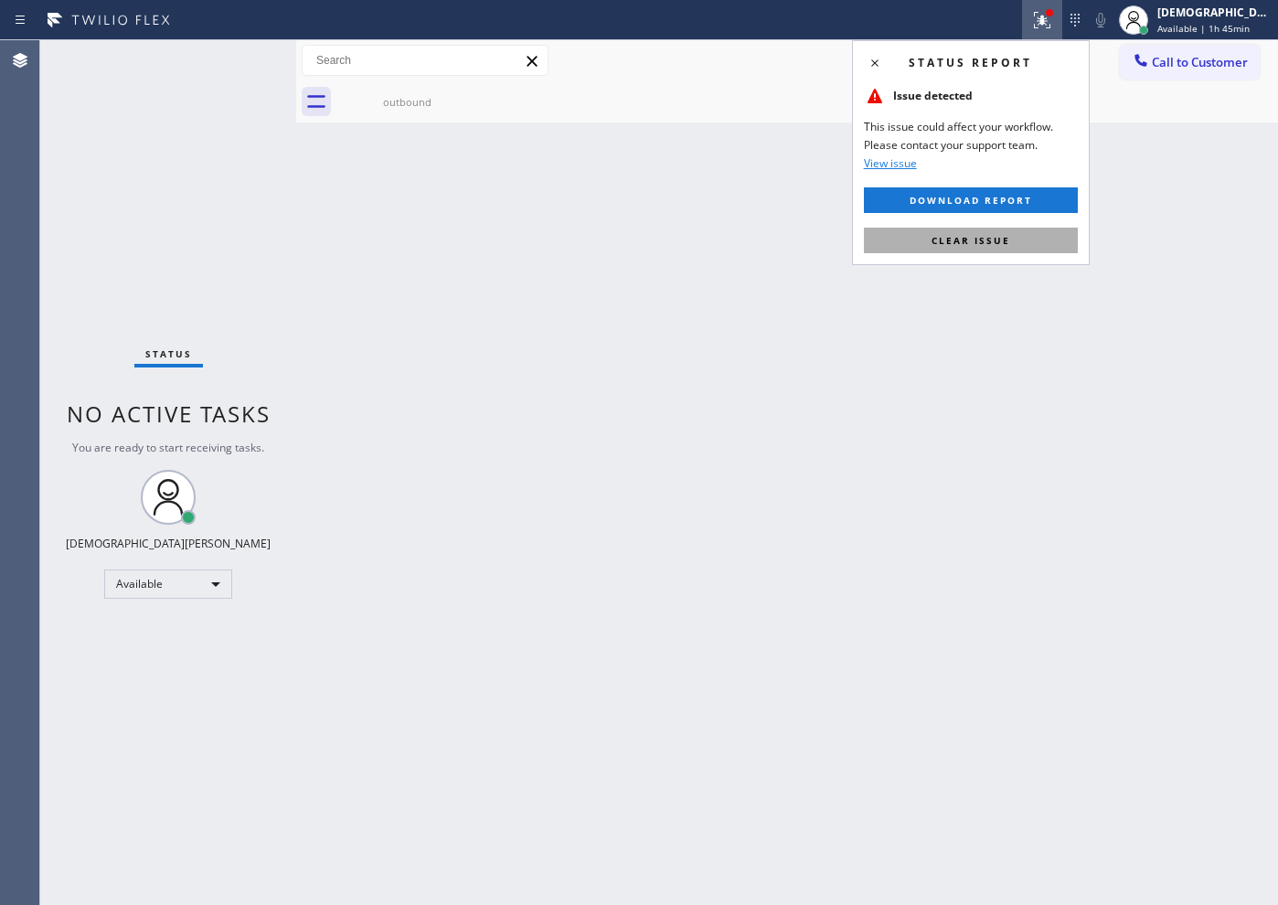
click at [984, 242] on span "Clear issue" at bounding box center [970, 240] width 79 height 13
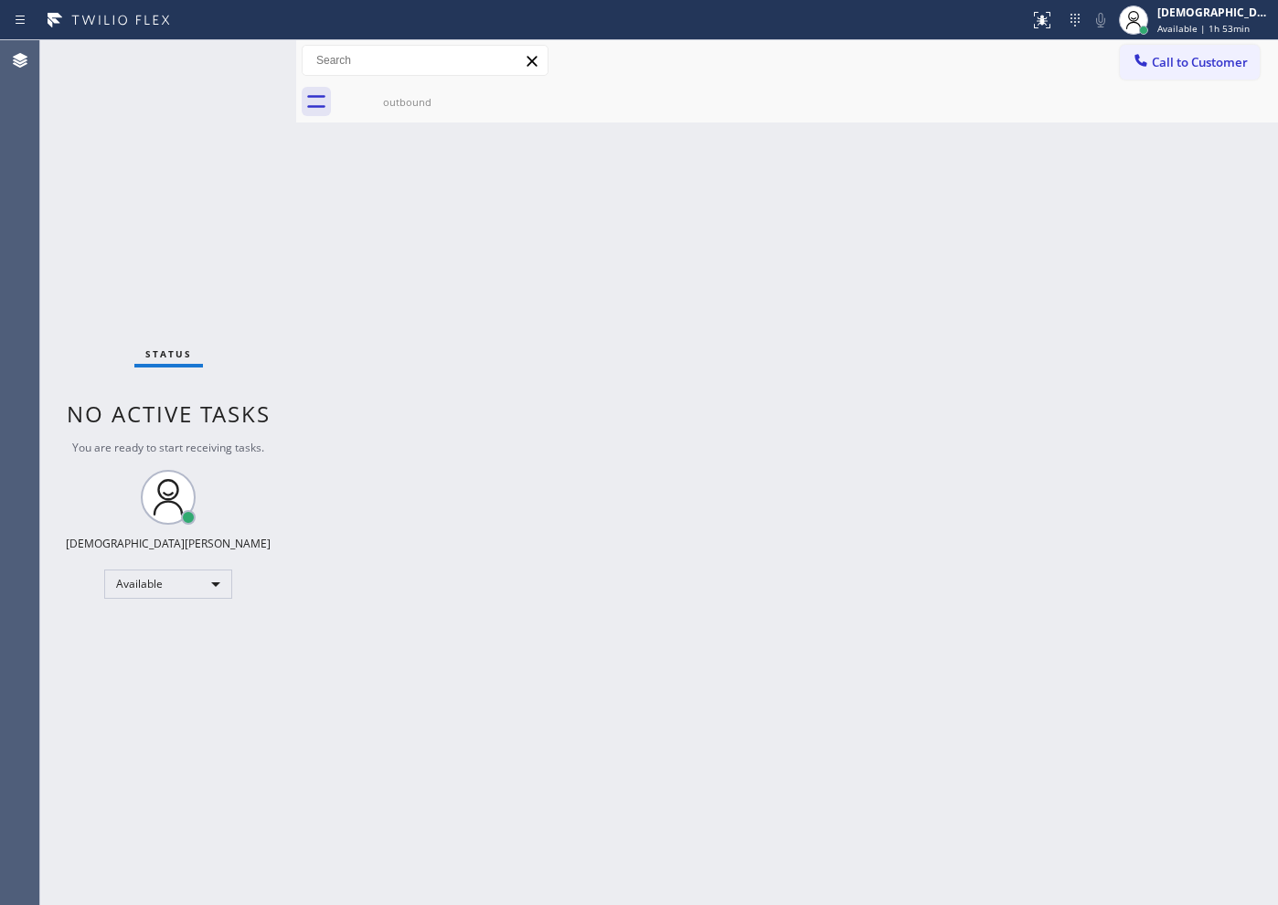
click at [209, 175] on div "Status No active tasks You are ready to start receiving tasks. Christian Cinco …" at bounding box center [168, 472] width 256 height 864
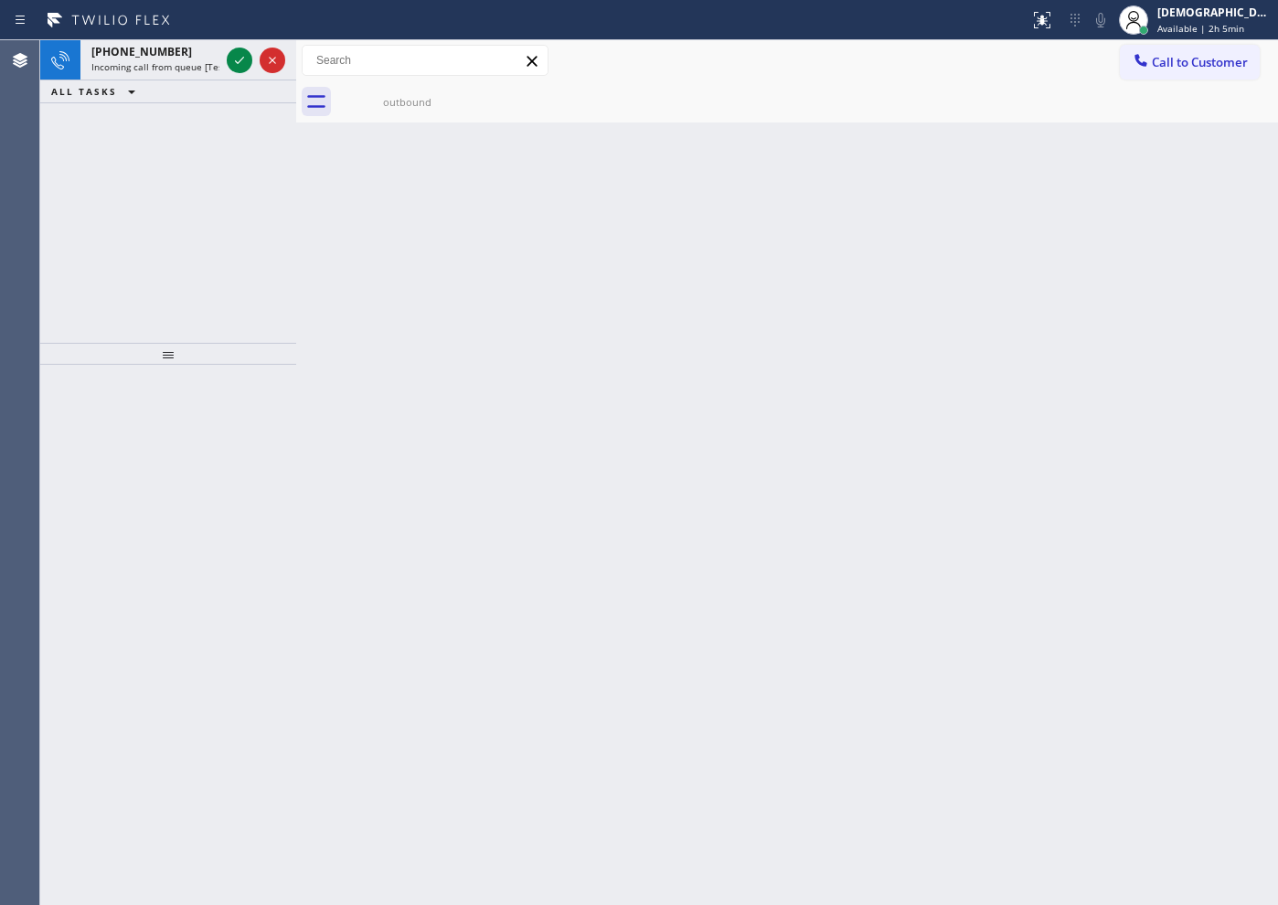
click at [243, 64] on icon at bounding box center [239, 60] width 22 height 22
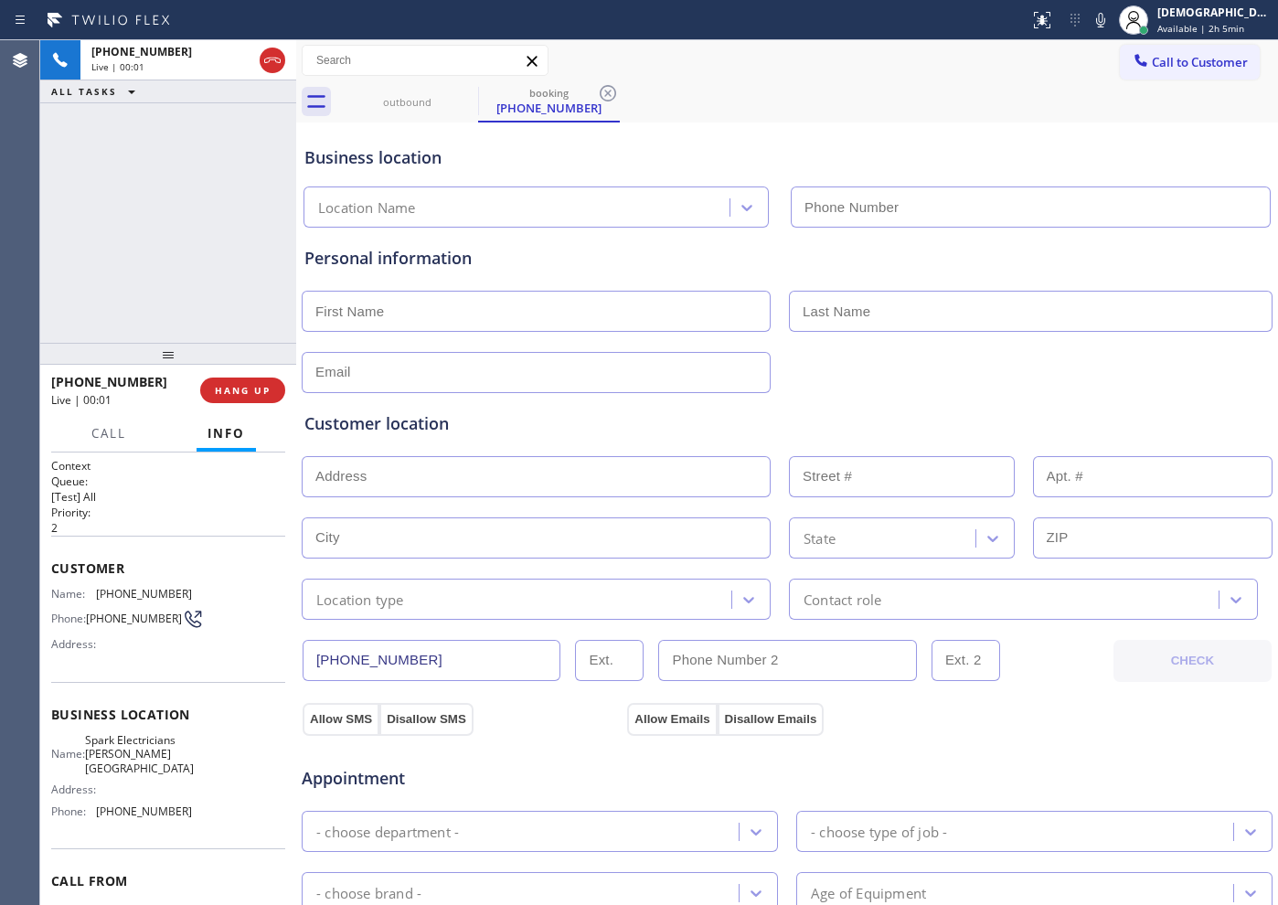
type input "[PHONE_NUMBER]"
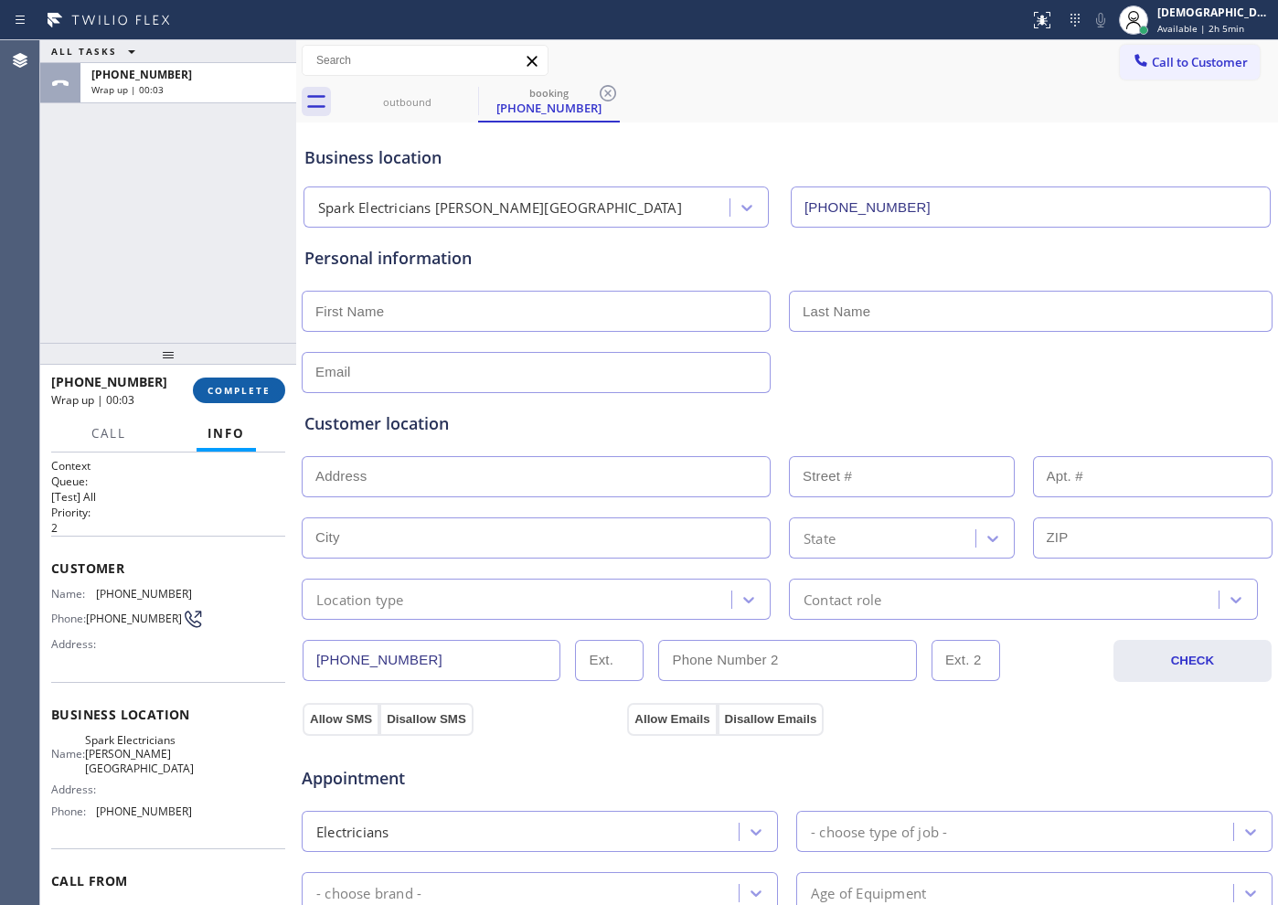
click at [245, 400] on button "COMPLETE" at bounding box center [239, 390] width 92 height 26
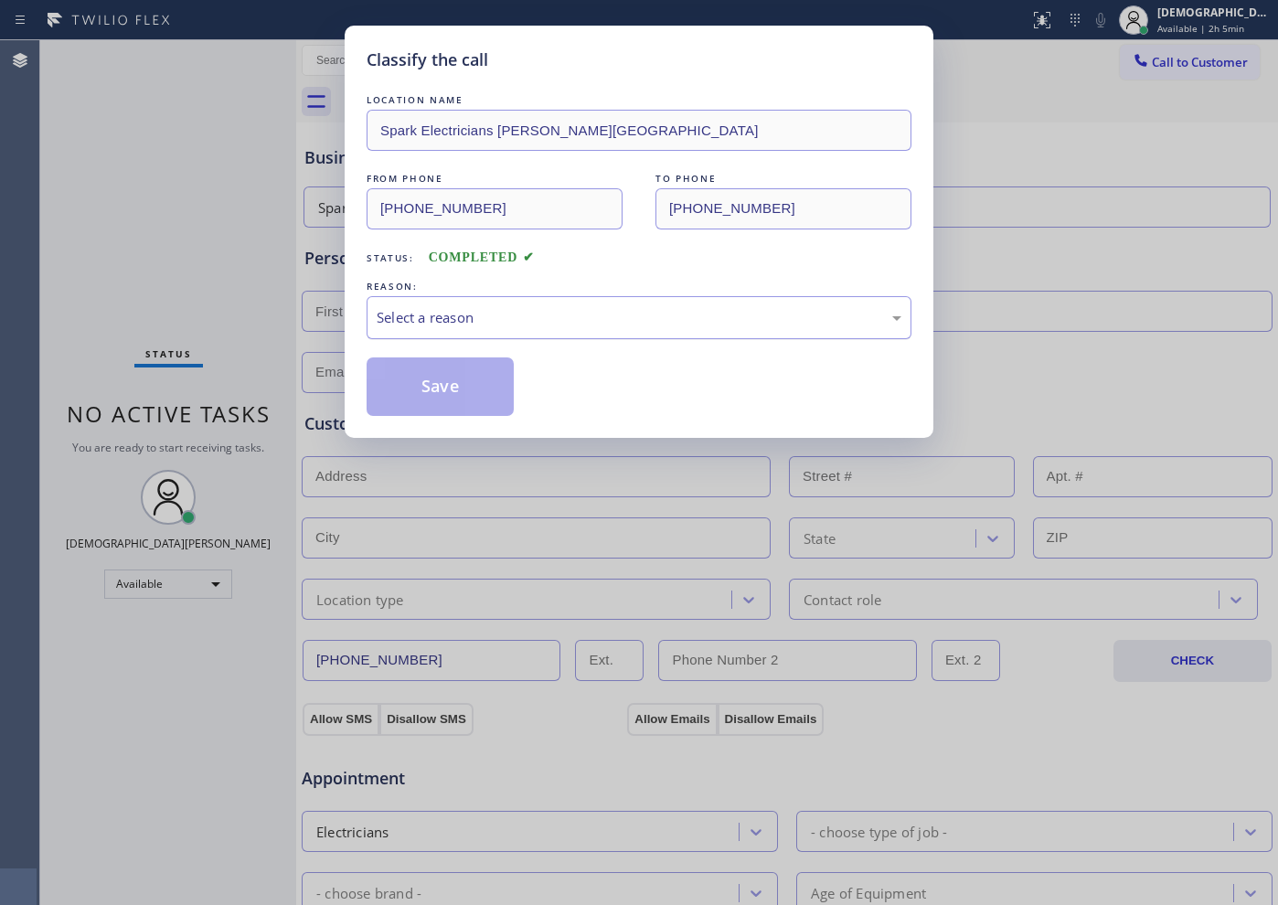
click at [487, 307] on div "Select a reason" at bounding box center [638, 317] width 525 height 21
click at [440, 378] on button "Save" at bounding box center [439, 386] width 147 height 58
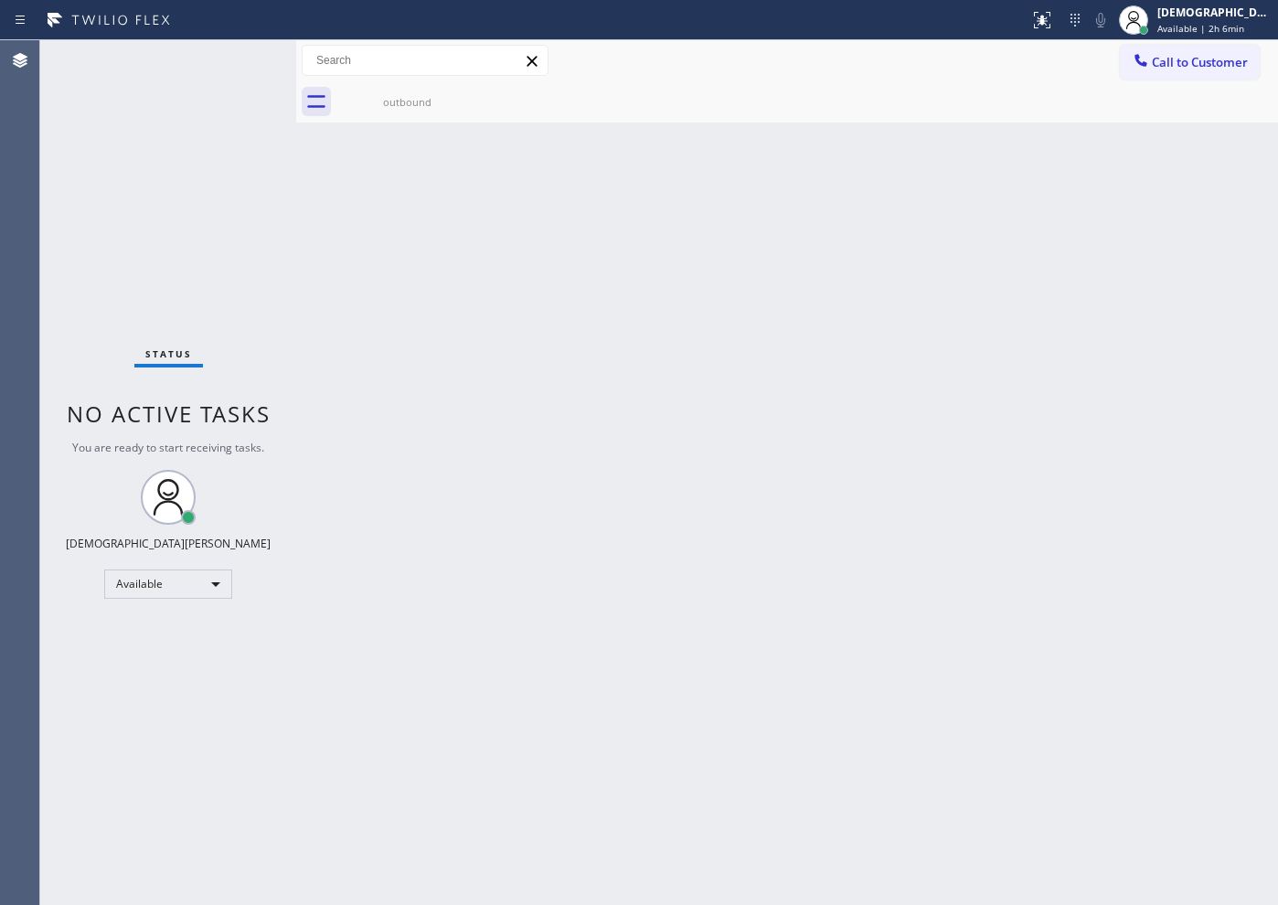
click at [183, 575] on body "Status report No issues detected If you experience an issue, please download th…" at bounding box center [639, 452] width 1278 height 905
click at [162, 684] on li "Break" at bounding box center [167, 678] width 124 height 22
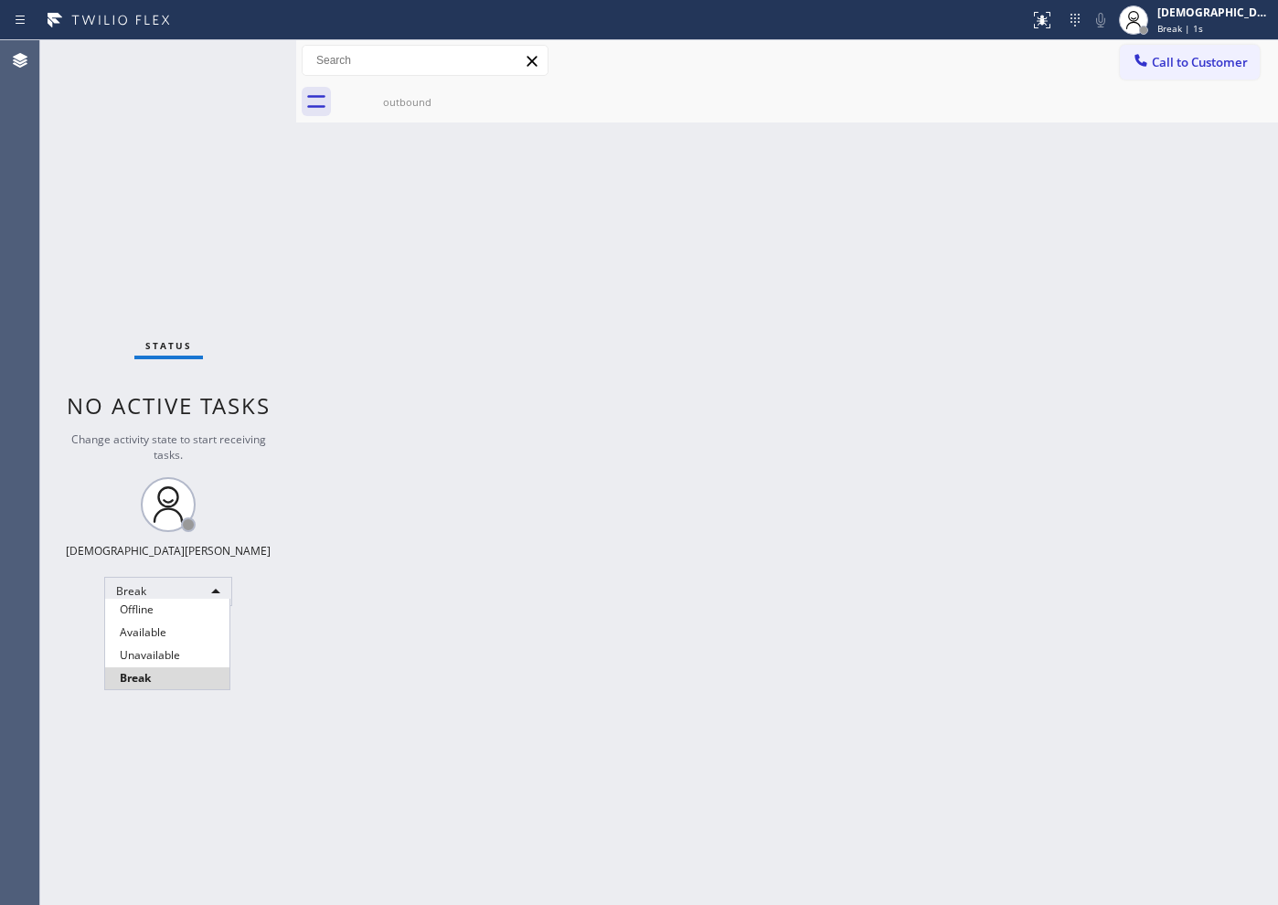
click at [186, 683] on li "Break" at bounding box center [167, 678] width 124 height 22
click at [186, 683] on li "Break" at bounding box center [167, 685] width 124 height 22
click at [322, 628] on div at bounding box center [639, 452] width 1278 height 905
click at [521, 452] on div at bounding box center [639, 452] width 1278 height 905
drag, startPoint x: 514, startPoint y: 278, endPoint x: 496, endPoint y: 100, distance: 179.0
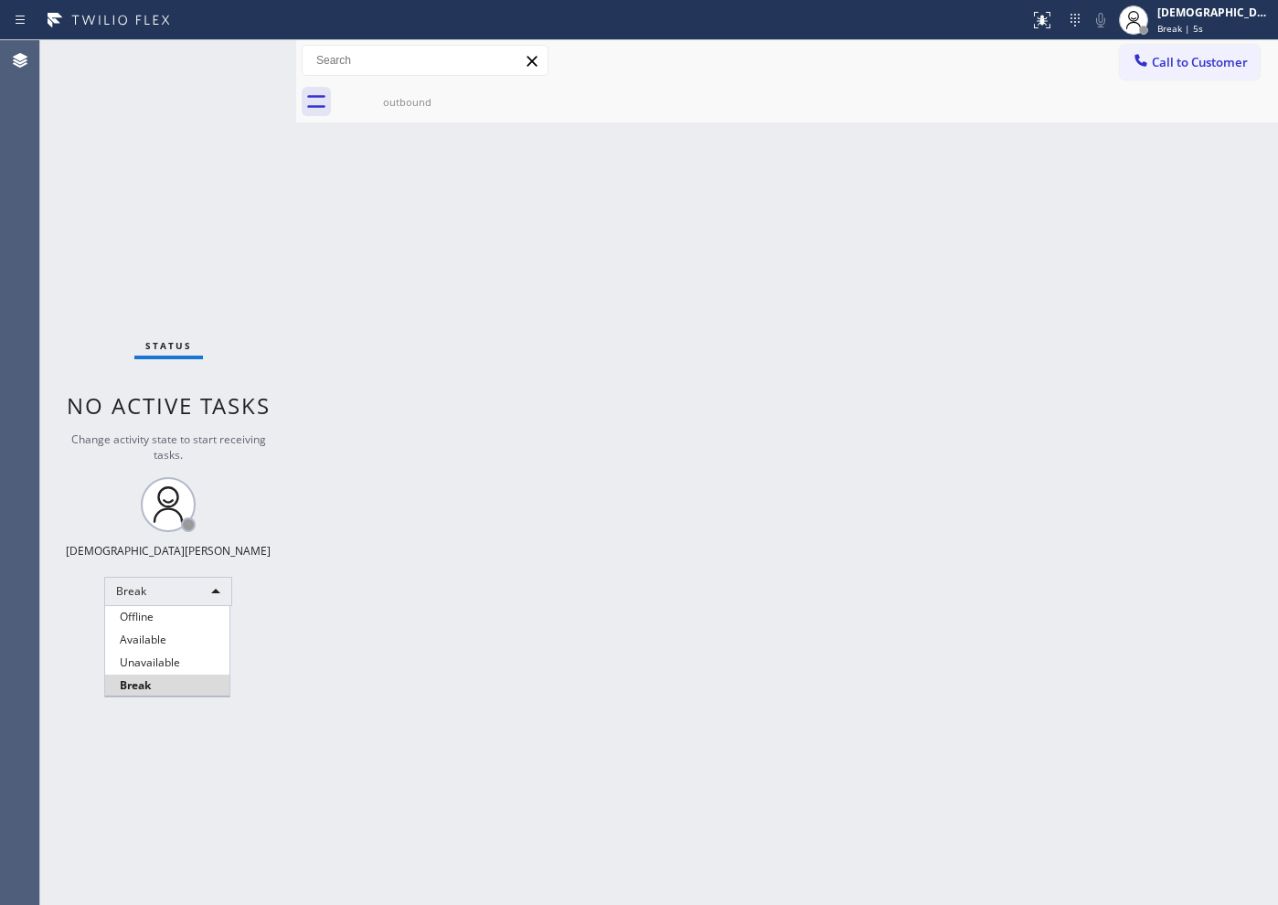
click at [496, 100] on div at bounding box center [639, 452] width 1278 height 905
click at [172, 248] on div "Status No active tasks Change activity state to start receiving tasks. Christia…" at bounding box center [168, 472] width 256 height 864
click at [103, 171] on div "Status No active tasks Change activity state to start receiving tasks. Christia…" at bounding box center [168, 472] width 256 height 864
